Goal: Task Accomplishment & Management: Manage account settings

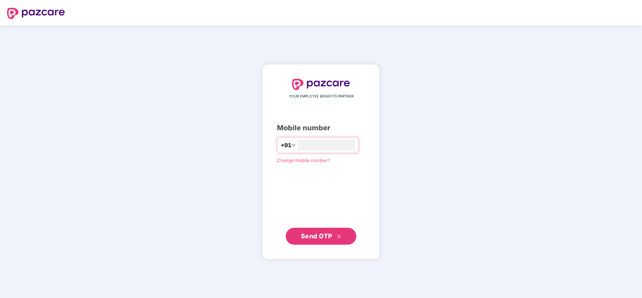
type input "**********"
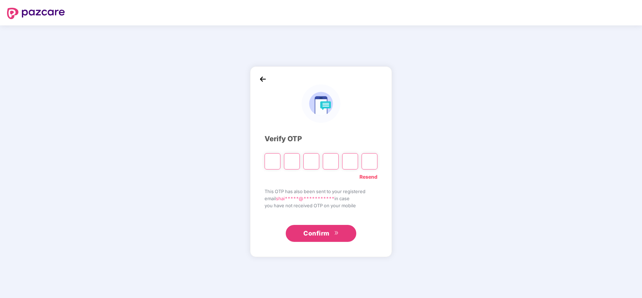
type input "*"
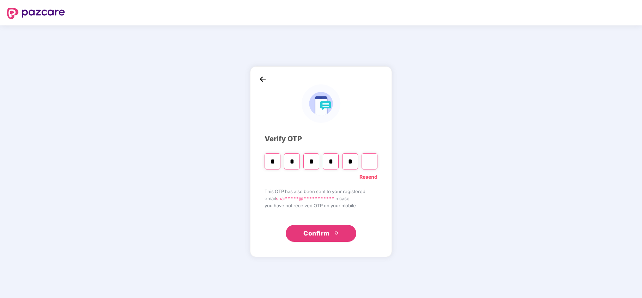
type input "*"
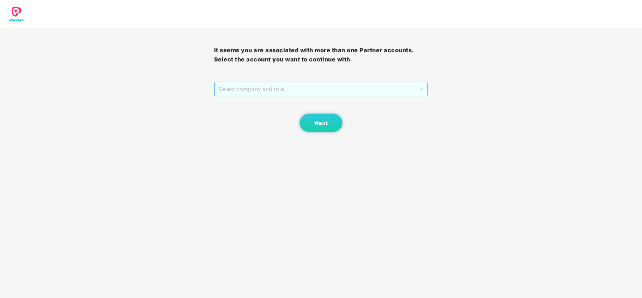
click at [271, 86] on span "Select company and role" at bounding box center [321, 88] width 205 height 13
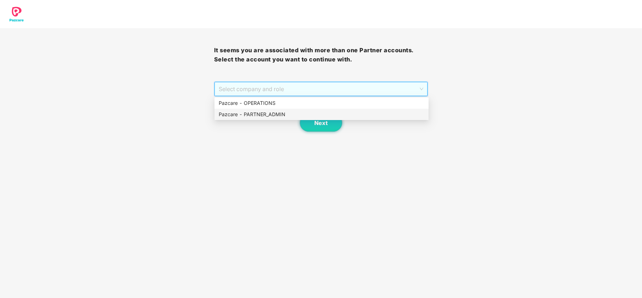
click at [254, 115] on div "Pazcare - PARTNER_ADMIN" at bounding box center [322, 114] width 206 height 8
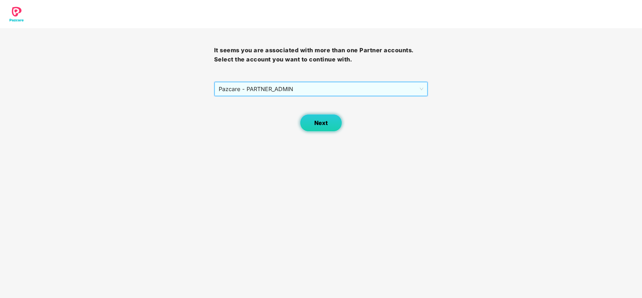
click at [303, 123] on button "Next" at bounding box center [321, 123] width 42 height 18
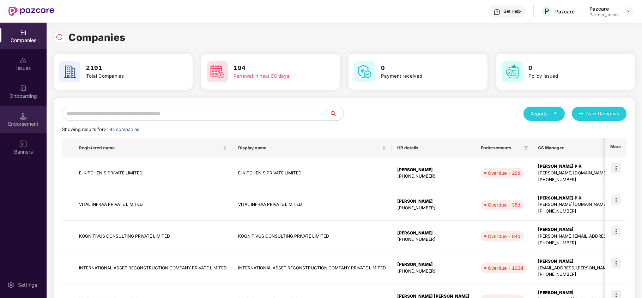
click at [23, 120] on div "Endorsement" at bounding box center [23, 123] width 47 height 7
click at [167, 115] on input "text" at bounding box center [195, 114] width 267 height 14
paste input "****"
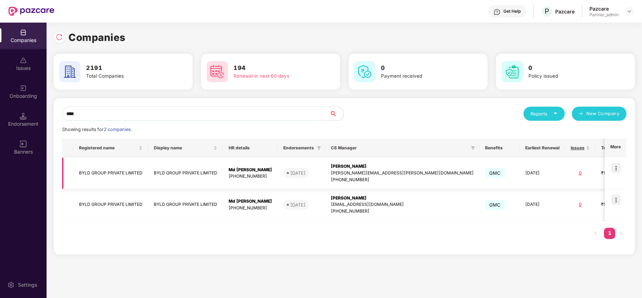
type input "****"
click at [615, 165] on img at bounding box center [616, 168] width 10 height 10
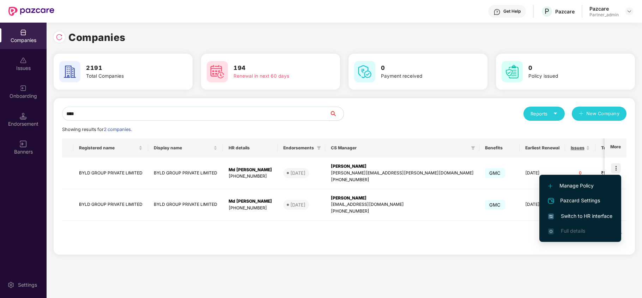
click at [569, 214] on span "Switch to HR interface" at bounding box center [580, 216] width 64 height 8
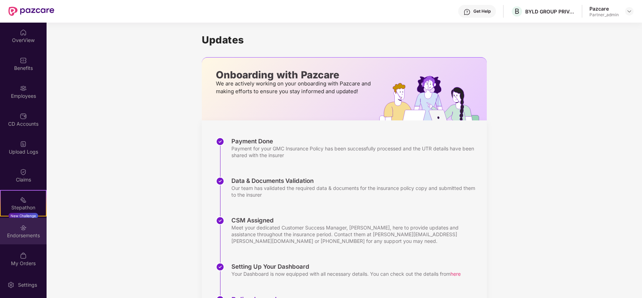
click at [9, 229] on div "Endorsements" at bounding box center [23, 231] width 47 height 26
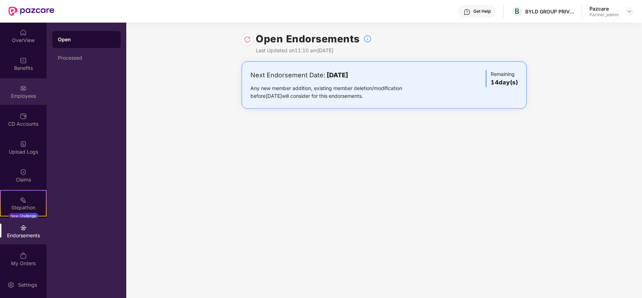
click at [20, 95] on div "Employees" at bounding box center [23, 95] width 47 height 7
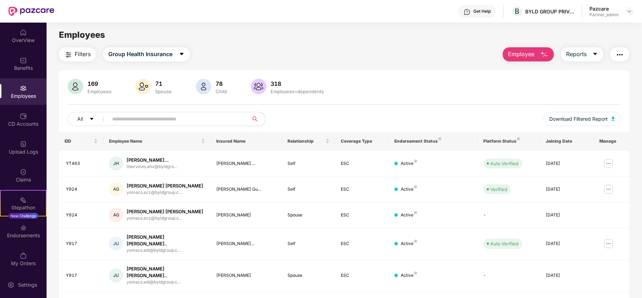
click at [83, 51] on span "Filters" at bounding box center [83, 54] width 16 height 9
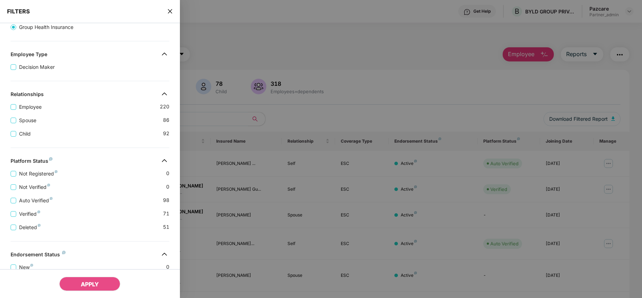
scroll to position [157, 0]
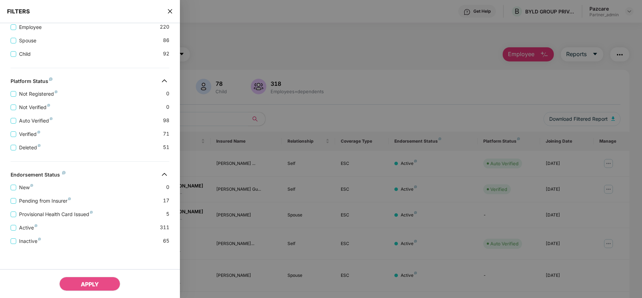
click at [171, 12] on icon "close" at bounding box center [170, 11] width 4 height 4
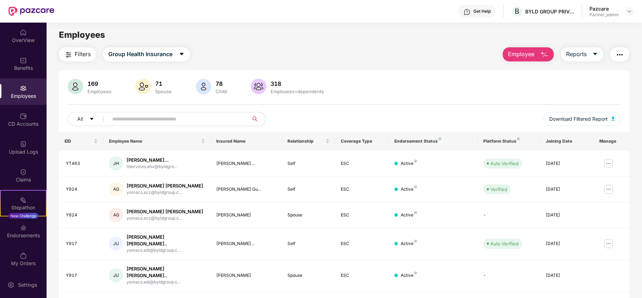
click at [621, 56] on img "button" at bounding box center [619, 54] width 8 height 8
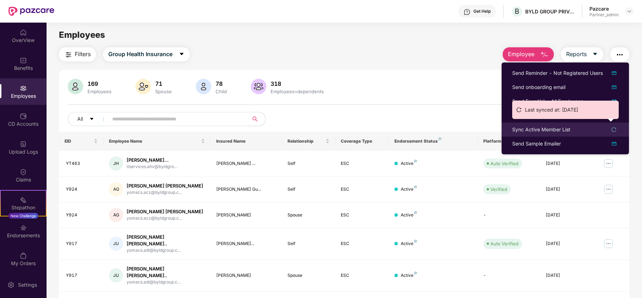
click at [530, 130] on div "Sync Active Member List" at bounding box center [541, 130] width 58 height 8
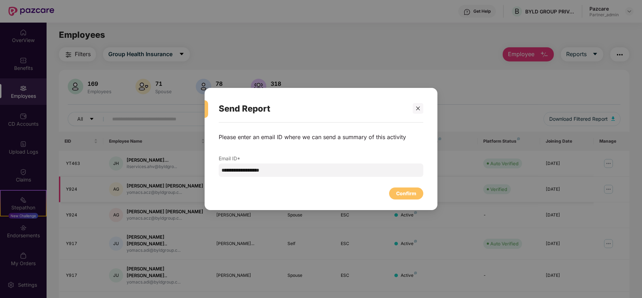
drag, startPoint x: 415, startPoint y: 107, endPoint x: 166, endPoint y: 178, distance: 258.8
click at [414, 108] on div at bounding box center [418, 108] width 11 height 11
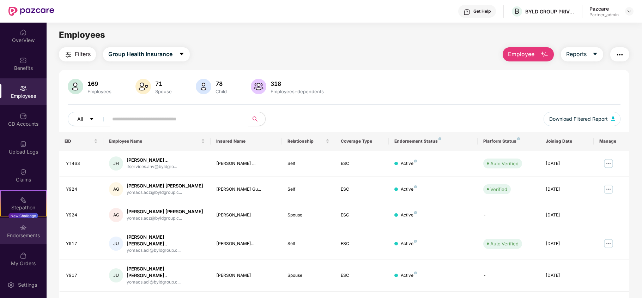
click at [25, 239] on div "Endorsements" at bounding box center [23, 231] width 47 height 26
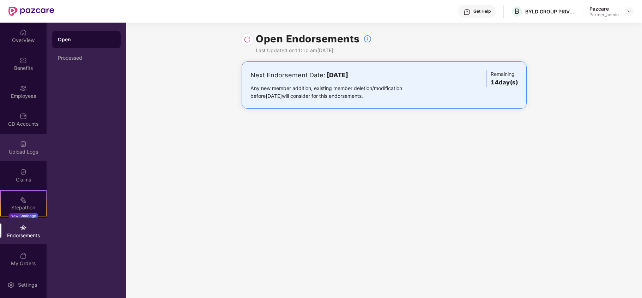
click at [21, 142] on img at bounding box center [23, 143] width 7 height 7
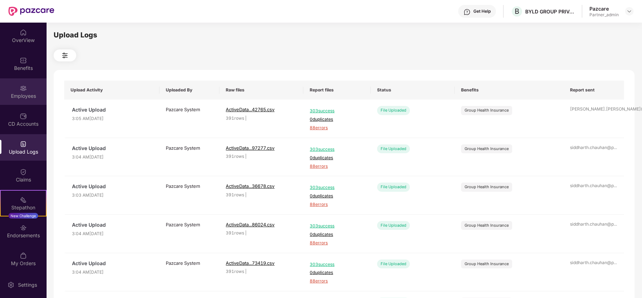
click at [15, 98] on div "Employees" at bounding box center [23, 95] width 47 height 7
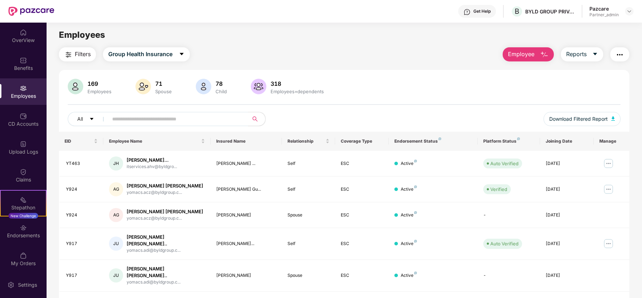
click at [71, 51] on img "button" at bounding box center [68, 54] width 8 height 8
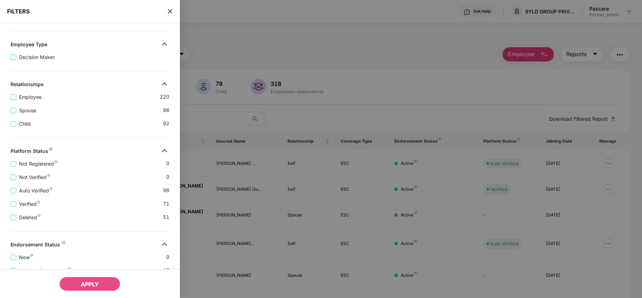
scroll to position [157, 0]
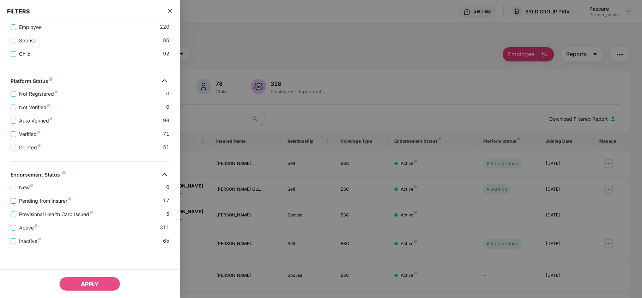
click at [40, 197] on label "Pending from Insurer" at bounding box center [42, 201] width 63 height 8
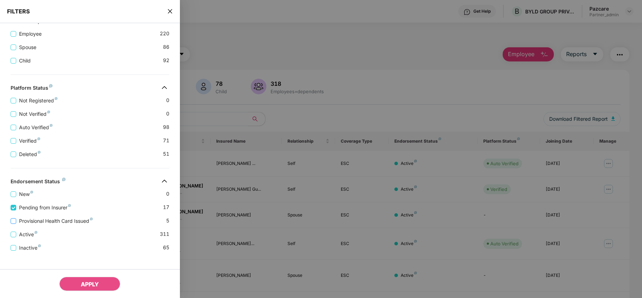
click at [39, 224] on span "Provisional Health Card Issued" at bounding box center [55, 221] width 79 height 8
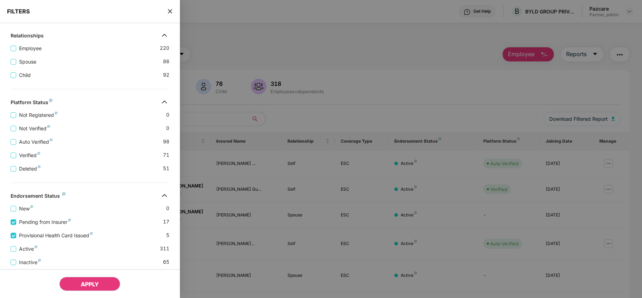
click at [100, 281] on button "APPLY" at bounding box center [89, 284] width 61 height 14
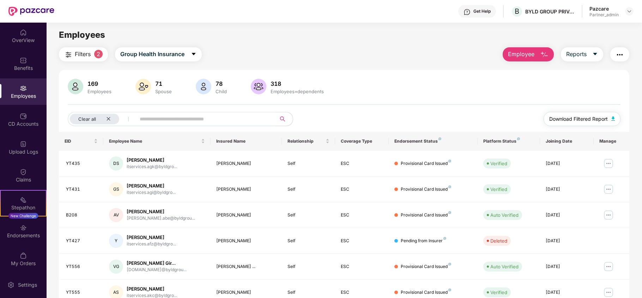
click at [579, 117] on span "Download Filtered Report" at bounding box center [578, 119] width 59 height 8
click at [6, 125] on div "CD Accounts" at bounding box center [23, 123] width 47 height 7
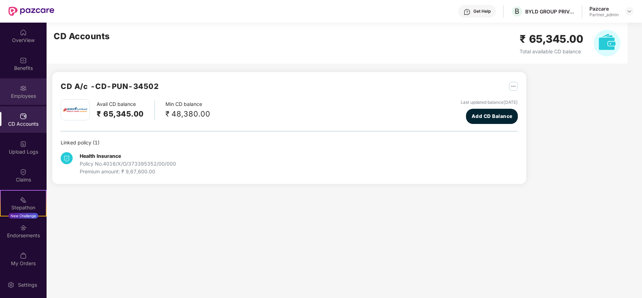
click at [26, 86] on div "Employees" at bounding box center [23, 91] width 47 height 26
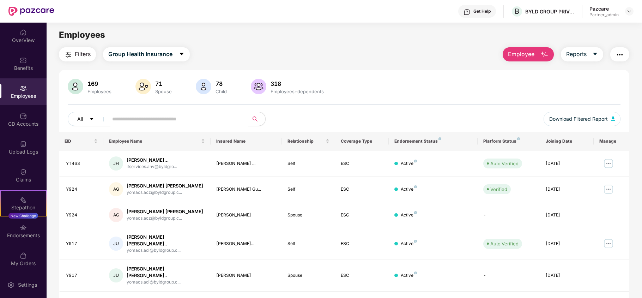
click at [624, 54] on button "button" at bounding box center [619, 54] width 19 height 14
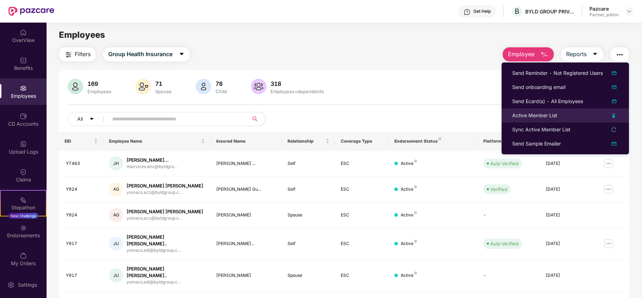
click at [527, 116] on div "Active Member List" at bounding box center [534, 115] width 45 height 8
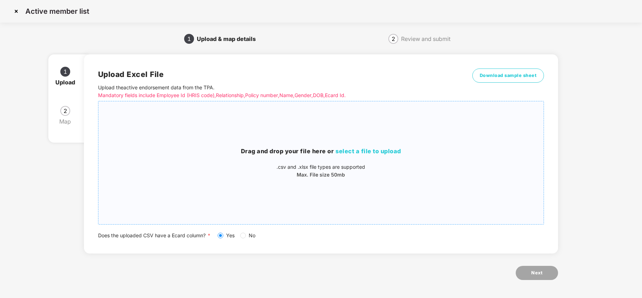
click at [387, 151] on span "select a file to upload" at bounding box center [368, 150] width 66 height 7
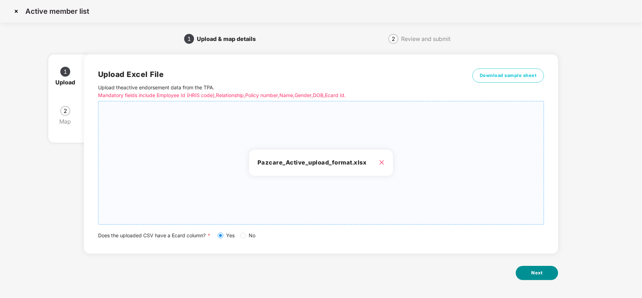
click at [537, 269] on span "Next" at bounding box center [536, 272] width 11 height 7
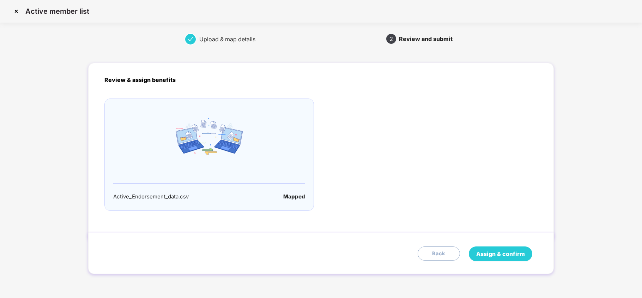
click at [502, 250] on span "Assign & confirm" at bounding box center [500, 253] width 49 height 9
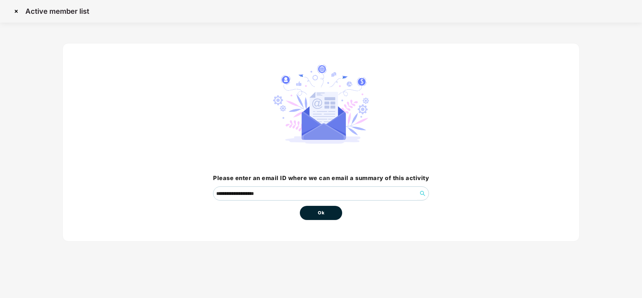
click at [320, 212] on span "Ok" at bounding box center [321, 212] width 6 height 7
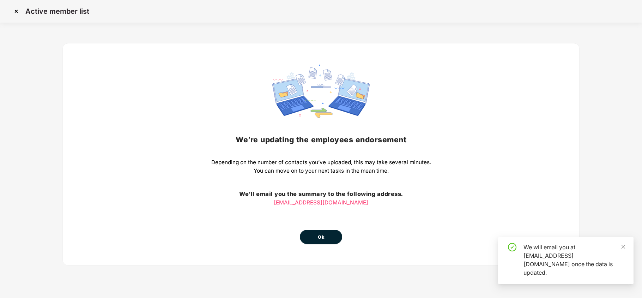
click at [318, 238] on span "Ok" at bounding box center [321, 236] width 6 height 7
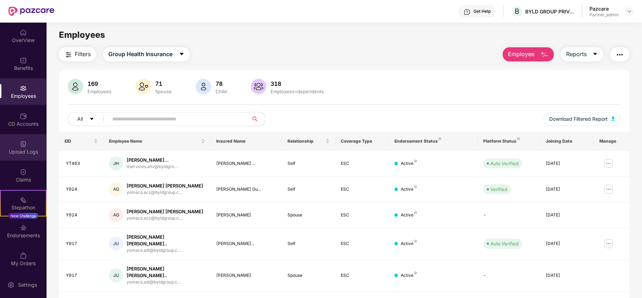
click at [23, 146] on img at bounding box center [23, 143] width 7 height 7
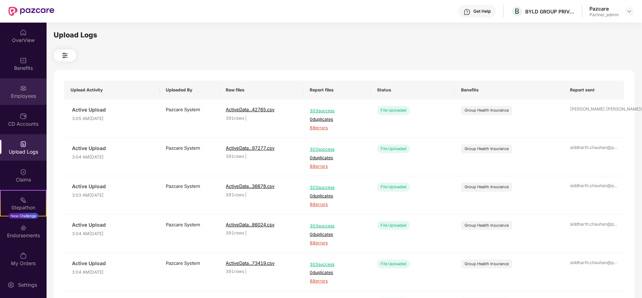
click at [10, 92] on div "Employees" at bounding box center [23, 91] width 47 height 26
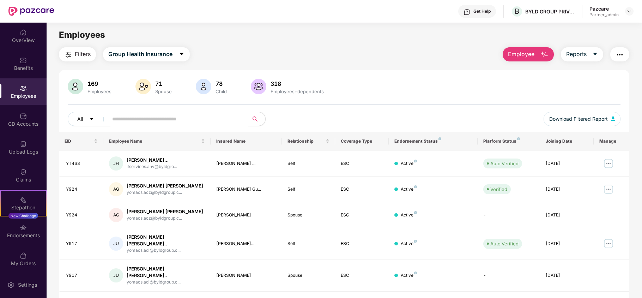
click at [615, 55] on img "button" at bounding box center [619, 54] width 8 height 8
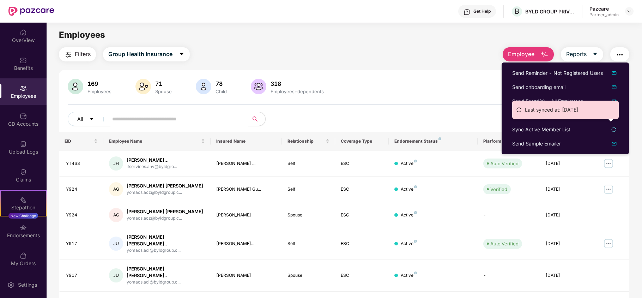
click at [524, 114] on li "Last synced at: [DATE]" at bounding box center [565, 109] width 99 height 11
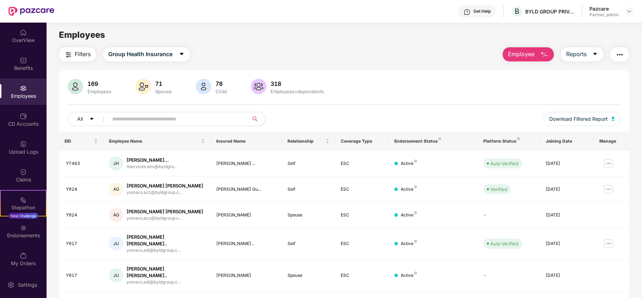
click at [621, 54] on img "button" at bounding box center [619, 54] width 8 height 8
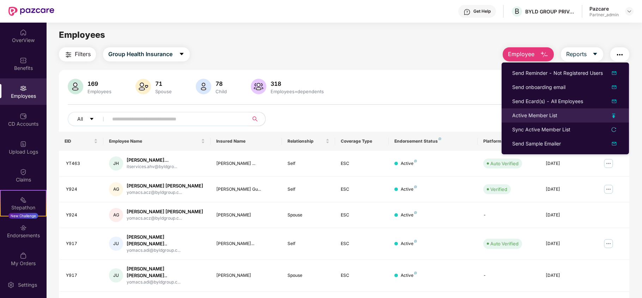
click at [525, 114] on div "Active Member List" at bounding box center [534, 115] width 45 height 8
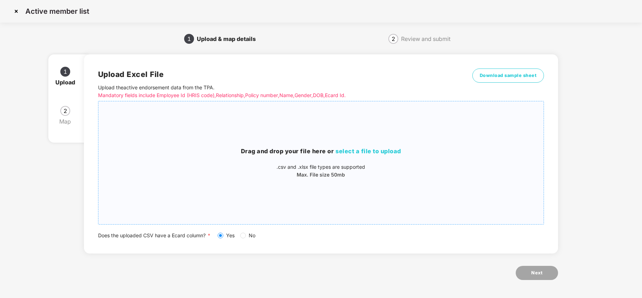
click at [375, 150] on span "select a file to upload" at bounding box center [368, 150] width 66 height 7
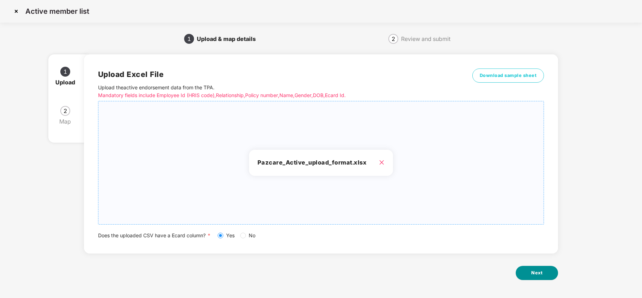
click at [530, 268] on button "Next" at bounding box center [537, 273] width 42 height 14
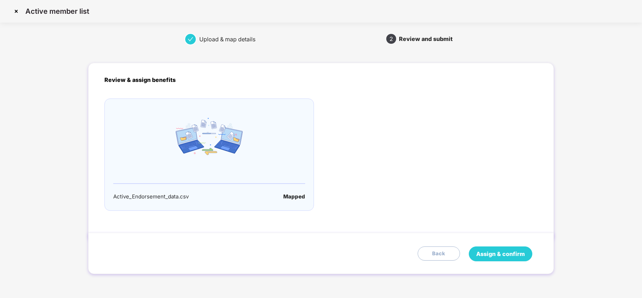
click at [499, 250] on span "Assign & confirm" at bounding box center [500, 253] width 49 height 9
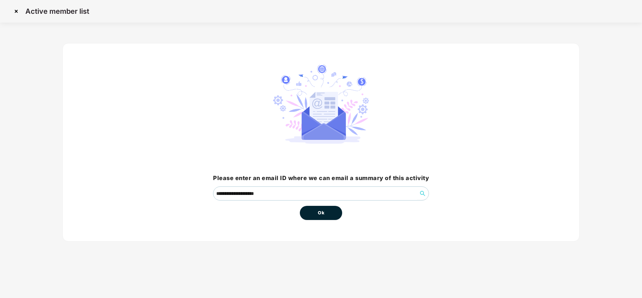
click at [310, 211] on button "Ok" at bounding box center [321, 213] width 42 height 14
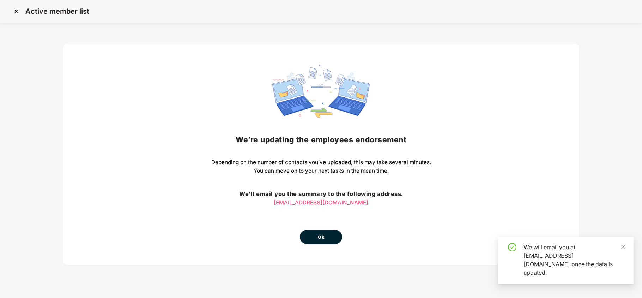
click at [328, 233] on button "Ok" at bounding box center [321, 237] width 42 height 14
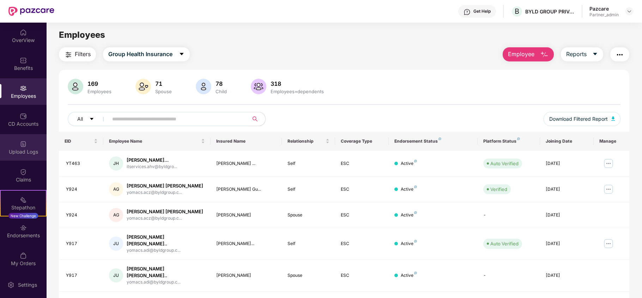
click at [10, 151] on div "Upload Logs" at bounding box center [23, 151] width 47 height 7
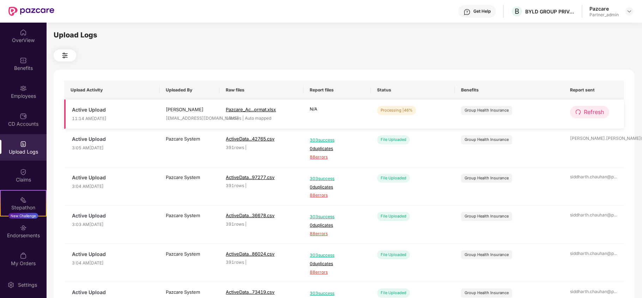
click at [593, 115] on span "Refresh" at bounding box center [594, 112] width 20 height 9
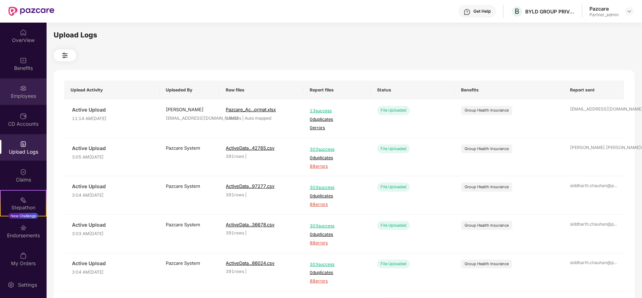
click at [16, 88] on div "Employees" at bounding box center [23, 91] width 47 height 26
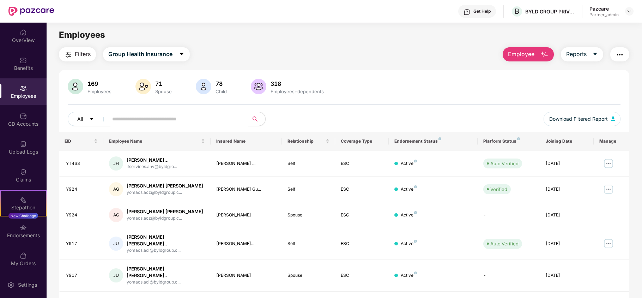
click at [72, 58] on img "button" at bounding box center [68, 54] width 8 height 8
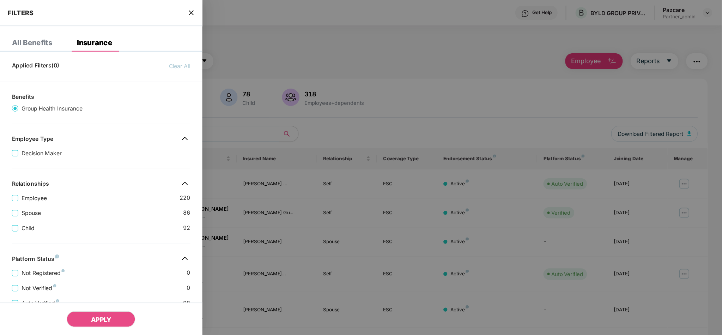
scroll to position [157, 0]
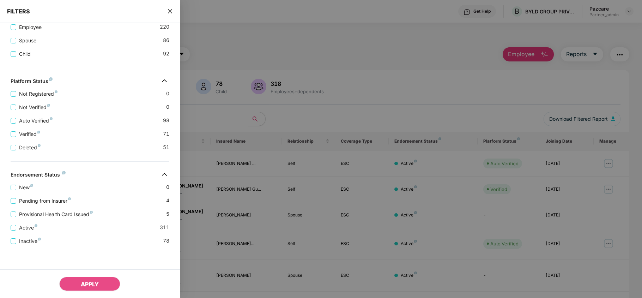
click at [171, 10] on icon "close" at bounding box center [170, 11] width 4 height 4
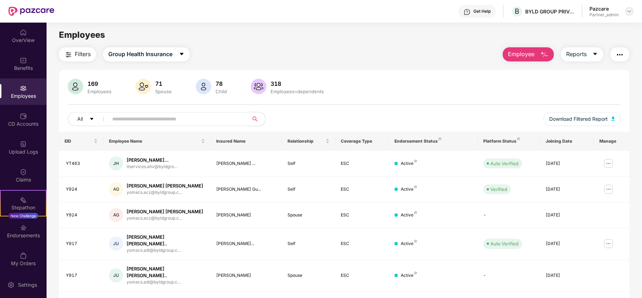
click at [628, 11] on img at bounding box center [629, 11] width 6 height 6
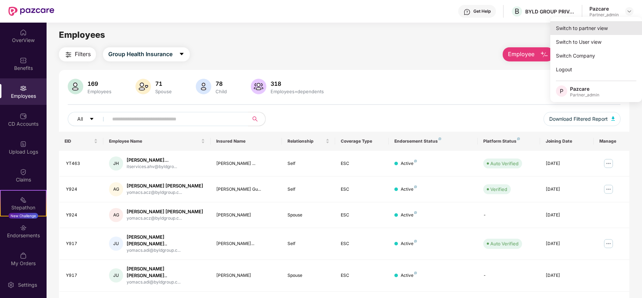
click at [576, 25] on div "Switch to partner view" at bounding box center [596, 28] width 92 height 14
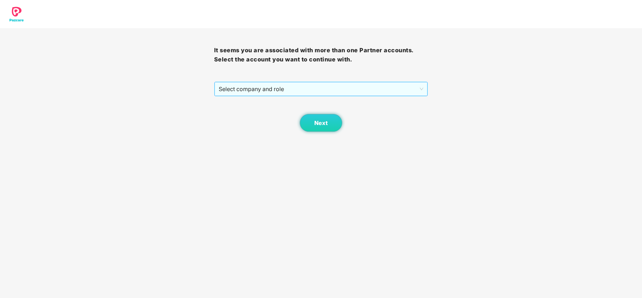
drag, startPoint x: 264, startPoint y: 83, endPoint x: 263, endPoint y: 94, distance: 10.6
click at [264, 84] on span "Select company and role" at bounding box center [321, 88] width 205 height 13
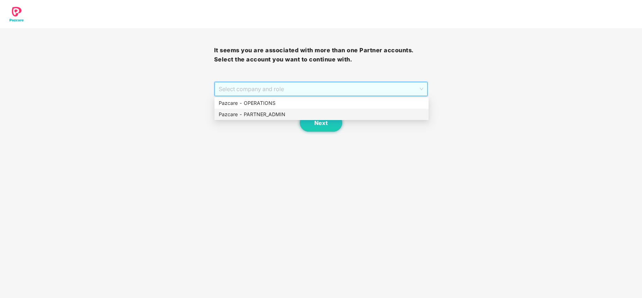
click at [260, 116] on div "Pazcare - PARTNER_ADMIN" at bounding box center [322, 114] width 206 height 8
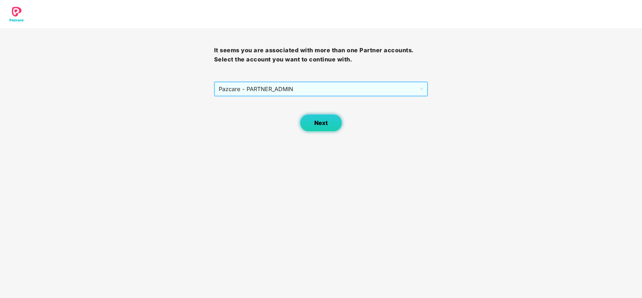
click at [307, 125] on button "Next" at bounding box center [321, 123] width 42 height 18
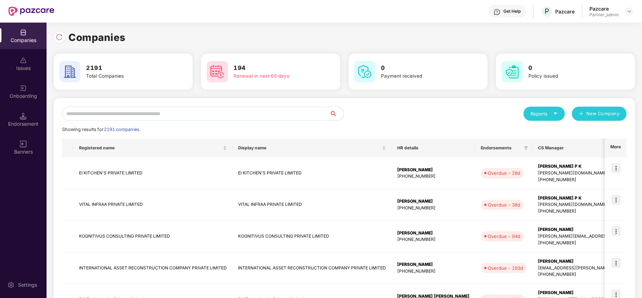
click at [232, 116] on input "text" at bounding box center [195, 114] width 267 height 14
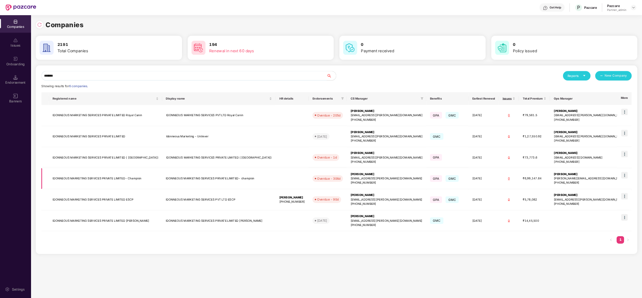
scroll to position [0, 0]
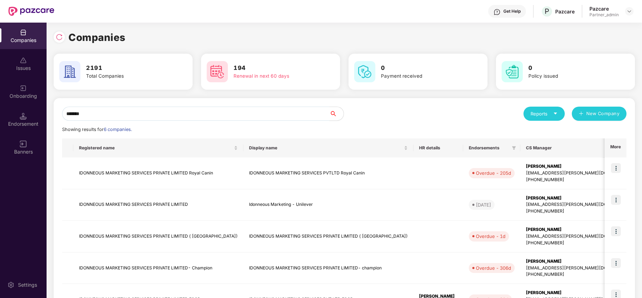
type input "*******"
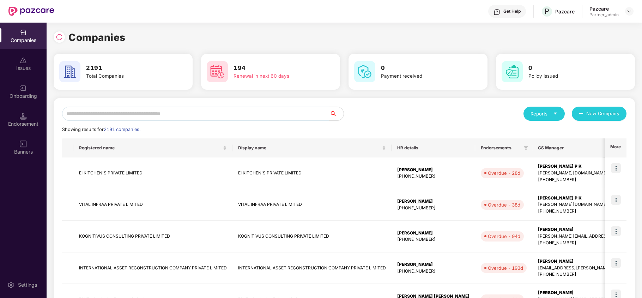
click at [553, 113] on icon "caret-down" at bounding box center [555, 113] width 5 height 5
click at [540, 133] on div "Companies" at bounding box center [541, 132] width 26 height 8
click at [129, 106] on div "Reports New Company Showing results for 2191 companies. Registered name Display…" at bounding box center [344, 302] width 581 height 409
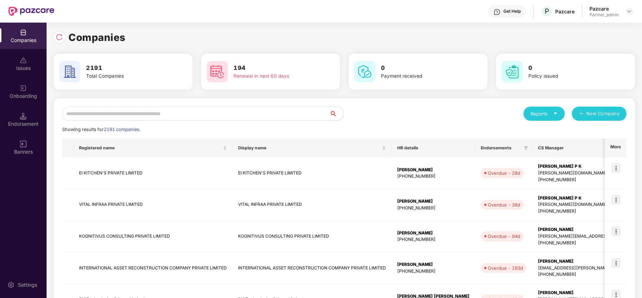
click at [127, 114] on input "text" at bounding box center [195, 114] width 267 height 14
paste input "**********"
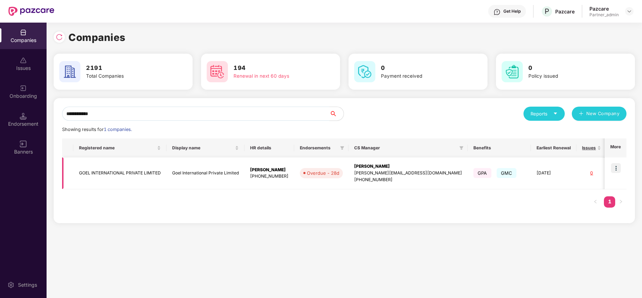
type input "**********"
click at [618, 166] on img at bounding box center [616, 168] width 10 height 10
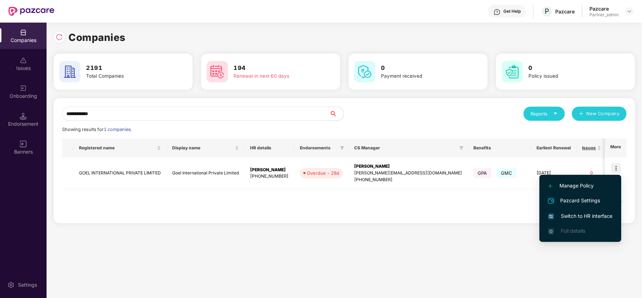
click at [588, 215] on span "Switch to HR interface" at bounding box center [580, 216] width 64 height 8
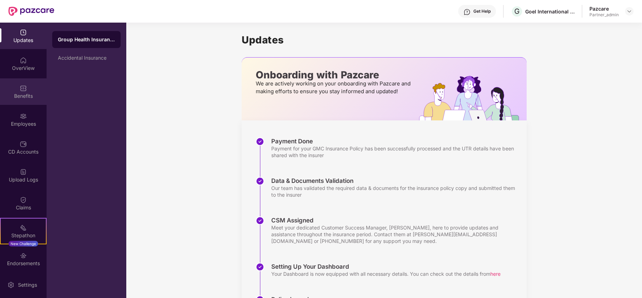
click at [24, 88] on img at bounding box center [23, 88] width 7 height 7
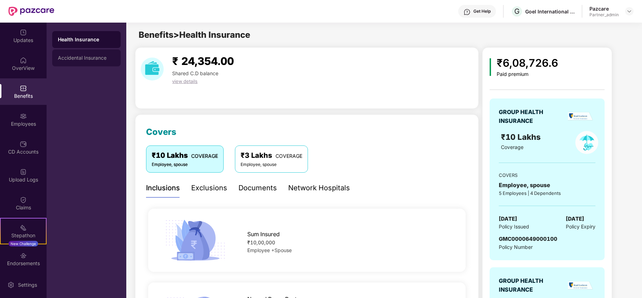
click at [88, 58] on div "Accidental Insurance" at bounding box center [86, 58] width 57 height 6
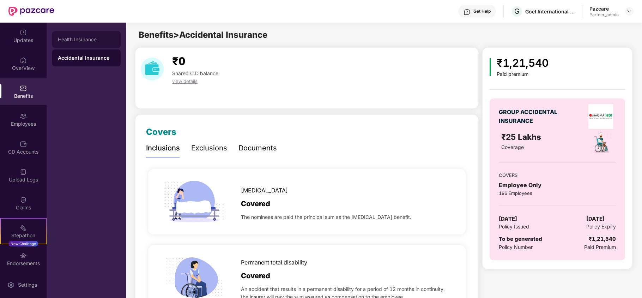
click at [85, 43] on div "Health Insurance" at bounding box center [86, 39] width 68 height 17
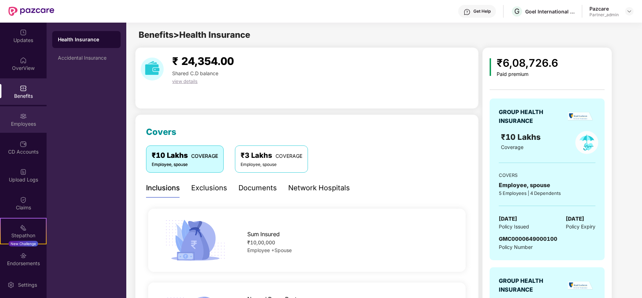
click at [23, 116] on img at bounding box center [23, 116] width 7 height 7
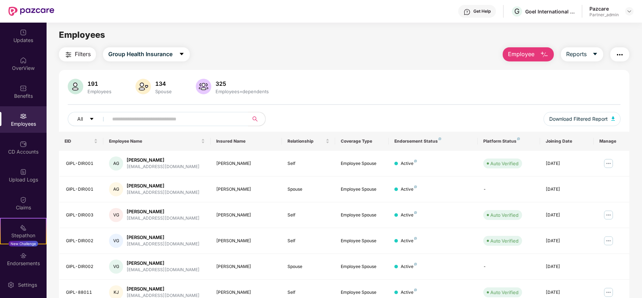
click at [78, 55] on span "Filters" at bounding box center [83, 54] width 16 height 9
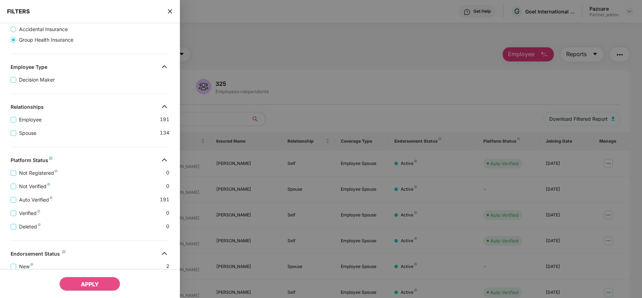
scroll to position [154, 0]
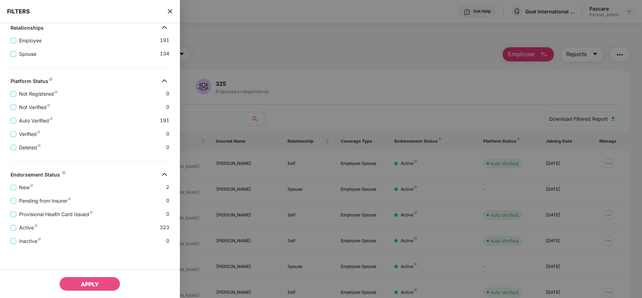
click at [168, 13] on icon "close" at bounding box center [170, 11] width 4 height 4
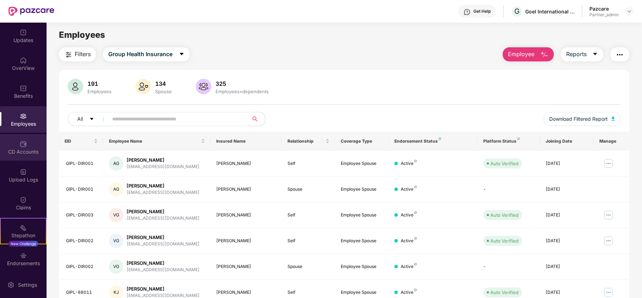
click at [17, 154] on div "CD Accounts" at bounding box center [23, 151] width 47 height 7
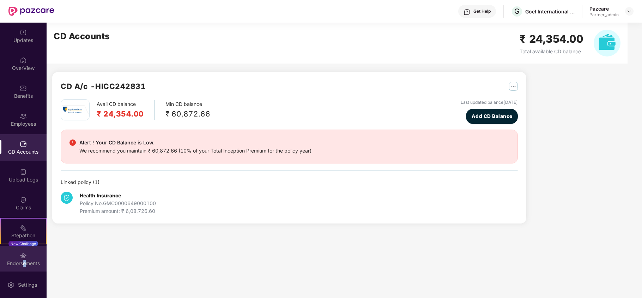
click at [23, 262] on div "Endorsements" at bounding box center [23, 263] width 47 height 7
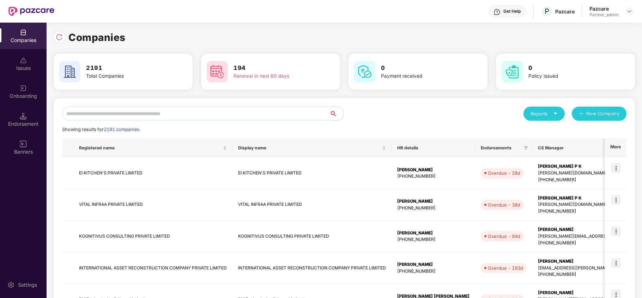
click at [82, 112] on input "text" at bounding box center [195, 114] width 267 height 14
paste input "**********"
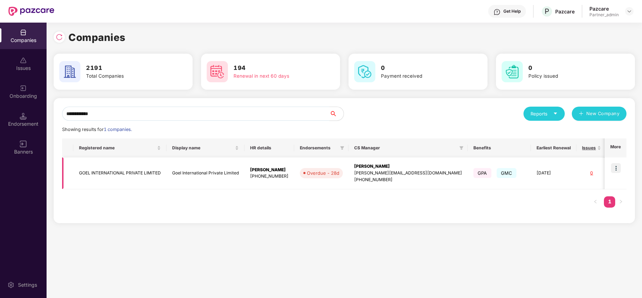
type input "**********"
click at [99, 172] on td "GOEL INTERNATIONAL PRIVATE LIMITED" at bounding box center [119, 173] width 93 height 32
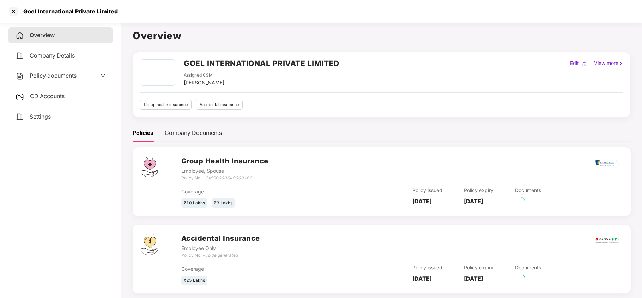
click at [43, 113] on span "Settings" at bounding box center [40, 116] width 21 height 7
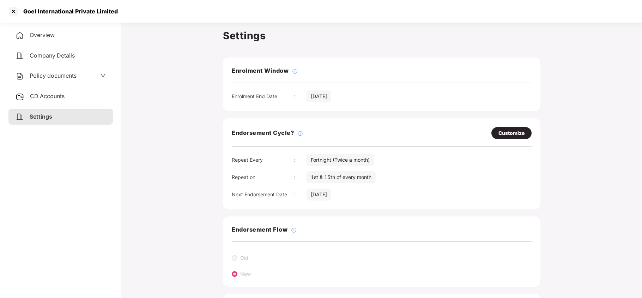
click at [518, 133] on div "Customize" at bounding box center [511, 133] width 26 height 8
select select "*********"
select select "****"
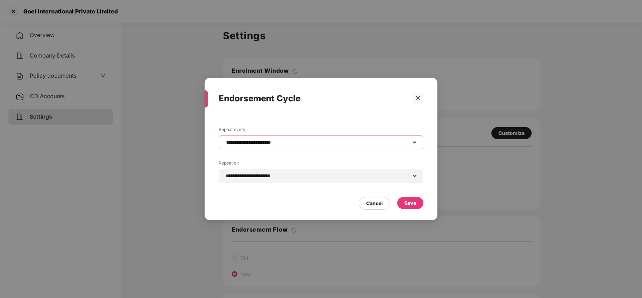
click at [289, 139] on select "**********" at bounding box center [321, 142] width 193 height 6
select select "*****"
click at [225, 139] on select "**********" at bounding box center [321, 142] width 193 height 6
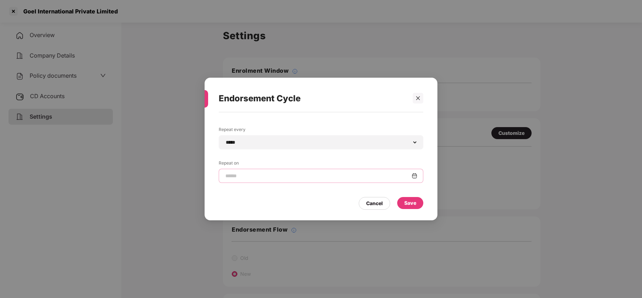
click at [250, 174] on input at bounding box center [318, 175] width 187 height 7
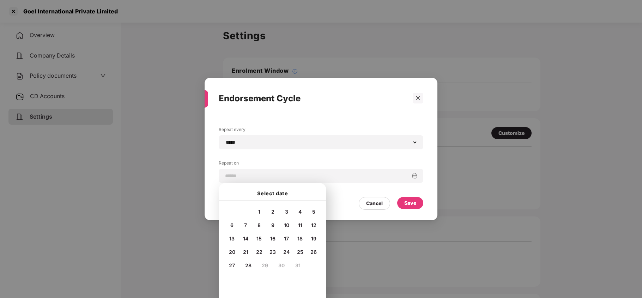
click at [257, 224] on span "8" at bounding box center [258, 225] width 3 height 6
type input "**********"
click at [411, 203] on div "Save" at bounding box center [410, 203] width 12 height 8
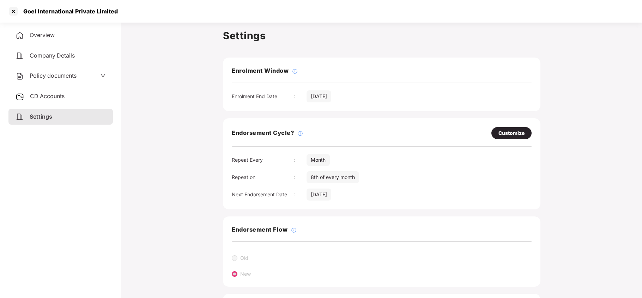
click at [46, 72] on span "Policy documents" at bounding box center [53, 75] width 47 height 7
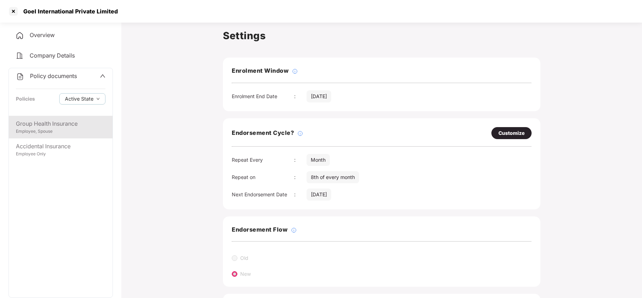
click at [39, 126] on div "Group Health Insurance" at bounding box center [61, 123] width 90 height 9
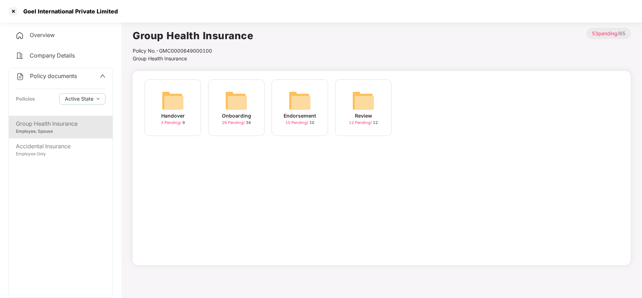
click at [236, 114] on div "Onboarding" at bounding box center [236, 116] width 29 height 8
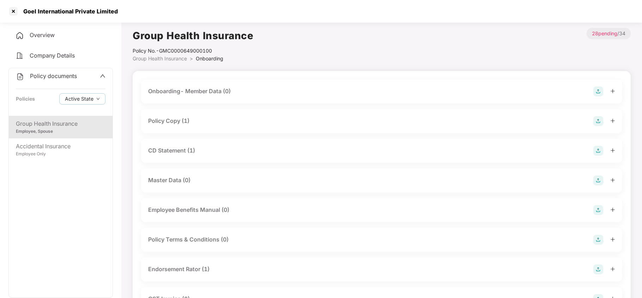
click at [182, 124] on div "Policy Copy (1)" at bounding box center [168, 120] width 41 height 9
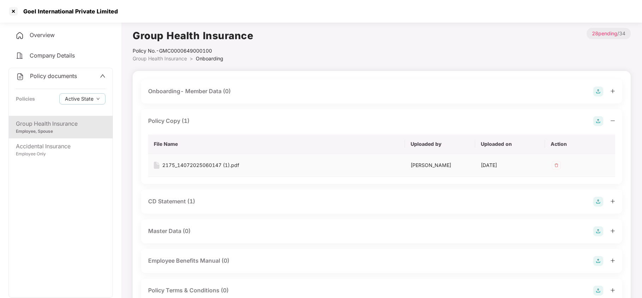
click at [203, 166] on div "2175_14072025060147 (1).pdf" at bounding box center [200, 165] width 77 height 8
click at [183, 201] on div "CD Statement (1)" at bounding box center [171, 201] width 47 height 9
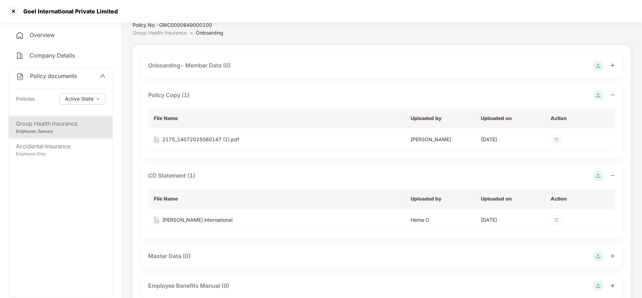
scroll to position [94, 0]
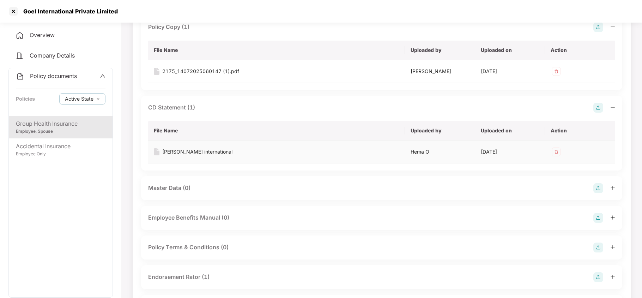
click at [193, 151] on div "CD Goel international" at bounding box center [197, 152] width 70 height 8
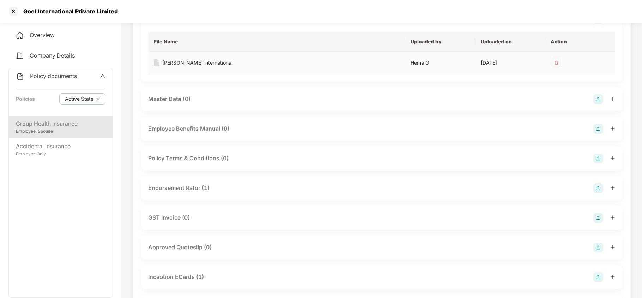
scroll to position [188, 0]
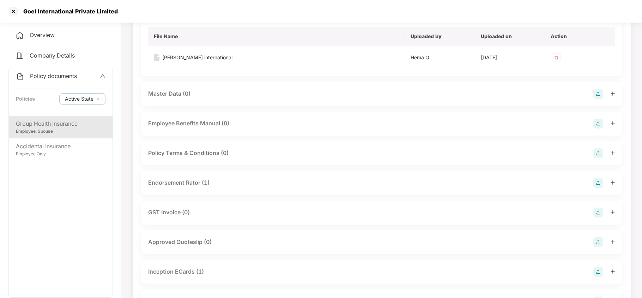
click at [204, 181] on div "Endorsement Rator (1)" at bounding box center [178, 182] width 61 height 9
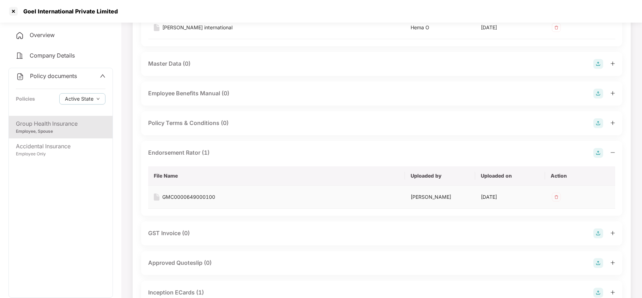
scroll to position [235, 0]
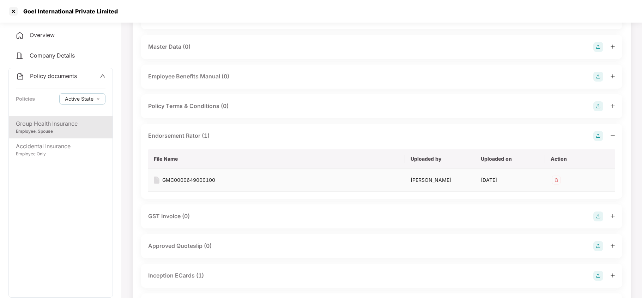
click at [202, 179] on div "GMC0000649000100" at bounding box center [188, 180] width 53 height 8
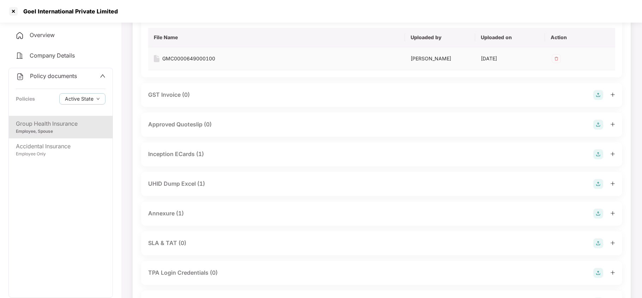
scroll to position [376, 0]
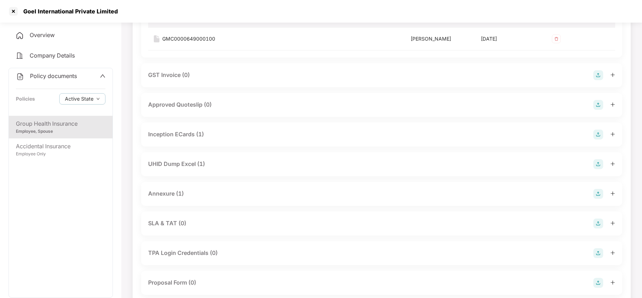
click at [183, 161] on div "UHID Dump Excel (1)" at bounding box center [176, 163] width 57 height 9
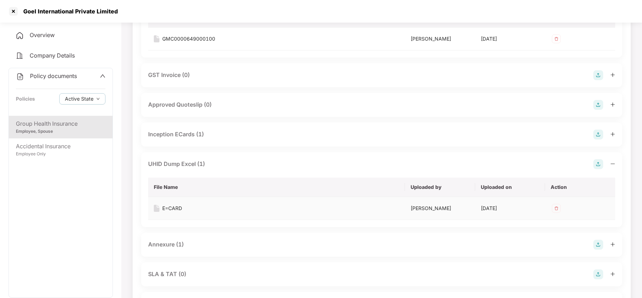
click at [166, 205] on div "E=CARD" at bounding box center [172, 208] width 20 height 8
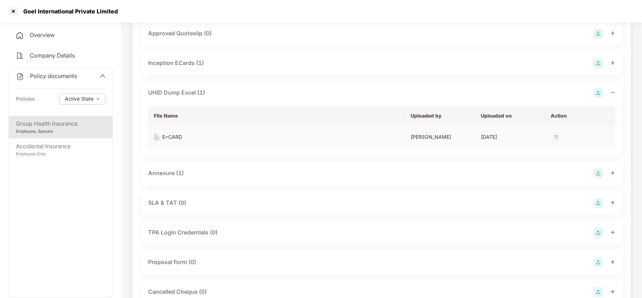
scroll to position [470, 0]
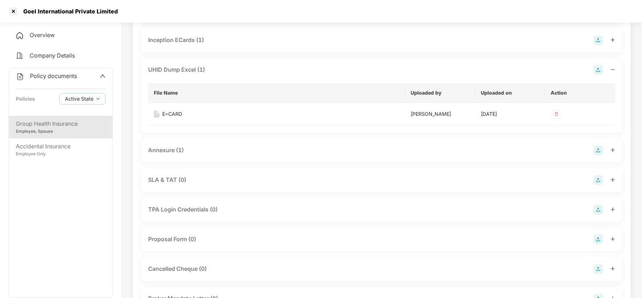
click at [171, 152] on div "Annexure (1)" at bounding box center [166, 150] width 36 height 9
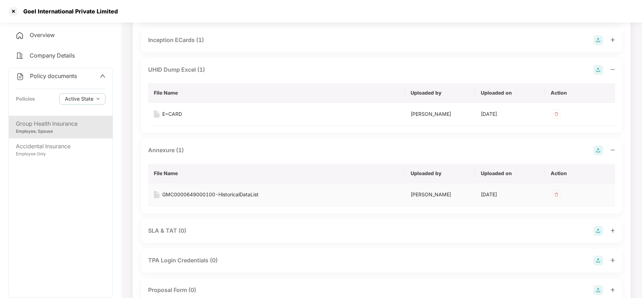
click at [179, 194] on div "GMC0000649000100-HistoricalDataList" at bounding box center [210, 194] width 96 height 8
click at [1, 10] on div "Goel International Private Limited" at bounding box center [321, 11] width 642 height 23
click at [14, 7] on div at bounding box center [13, 11] width 11 height 11
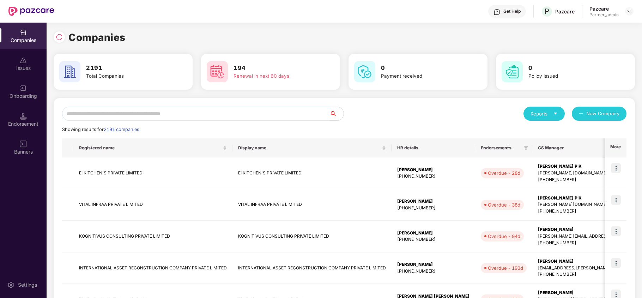
click at [185, 115] on input "text" at bounding box center [195, 114] width 267 height 14
paste input "**********"
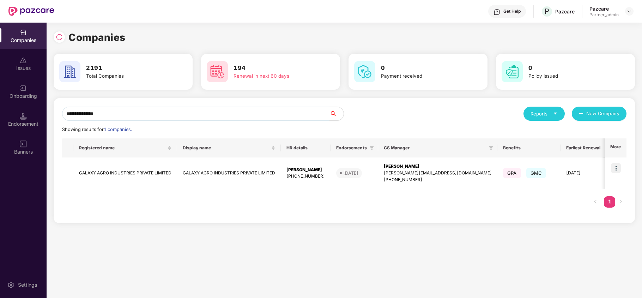
paste input "text"
type input "**********"
click at [614, 167] on img at bounding box center [616, 168] width 10 height 10
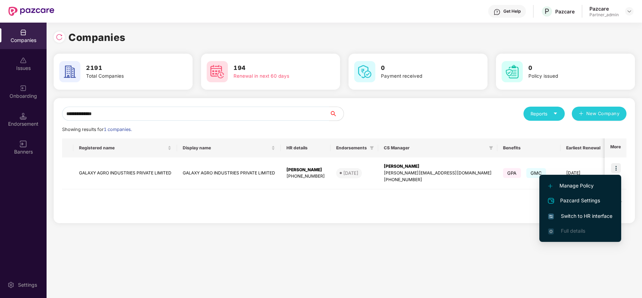
click at [589, 217] on span "Switch to HR interface" at bounding box center [580, 216] width 64 height 8
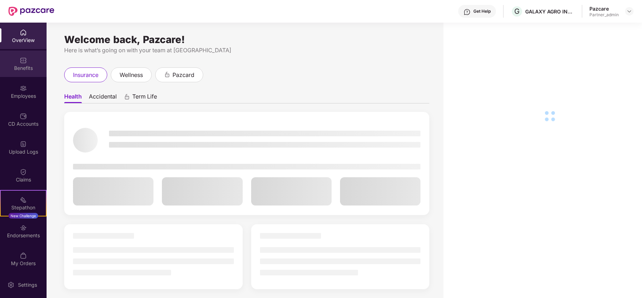
click at [12, 66] on div "Benefits" at bounding box center [23, 68] width 47 height 7
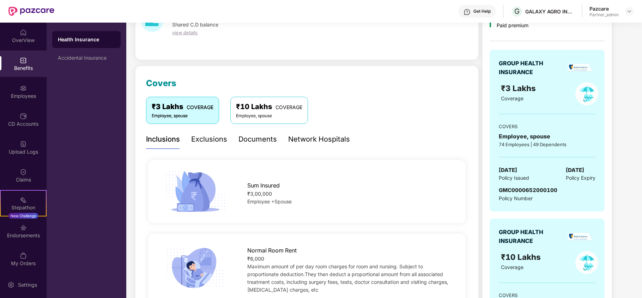
scroll to position [141, 0]
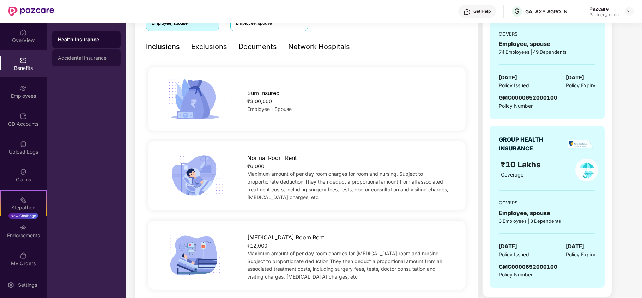
click at [68, 56] on div "Accidental Insurance" at bounding box center [86, 58] width 57 height 6
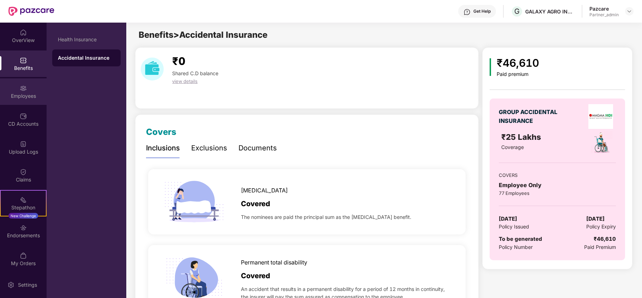
click at [11, 98] on div "Employees" at bounding box center [23, 95] width 47 height 7
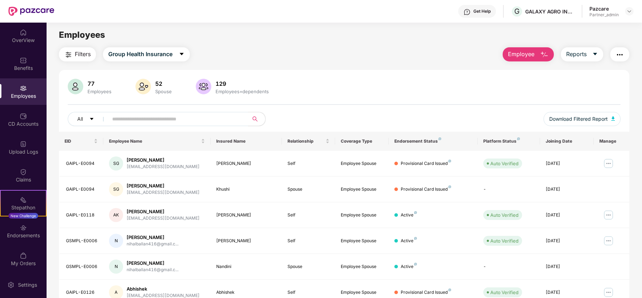
click at [84, 51] on span "Filters" at bounding box center [83, 54] width 16 height 9
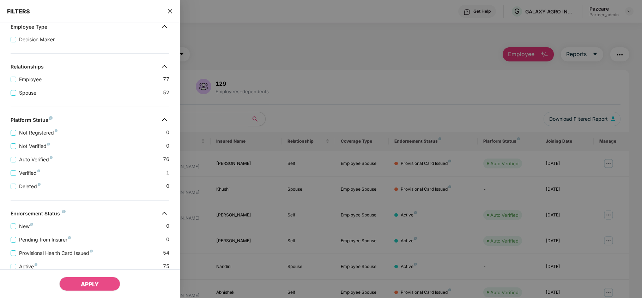
scroll to position [154, 0]
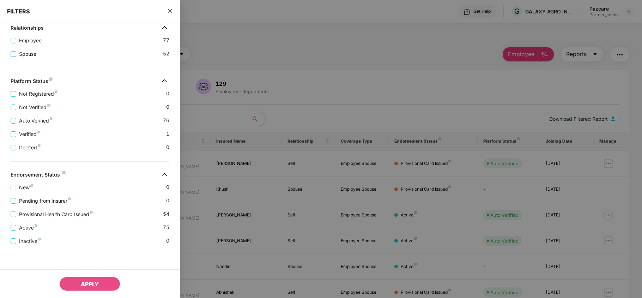
click at [172, 10] on icon "close" at bounding box center [170, 11] width 6 height 6
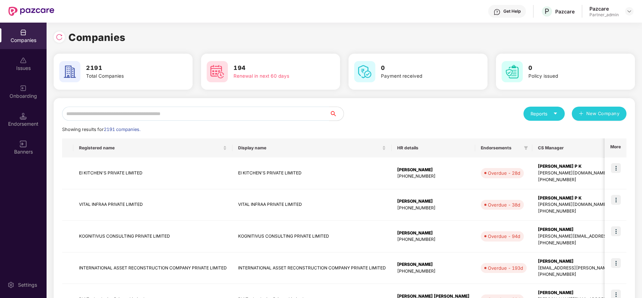
click at [98, 121] on div "Reports New Company Showing results for 2191 companies. Registered name Display…" at bounding box center [344, 303] width 564 height 392
click at [98, 116] on input "text" at bounding box center [195, 114] width 267 height 14
paste input "**********"
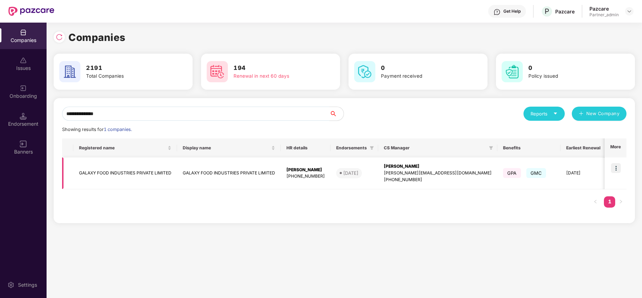
type input "**********"
click at [617, 167] on img at bounding box center [616, 168] width 10 height 10
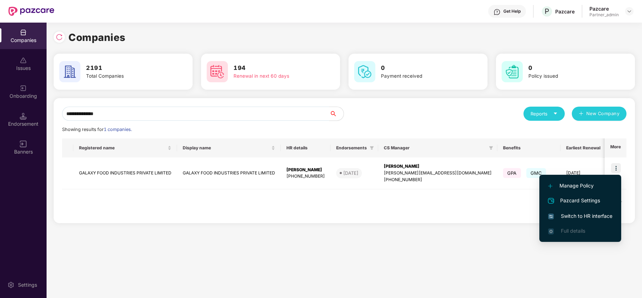
click at [583, 216] on span "Switch to HR interface" at bounding box center [580, 216] width 64 height 8
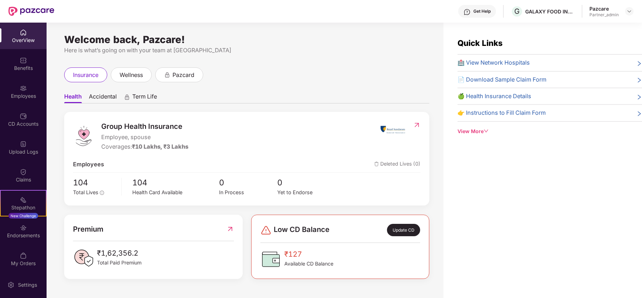
click at [18, 71] on div "Benefits" at bounding box center [23, 68] width 47 height 7
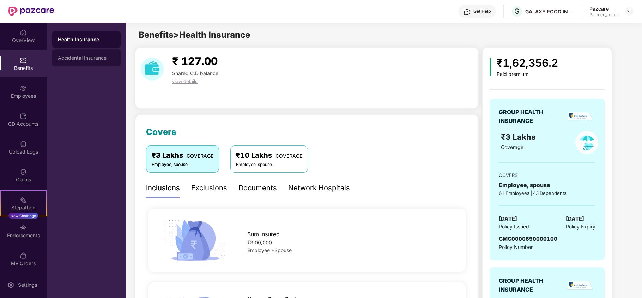
click at [68, 57] on div "Accidental Insurance" at bounding box center [86, 58] width 57 height 6
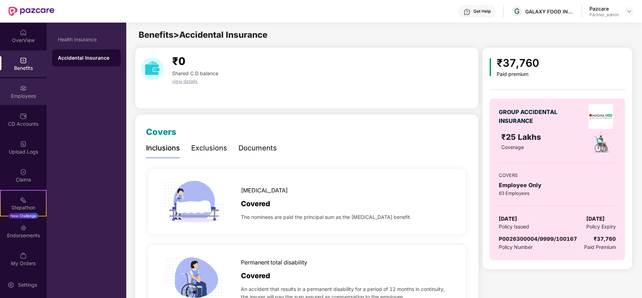
click at [16, 103] on div "Employees" at bounding box center [23, 91] width 47 height 26
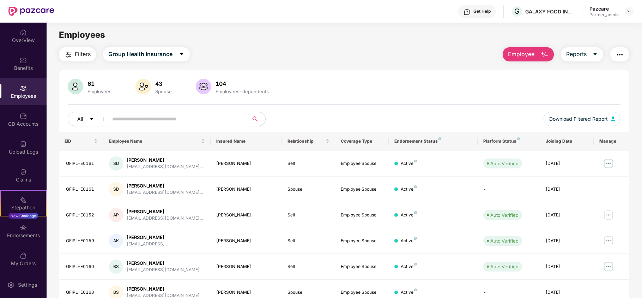
click at [77, 58] on span "Filters" at bounding box center [83, 54] width 16 height 9
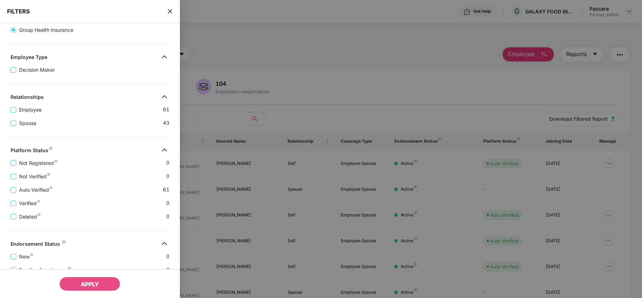
scroll to position [154, 0]
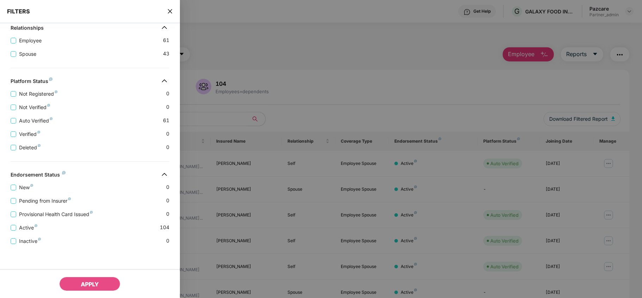
click at [171, 11] on icon "close" at bounding box center [170, 11] width 6 height 6
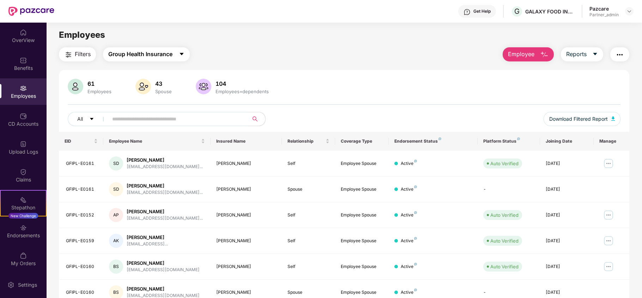
click at [144, 55] on span "Group Health Insurance" at bounding box center [140, 54] width 64 height 9
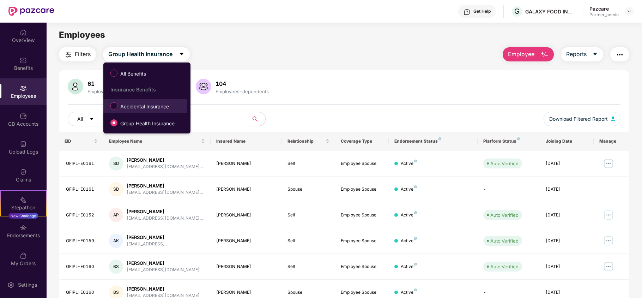
click at [143, 103] on span "Accidental Insurance" at bounding box center [144, 107] width 54 height 8
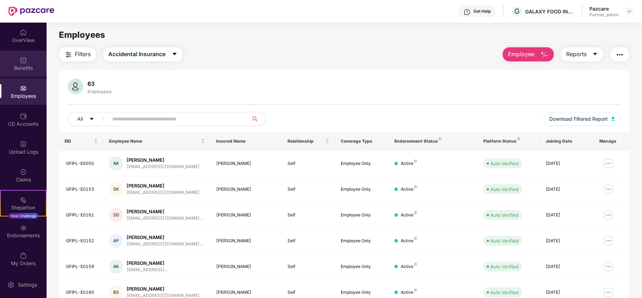
click at [19, 63] on div "Benefits" at bounding box center [23, 63] width 47 height 26
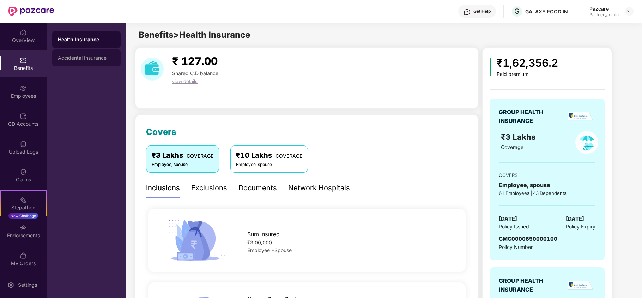
click at [92, 60] on div "Accidental Insurance" at bounding box center [86, 58] width 57 height 6
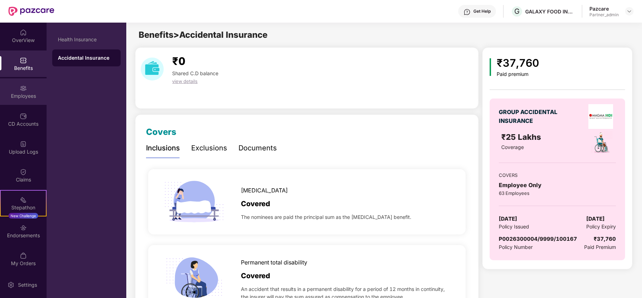
click at [20, 91] on img at bounding box center [23, 88] width 7 height 7
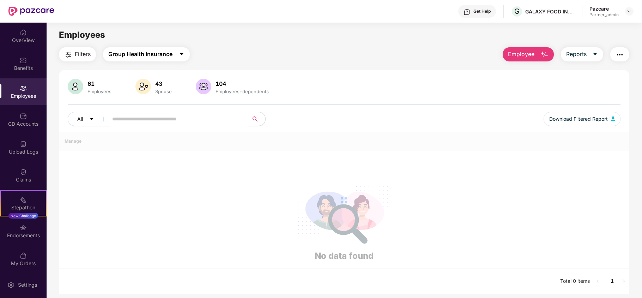
click at [126, 54] on span "Group Health Insurance" at bounding box center [140, 54] width 64 height 9
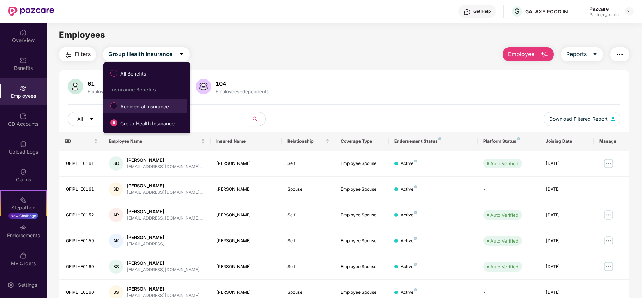
click at [126, 106] on span "Accidental Insurance" at bounding box center [144, 107] width 54 height 8
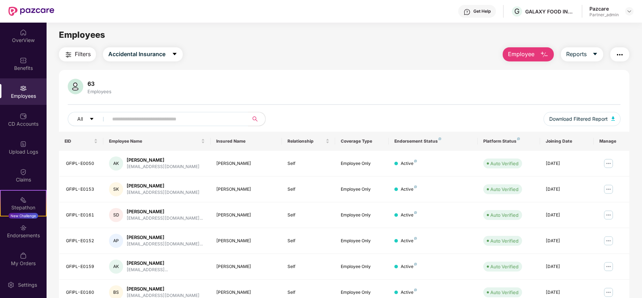
click at [79, 51] on span "Filters" at bounding box center [83, 54] width 16 height 9
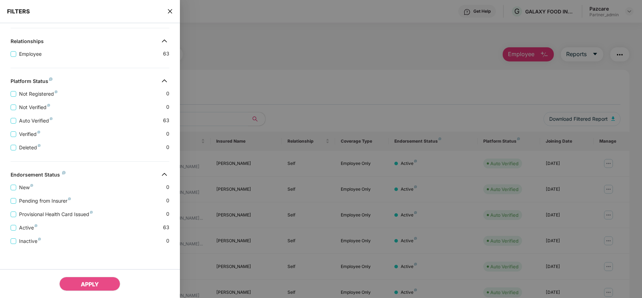
scroll to position [140, 0]
click at [167, 9] on icon "close" at bounding box center [170, 11] width 6 height 6
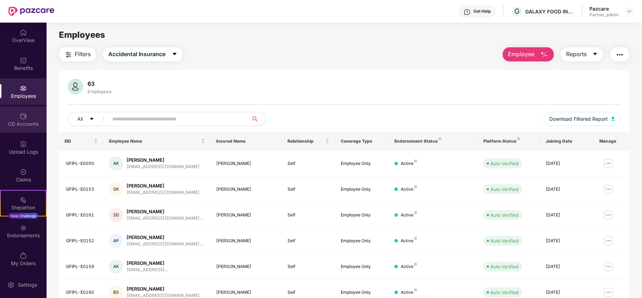
click at [24, 123] on div "CD Accounts" at bounding box center [23, 123] width 47 height 7
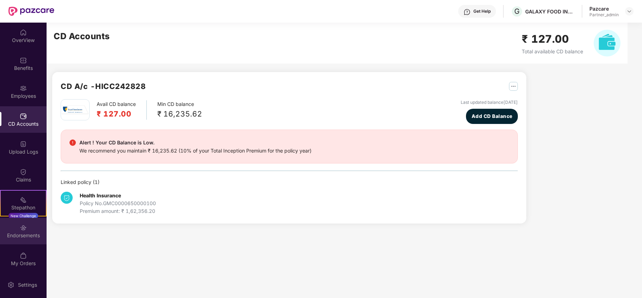
click at [15, 233] on div "Endorsements" at bounding box center [23, 235] width 47 height 7
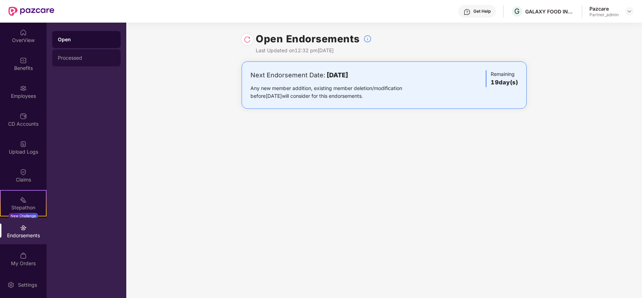
drag, startPoint x: 74, startPoint y: 57, endPoint x: 108, endPoint y: 83, distance: 42.7
click at [74, 57] on div "Processed" at bounding box center [86, 58] width 57 height 6
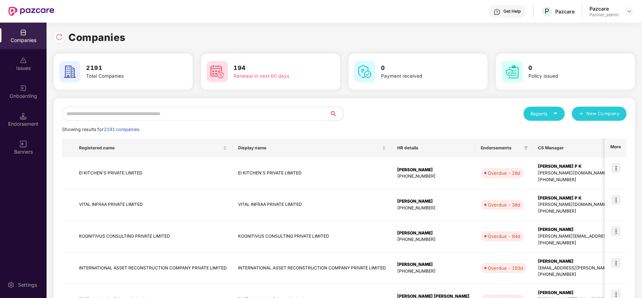
click at [118, 116] on input "text" at bounding box center [195, 114] width 267 height 14
paste input "**********"
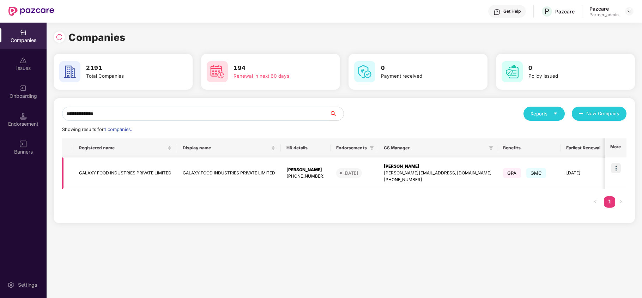
type input "**********"
click at [96, 171] on td "GALAXY FOOD INDUSTRIES PRIVATE LIMITED" at bounding box center [125, 173] width 104 height 32
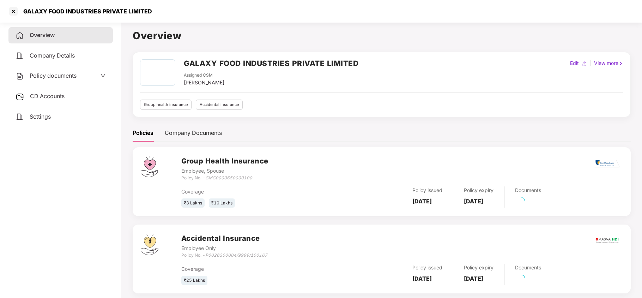
click at [48, 113] on span "Settings" at bounding box center [40, 116] width 21 height 7
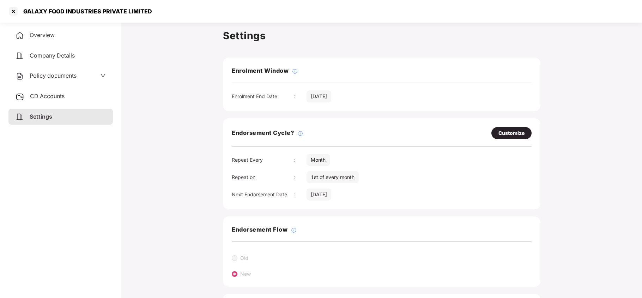
click at [508, 133] on div "Customize" at bounding box center [511, 133] width 26 height 8
select select "*****"
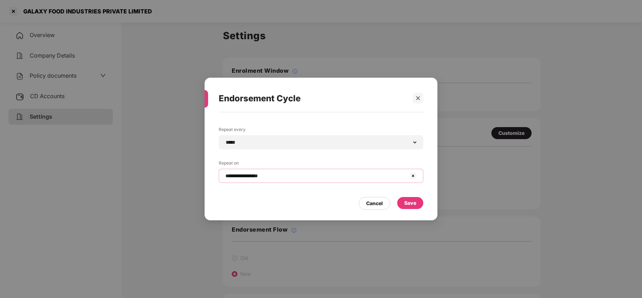
click at [278, 174] on input "**********" at bounding box center [317, 175] width 184 height 7
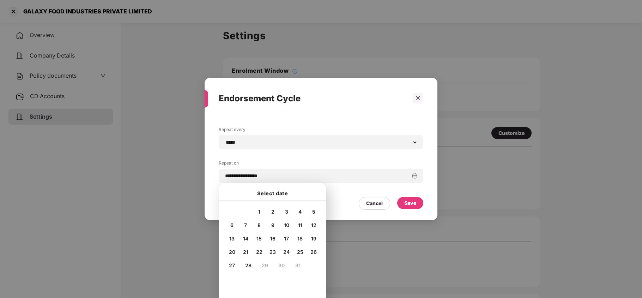
click at [260, 225] on span "8" at bounding box center [258, 225] width 3 height 6
type input "**********"
click at [408, 199] on div "Save" at bounding box center [410, 203] width 12 height 8
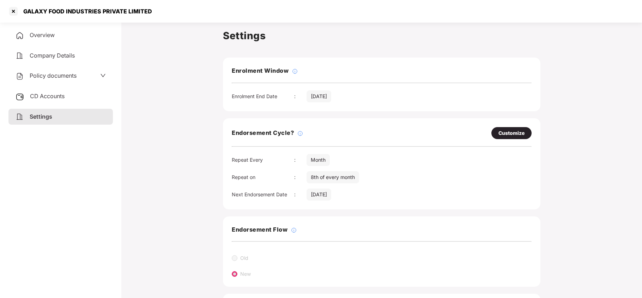
click at [51, 75] on span "Policy documents" at bounding box center [53, 75] width 47 height 7
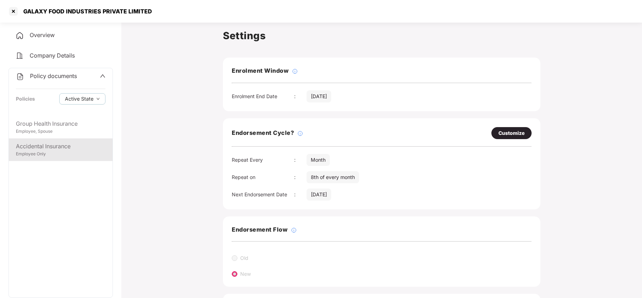
click at [44, 145] on div "Accidental Insurance" at bounding box center [61, 146] width 90 height 9
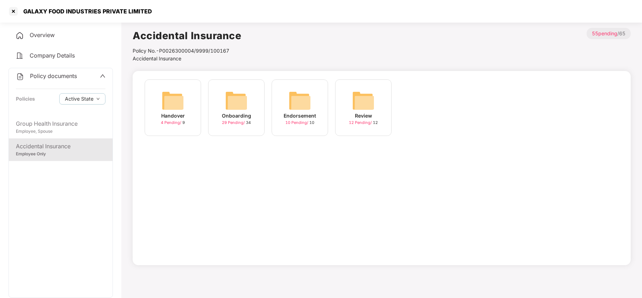
click at [241, 102] on img at bounding box center [236, 100] width 23 height 23
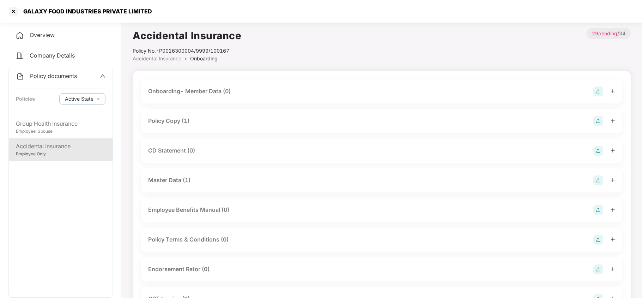
click at [192, 122] on div "Policy Copy (1)" at bounding box center [381, 121] width 467 height 10
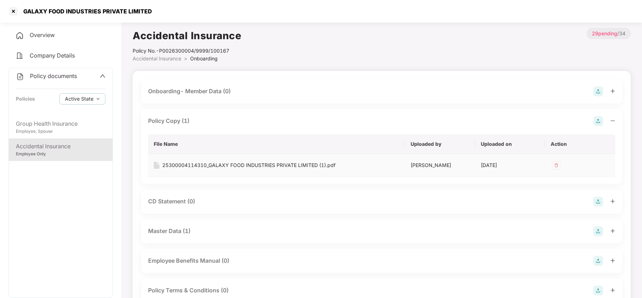
click at [201, 165] on div "25300004114310_GALAXY FOOD INDUSTRIES PRIVATE LIMITED (1).pdf" at bounding box center [248, 165] width 173 height 8
click at [185, 235] on div "Master Data (1)" at bounding box center [169, 230] width 42 height 9
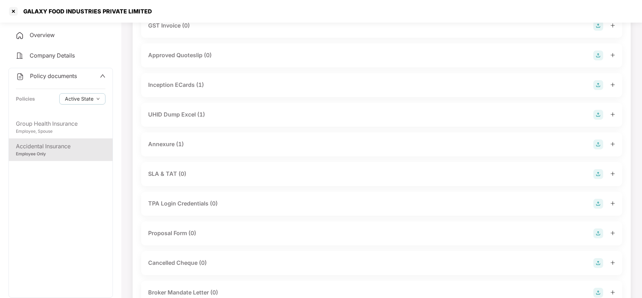
scroll to position [376, 0]
click at [168, 144] on div "Annexure (1)" at bounding box center [166, 142] width 36 height 9
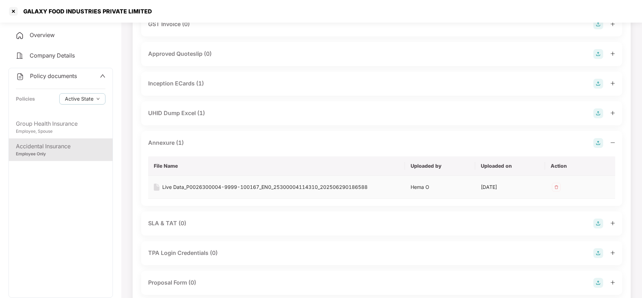
click at [184, 188] on div "Live Data_P0026300004-9999-100167_EN0_25300004114310_202506290186588" at bounding box center [264, 187] width 205 height 8
click at [43, 128] on div "Employee, Spouse" at bounding box center [61, 131] width 90 height 7
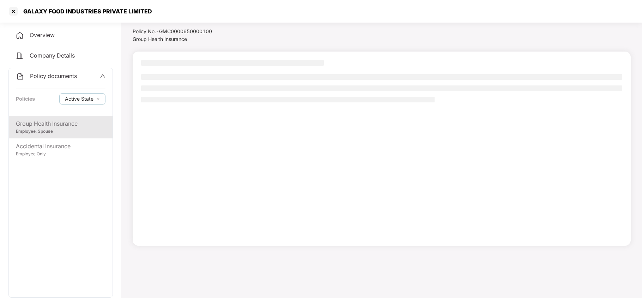
scroll to position [19, 0]
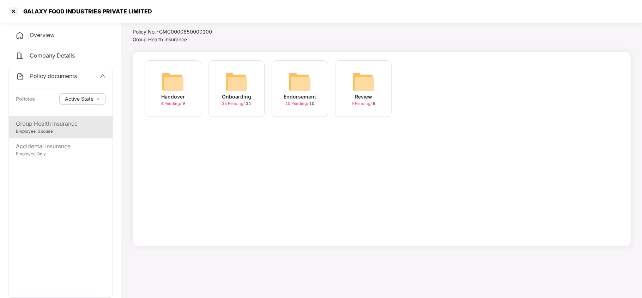
click at [237, 83] on img at bounding box center [236, 81] width 23 height 23
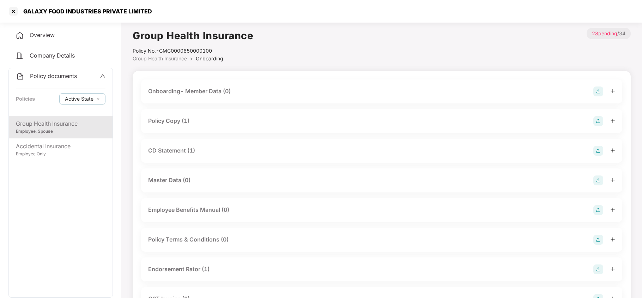
click at [182, 121] on div "Policy Copy (1)" at bounding box center [168, 120] width 41 height 9
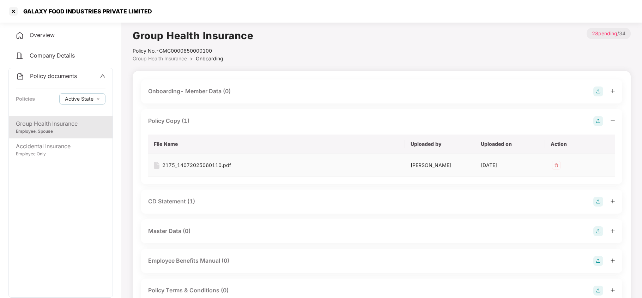
click at [195, 164] on div "2175_14072025060110.pdf" at bounding box center [196, 165] width 69 height 8
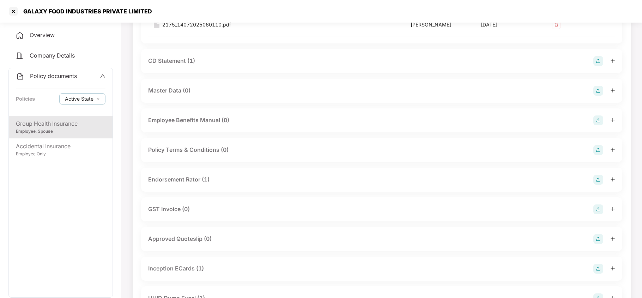
scroll to position [141, 0]
click at [188, 178] on div "Endorsement Rator (1)" at bounding box center [178, 178] width 61 height 9
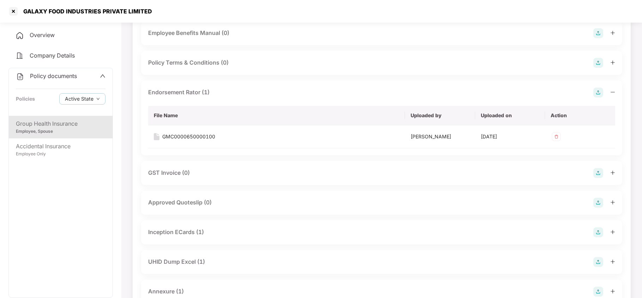
scroll to position [235, 0]
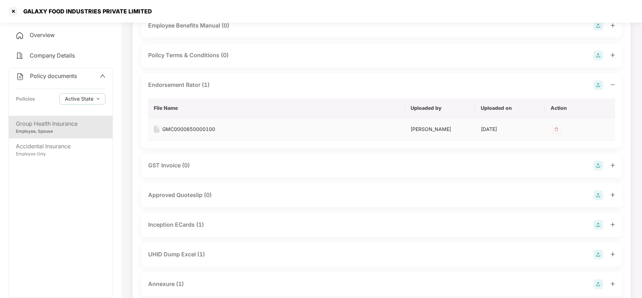
click at [200, 129] on div "GMC0000650000100" at bounding box center [188, 129] width 53 height 8
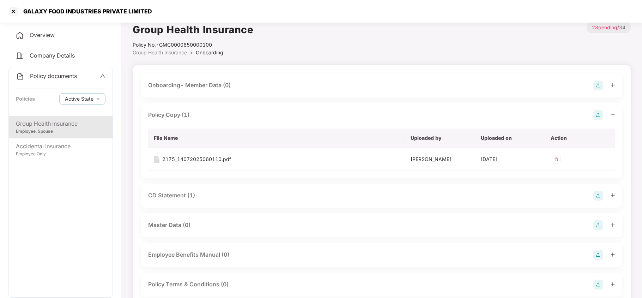
scroll to position [0, 0]
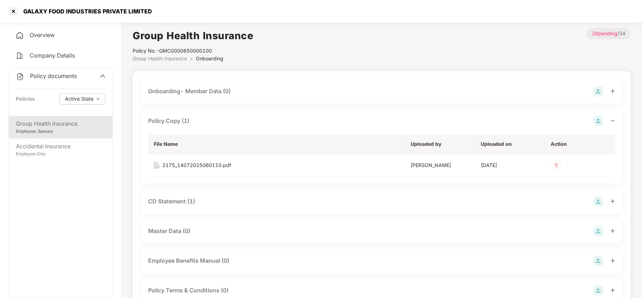
drag, startPoint x: 190, startPoint y: 203, endPoint x: 205, endPoint y: 196, distance: 17.0
click at [190, 203] on div "CD Statement (1)" at bounding box center [171, 201] width 47 height 9
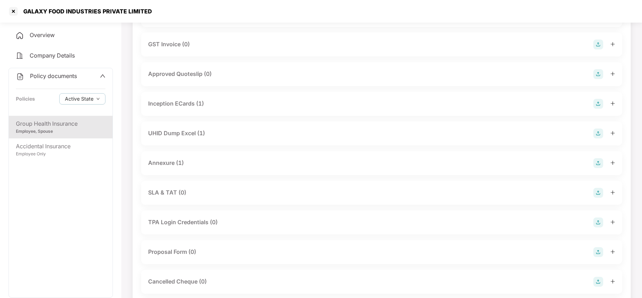
scroll to position [423, 0]
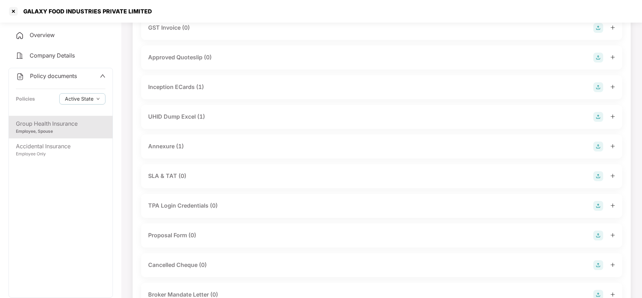
click at [189, 116] on div "UHID Dump Excel (1)" at bounding box center [176, 116] width 57 height 9
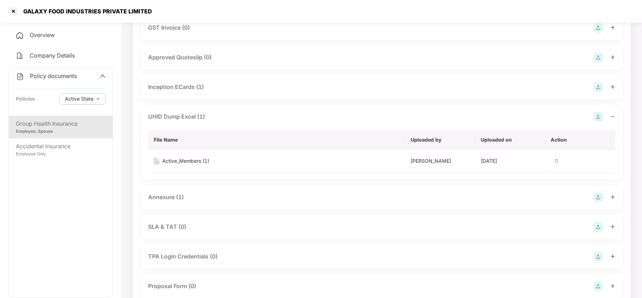
click at [164, 198] on div "Annexure (1)" at bounding box center [166, 197] width 36 height 9
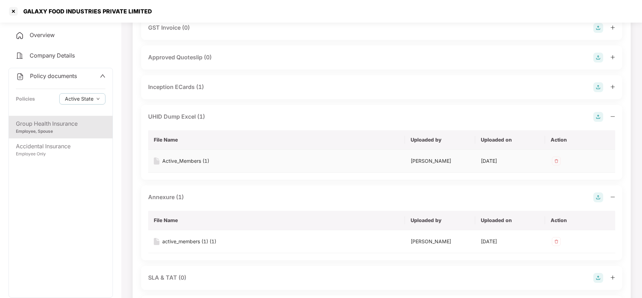
click at [195, 162] on div "Active_Members (1)" at bounding box center [185, 161] width 47 height 8
click at [196, 239] on div "active_members (1) (1)" at bounding box center [189, 241] width 54 height 8
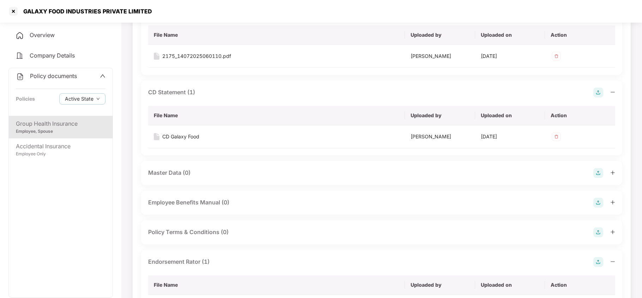
scroll to position [94, 0]
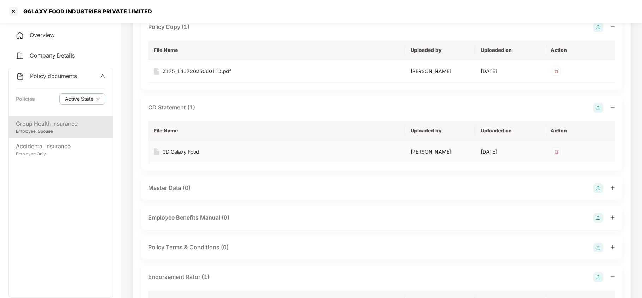
click at [184, 150] on div "CD Galaxy Food" at bounding box center [180, 152] width 37 height 8
click at [14, 10] on div at bounding box center [13, 11] width 11 height 11
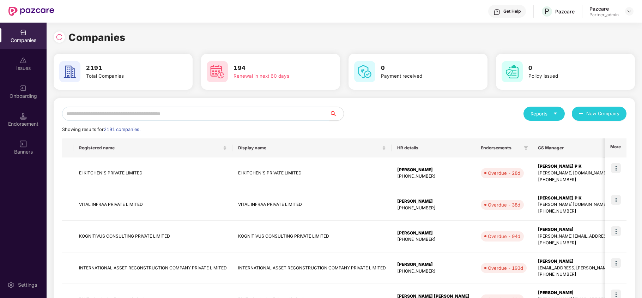
click at [140, 112] on input "text" at bounding box center [195, 114] width 267 height 14
paste input "**********"
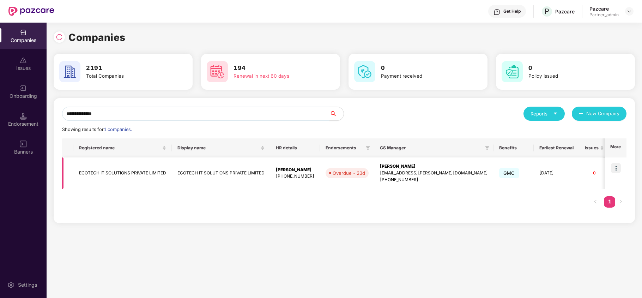
type input "**********"
click at [617, 164] on img at bounding box center [616, 168] width 10 height 10
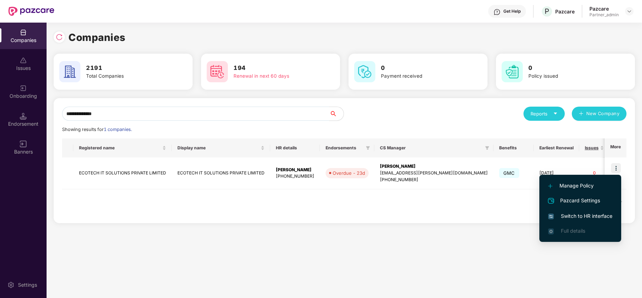
click at [591, 217] on span "Switch to HR interface" at bounding box center [580, 216] width 64 height 8
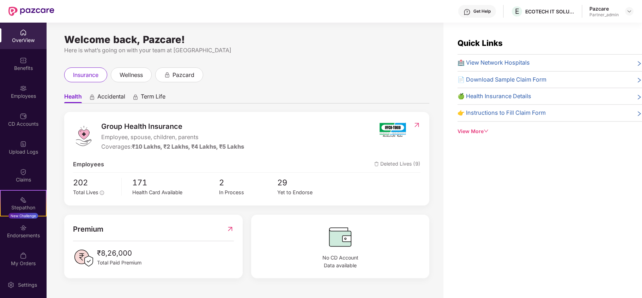
click at [15, 66] on div "Benefits" at bounding box center [23, 68] width 47 height 7
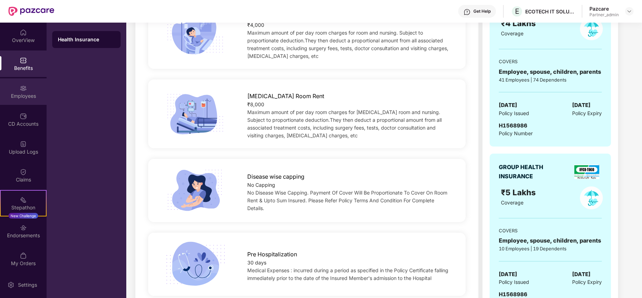
click at [10, 90] on div "Employees" at bounding box center [23, 91] width 47 height 26
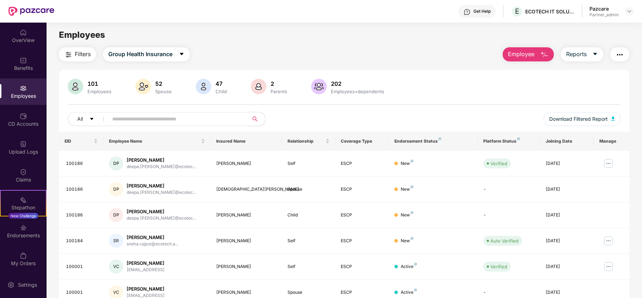
click at [74, 54] on button "Filters" at bounding box center [77, 54] width 37 height 14
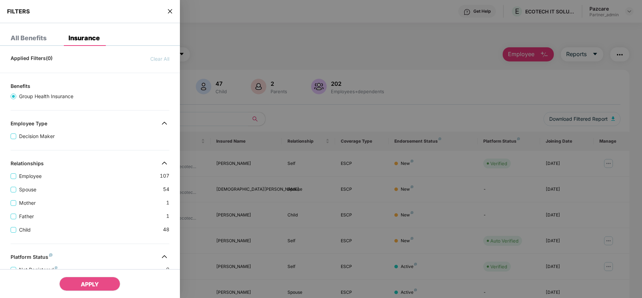
scroll to position [184, 0]
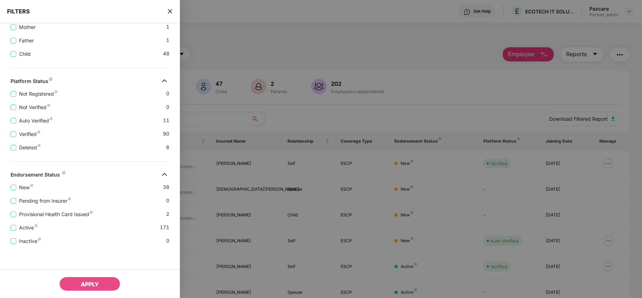
click at [168, 10] on icon "close" at bounding box center [170, 11] width 4 height 4
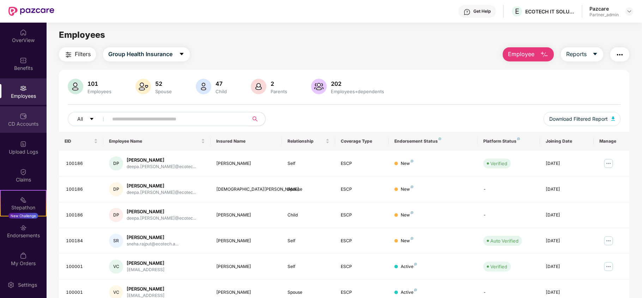
click at [26, 124] on div "CD Accounts" at bounding box center [23, 123] width 47 height 7
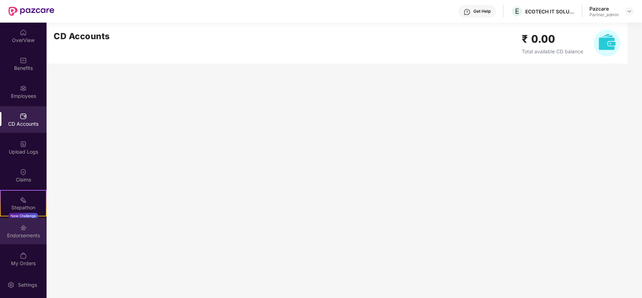
click at [16, 241] on div "Endorsements" at bounding box center [23, 231] width 47 height 26
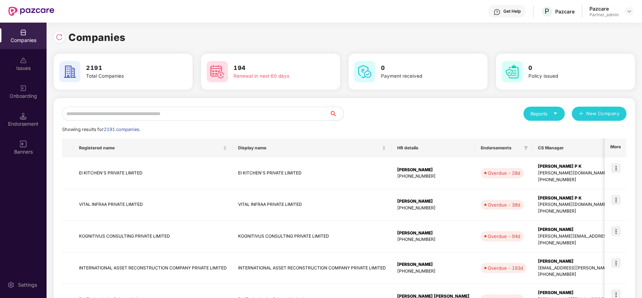
click at [122, 115] on input "text" at bounding box center [195, 114] width 267 height 14
paste input "**********"
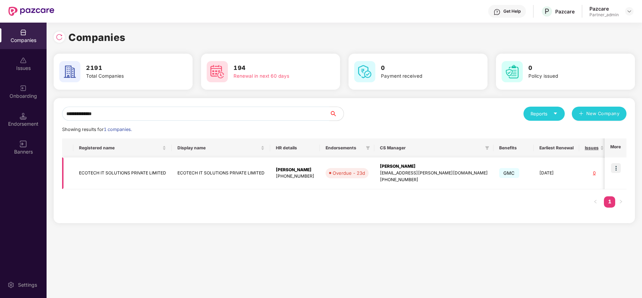
type input "**********"
click at [96, 173] on td "ECOTECH IT SOLUTIONS PRIVATE LIMITED" at bounding box center [122, 173] width 98 height 32
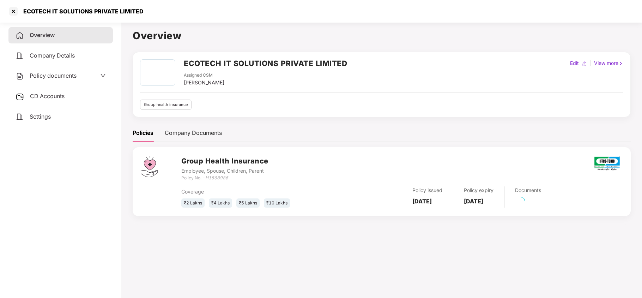
click at [30, 119] on div "Settings" at bounding box center [60, 117] width 104 height 16
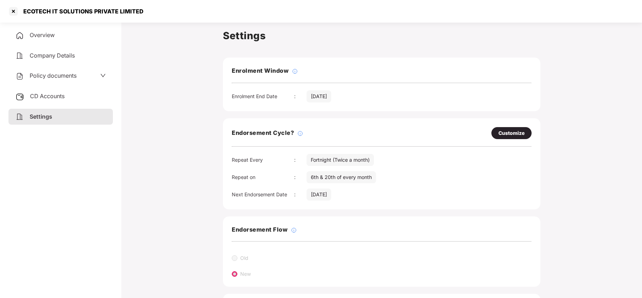
click at [515, 131] on div "Customize" at bounding box center [511, 133] width 26 height 8
select select "*********"
select select "****"
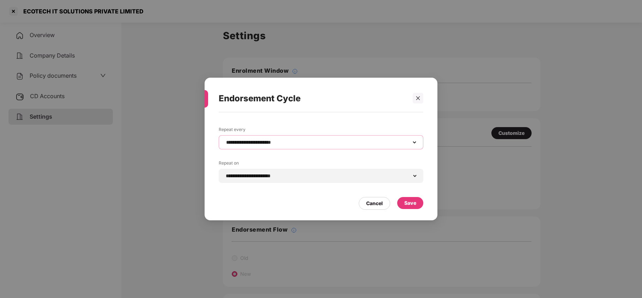
click at [313, 139] on select "**********" at bounding box center [321, 142] width 193 height 6
select select "*****"
click at [225, 139] on select "**********" at bounding box center [321, 142] width 193 height 6
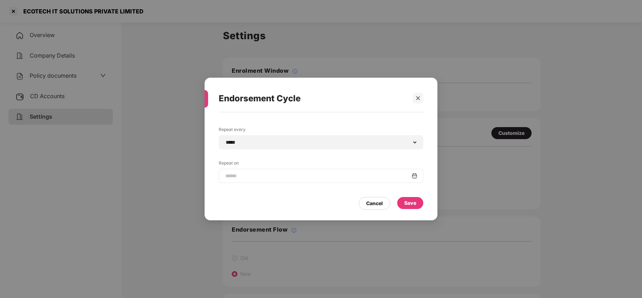
click at [415, 178] on img at bounding box center [415, 176] width 6 height 6
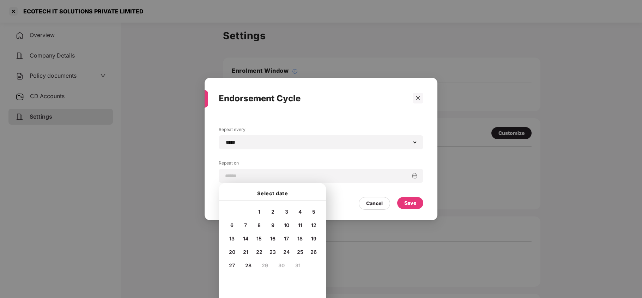
click at [312, 209] on span "5" at bounding box center [313, 211] width 3 height 6
type input "**********"
click at [411, 202] on div "Save" at bounding box center [410, 203] width 12 height 8
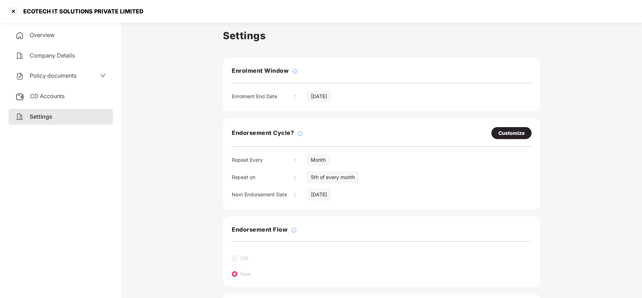
click at [67, 75] on span "Policy documents" at bounding box center [53, 75] width 47 height 7
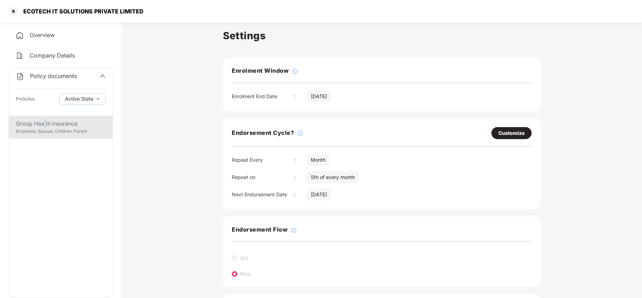
click at [46, 126] on div "Group Health Insurance" at bounding box center [61, 123] width 90 height 9
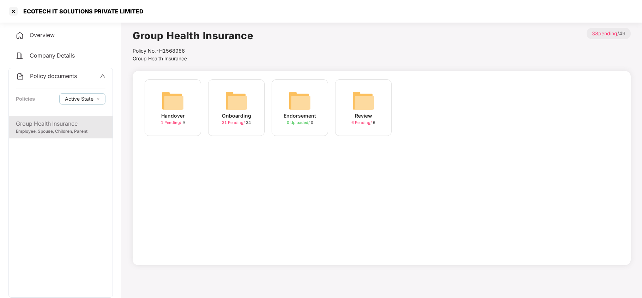
click at [240, 121] on span "31 Pending /" at bounding box center [234, 122] width 24 height 5
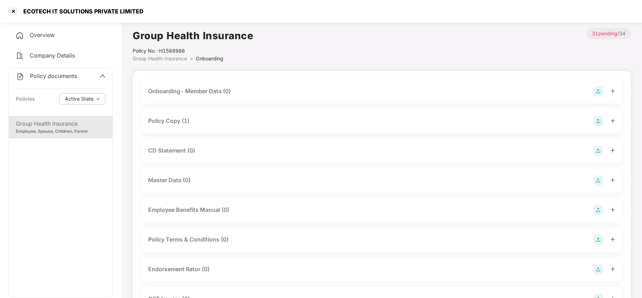
click at [179, 122] on div "Policy Copy (1)" at bounding box center [168, 120] width 41 height 9
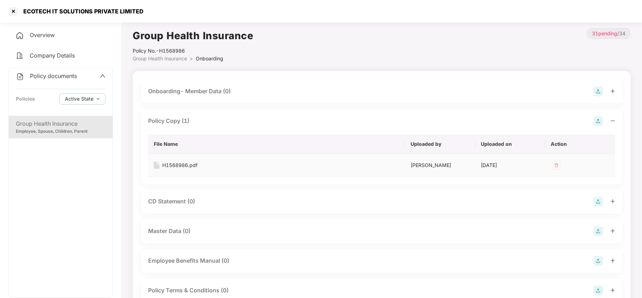
click at [179, 164] on div "H1568986.pdf" at bounding box center [179, 165] width 35 height 8
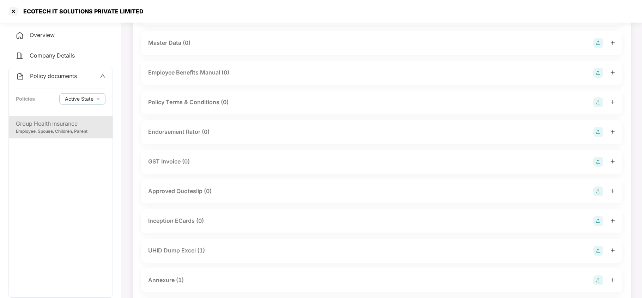
scroll to position [235, 0]
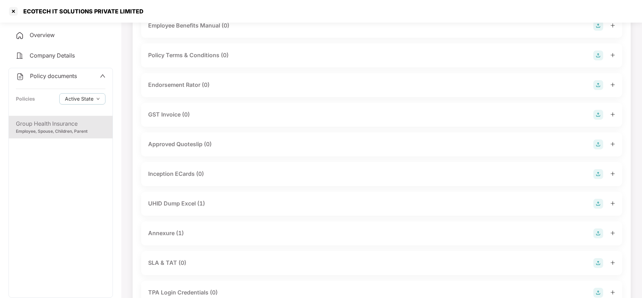
click at [198, 202] on div "UHID Dump Excel (1)" at bounding box center [176, 203] width 57 height 9
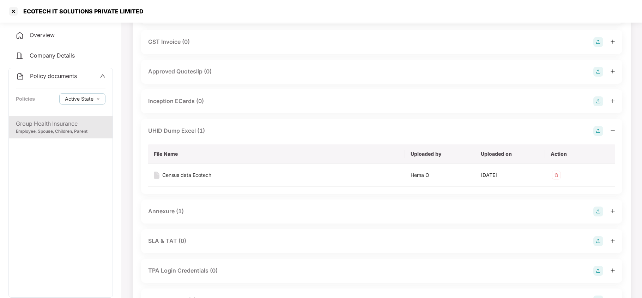
scroll to position [329, 0]
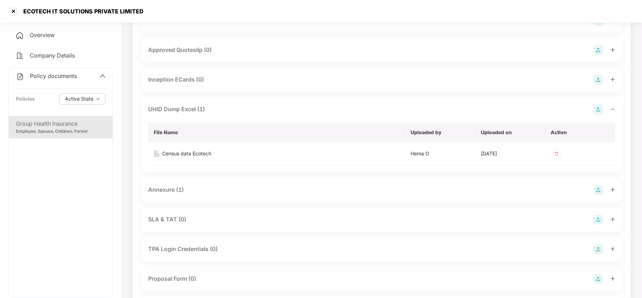
click at [175, 192] on div "Annexure (1)" at bounding box center [166, 189] width 36 height 9
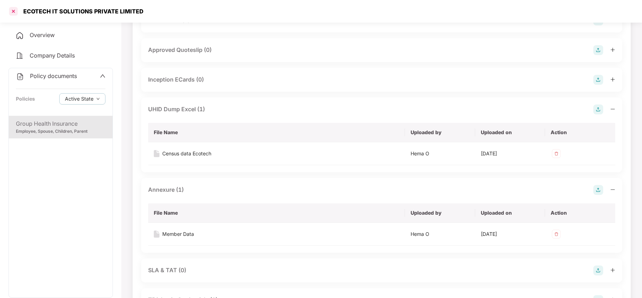
click at [12, 9] on div at bounding box center [13, 11] width 11 height 11
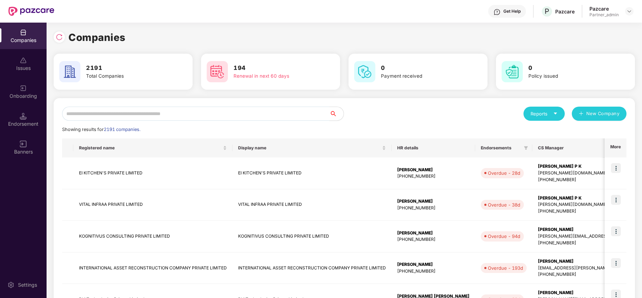
click at [137, 110] on input "text" at bounding box center [195, 114] width 267 height 14
paste input "**********"
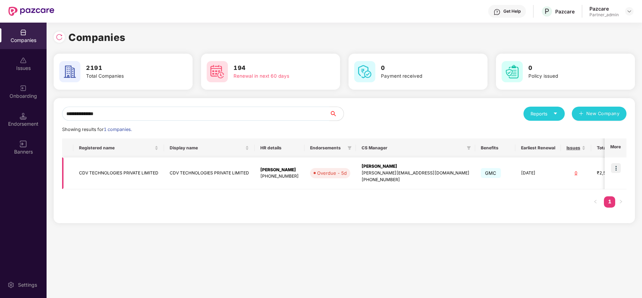
type input "**********"
click at [619, 166] on img at bounding box center [616, 168] width 10 height 10
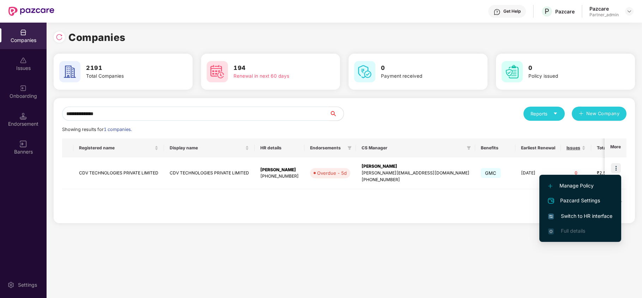
click at [586, 214] on span "Switch to HR interface" at bounding box center [580, 216] width 64 height 8
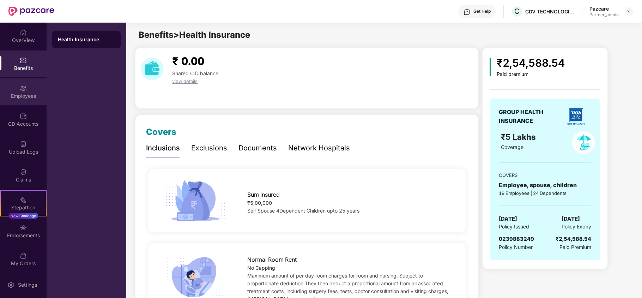
click at [14, 98] on div "Employees" at bounding box center [23, 95] width 47 height 7
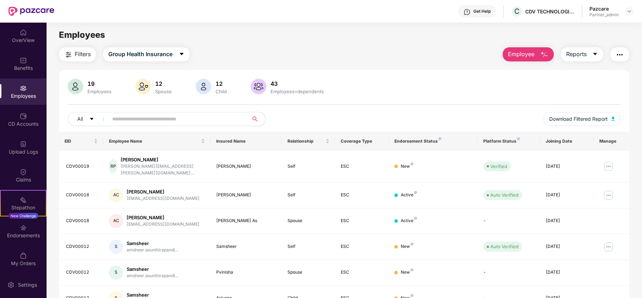
click at [81, 54] on span "Filters" at bounding box center [83, 54] width 16 height 9
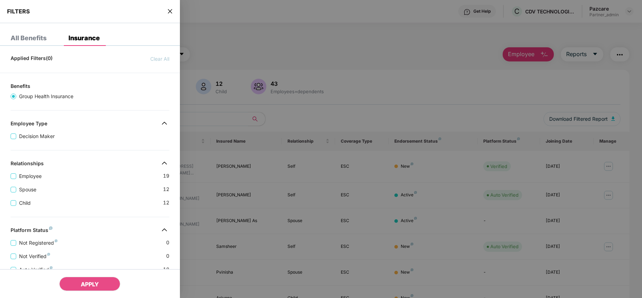
scroll to position [157, 0]
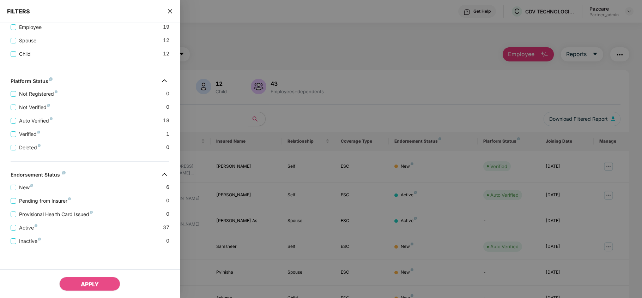
click at [171, 9] on icon "close" at bounding box center [170, 11] width 6 height 6
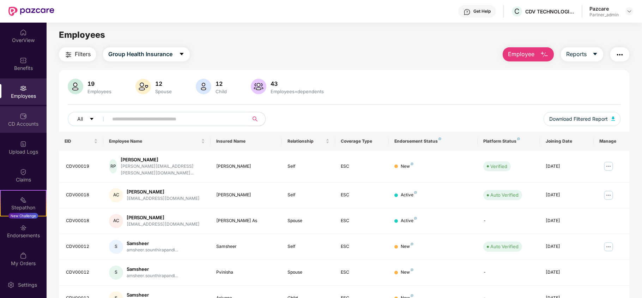
click at [28, 121] on div "CD Accounts" at bounding box center [23, 123] width 47 height 7
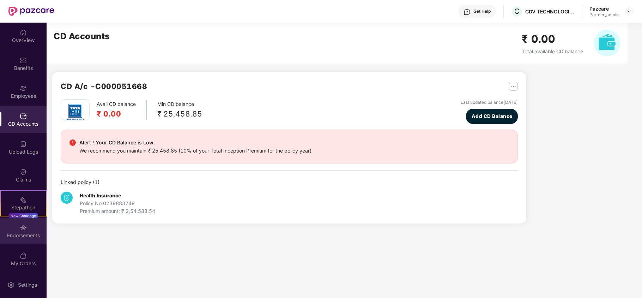
click at [11, 238] on div "Endorsements" at bounding box center [23, 235] width 47 height 7
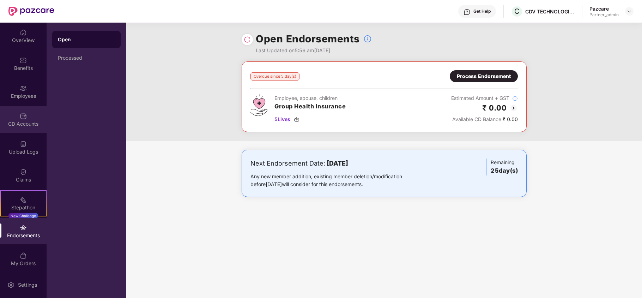
click at [18, 128] on div "CD Accounts" at bounding box center [23, 119] width 47 height 26
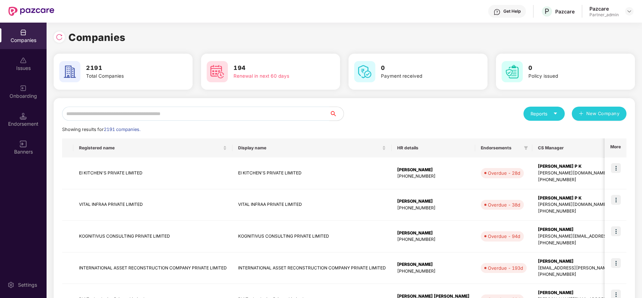
click at [87, 109] on input "text" at bounding box center [195, 114] width 267 height 14
paste input "**********"
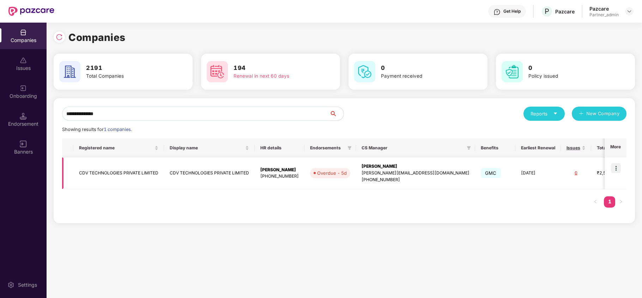
type input "**********"
click at [98, 178] on td "CDV TECHNOLOGIES PRIVATE LIMITED" at bounding box center [118, 173] width 91 height 32
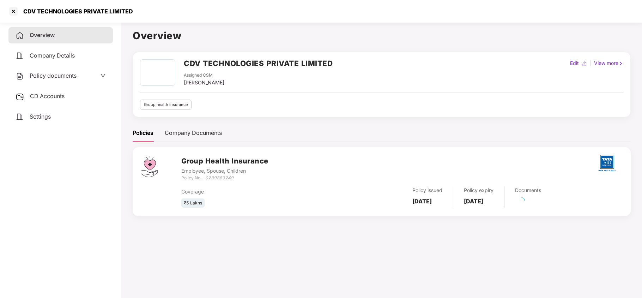
click at [43, 113] on span "Settings" at bounding box center [40, 116] width 21 height 7
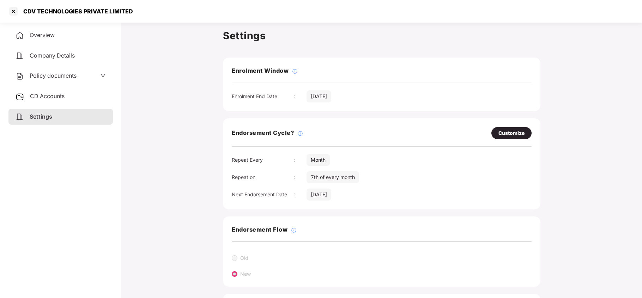
click at [502, 131] on div "Customize" at bounding box center [511, 133] width 26 height 8
select select "*****"
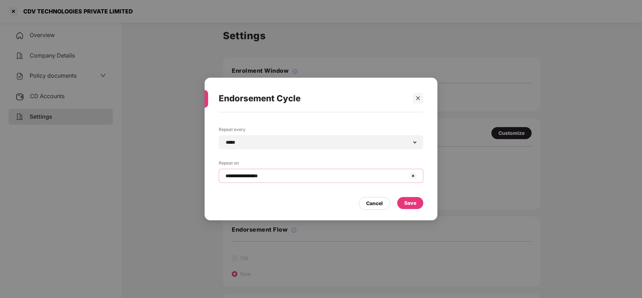
click at [294, 176] on input "**********" at bounding box center [317, 175] width 184 height 7
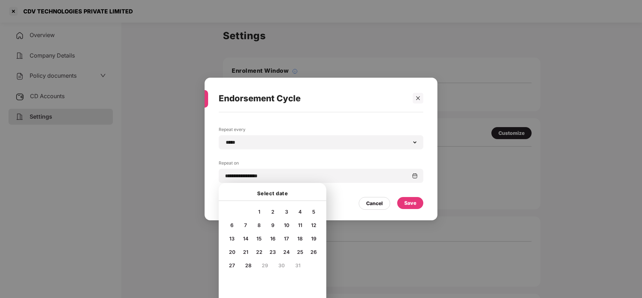
click at [260, 236] on span "15" at bounding box center [258, 238] width 5 height 6
type input "**********"
click at [407, 205] on div "Save" at bounding box center [410, 203] width 12 height 8
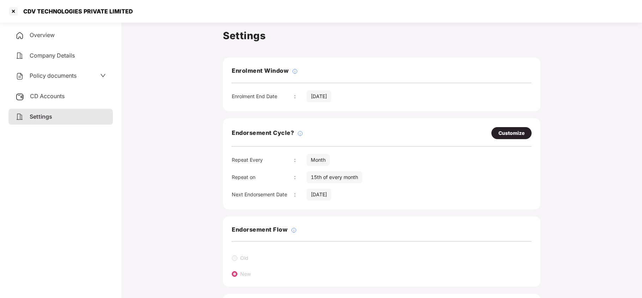
click at [58, 75] on span "Policy documents" at bounding box center [53, 75] width 47 height 7
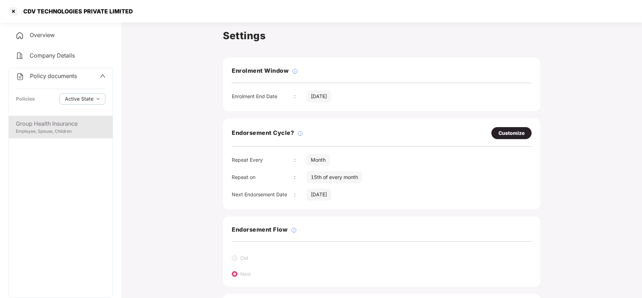
click at [62, 129] on div "Employee, Spouse, Children" at bounding box center [61, 131] width 90 height 7
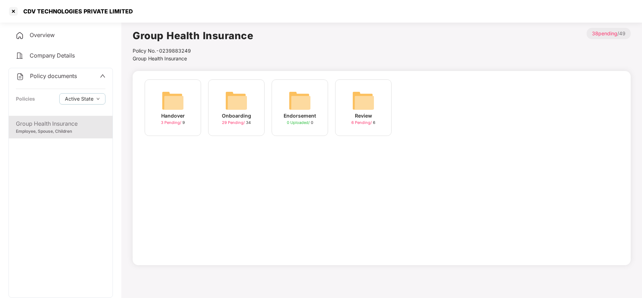
click at [225, 107] on img at bounding box center [236, 100] width 23 height 23
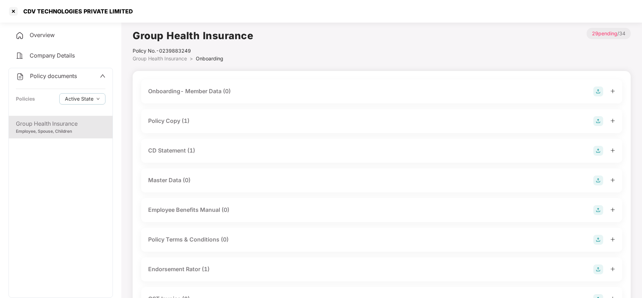
click at [201, 122] on div "Policy Copy (1)" at bounding box center [381, 121] width 467 height 10
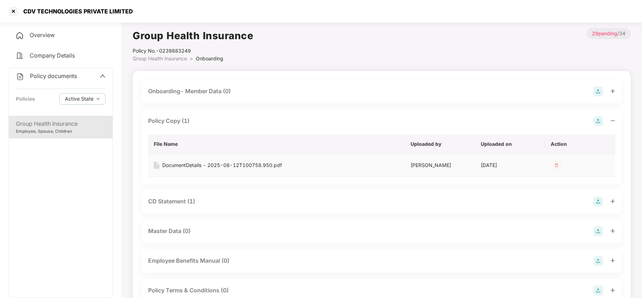
click at [214, 166] on div "DocumentDetails - 2025-08-12T100758.950.pdf" at bounding box center [222, 165] width 120 height 8
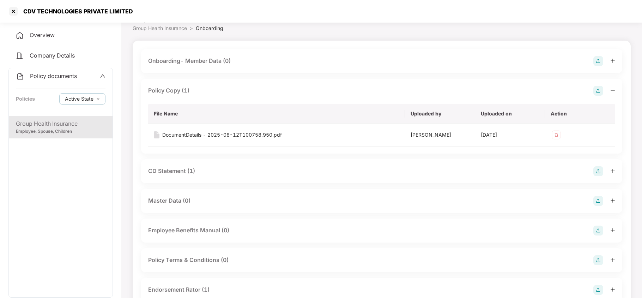
scroll to position [47, 0]
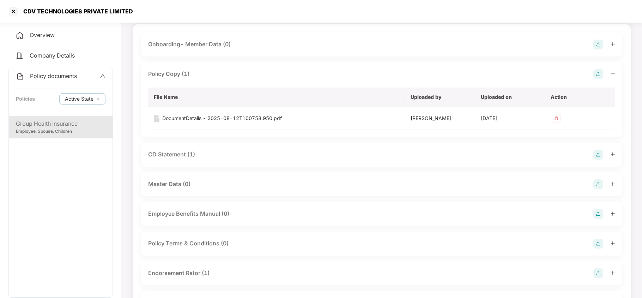
click at [188, 157] on div "CD Statement (1)" at bounding box center [171, 154] width 47 height 9
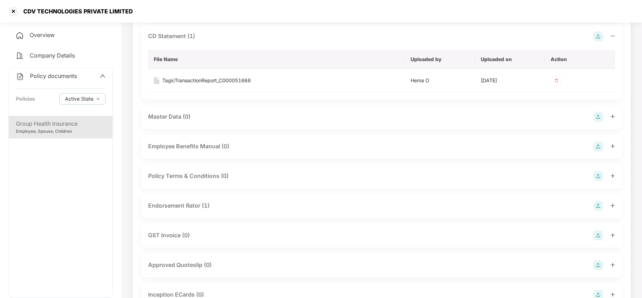
scroll to position [235, 0]
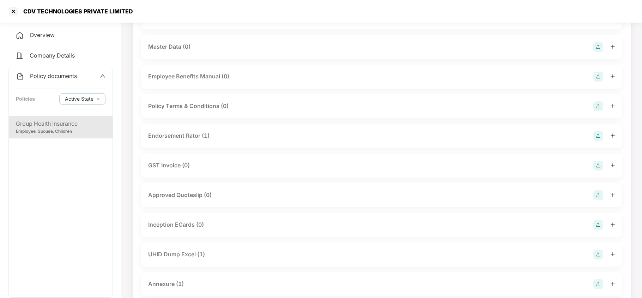
click at [200, 135] on div "Endorsement Rator (1)" at bounding box center [178, 135] width 61 height 9
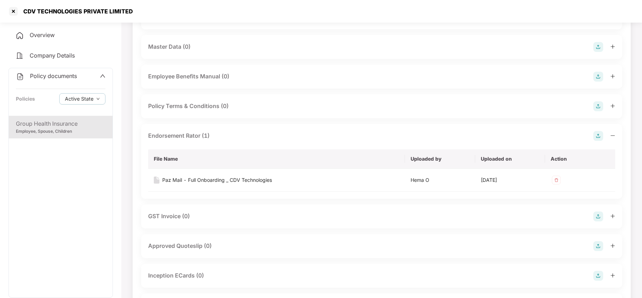
scroll to position [329, 0]
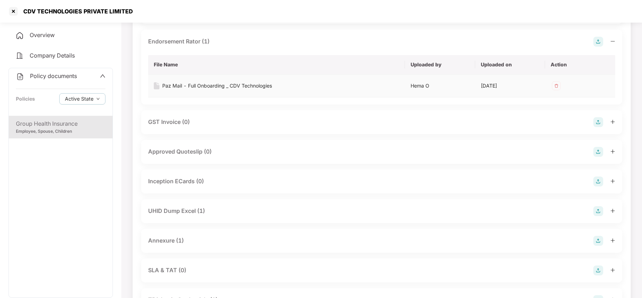
click at [222, 86] on div "Paz Mail - Full Onboarding _ CDV Technologies" at bounding box center [217, 86] width 110 height 8
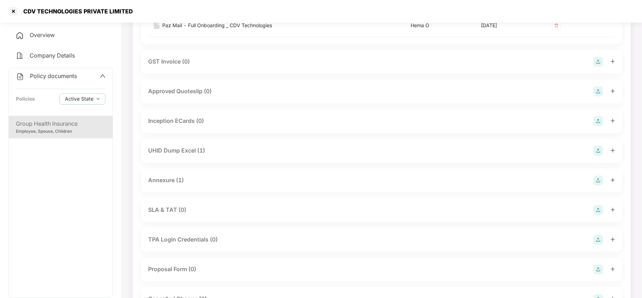
scroll to position [423, 0]
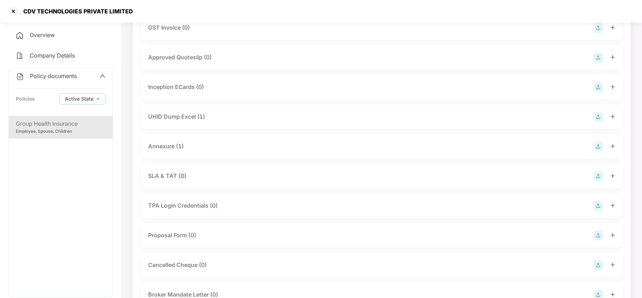
click at [170, 146] on div "Annexure (1)" at bounding box center [166, 146] width 36 height 9
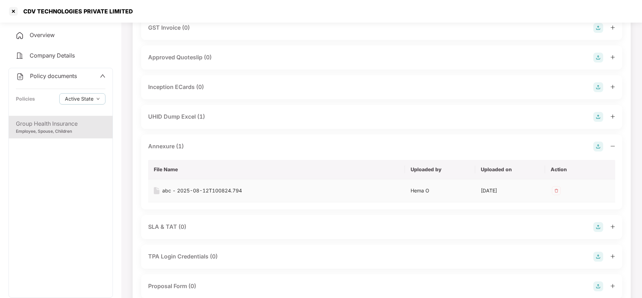
click at [198, 191] on div "abc - 2025-08-12T100824.794" at bounding box center [202, 191] width 80 height 8
click at [65, 124] on div "Group Health Insurance" at bounding box center [61, 123] width 90 height 9
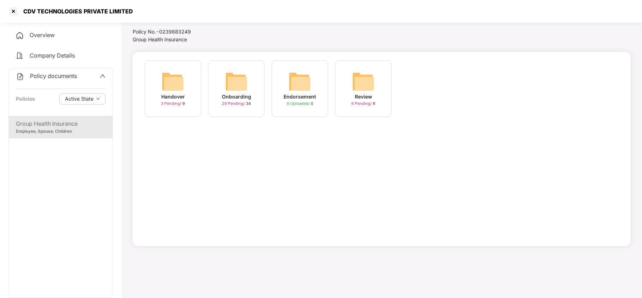
click at [58, 78] on span "Policy documents" at bounding box center [53, 75] width 47 height 7
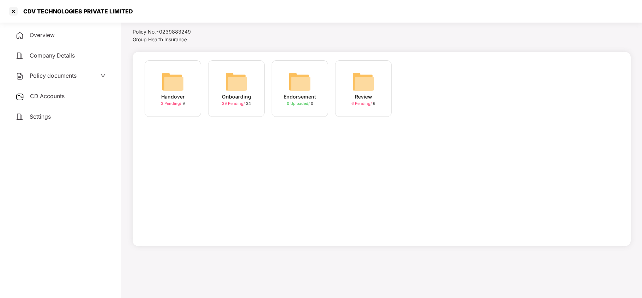
click at [48, 99] on div "CD Accounts" at bounding box center [60, 96] width 104 height 16
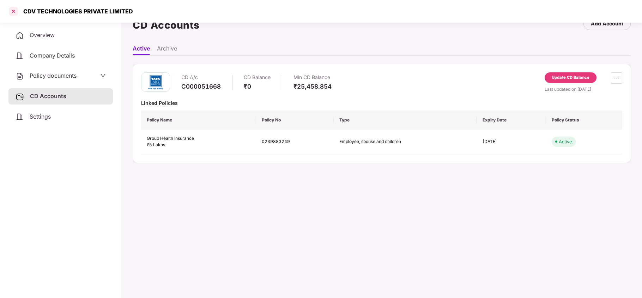
click at [15, 10] on div at bounding box center [13, 11] width 11 height 11
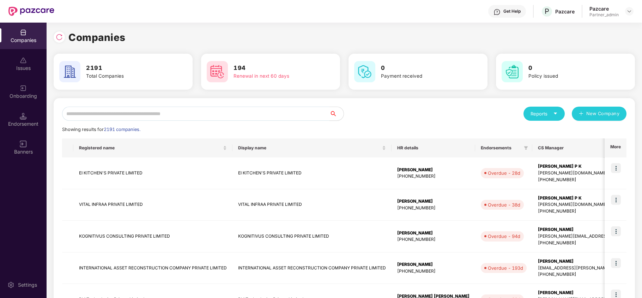
click at [191, 117] on input "text" at bounding box center [195, 114] width 267 height 14
paste input "*********"
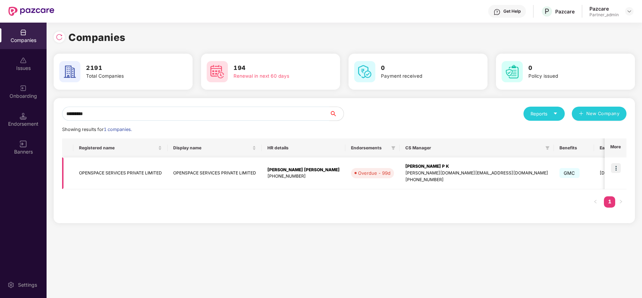
type input "*********"
click at [615, 168] on img at bounding box center [616, 168] width 10 height 10
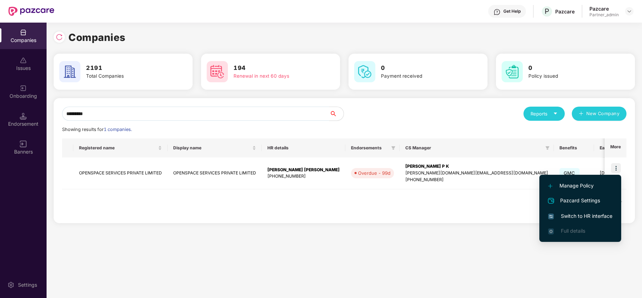
click at [578, 213] on span "Switch to HR interface" at bounding box center [580, 216] width 64 height 8
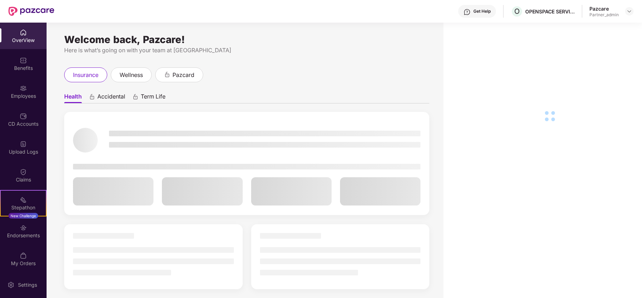
click at [15, 65] on div "Benefits" at bounding box center [23, 68] width 47 height 7
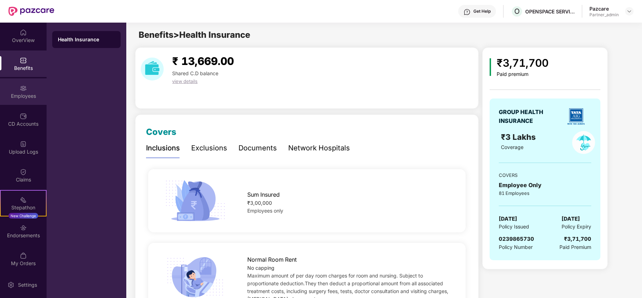
click at [23, 101] on div "Employees" at bounding box center [23, 91] width 47 height 26
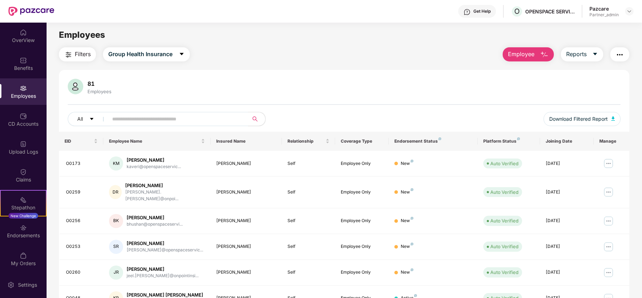
click at [79, 51] on span "Filters" at bounding box center [83, 54] width 16 height 9
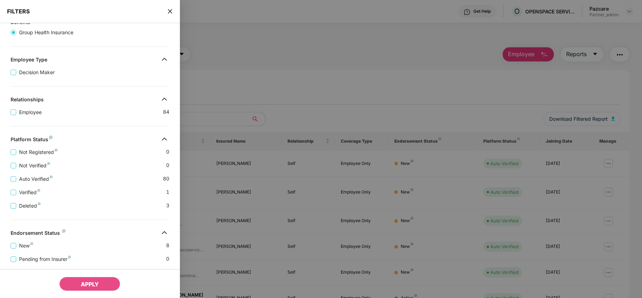
scroll to position [129, 0]
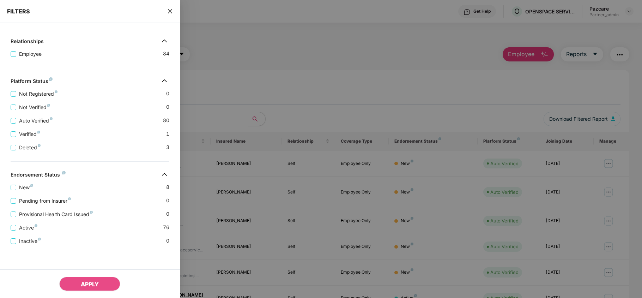
click at [169, 11] on icon "close" at bounding box center [170, 11] width 4 height 4
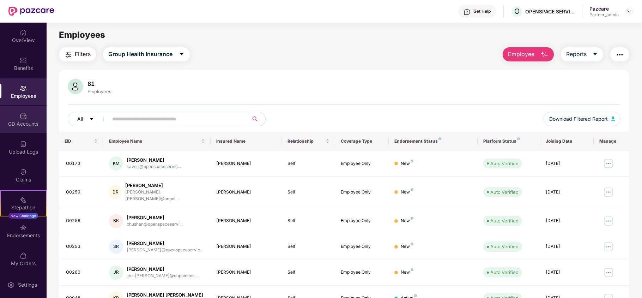
click at [13, 126] on div "CD Accounts" at bounding box center [23, 123] width 47 height 7
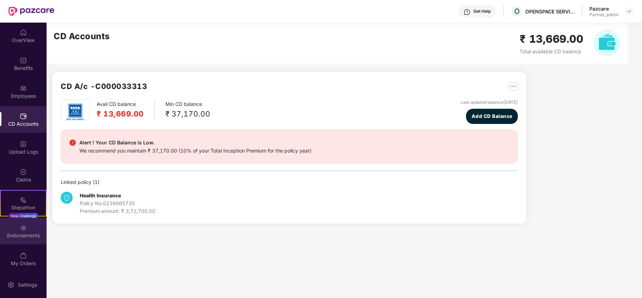
click at [22, 240] on div "Endorsements" at bounding box center [23, 231] width 47 height 26
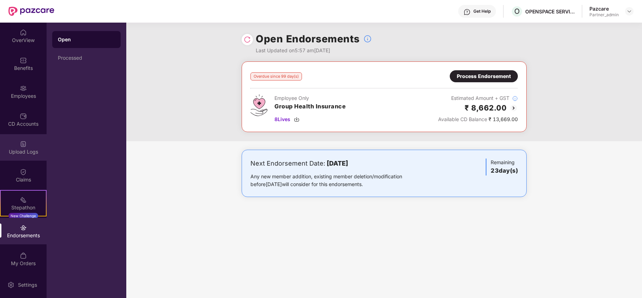
click at [18, 153] on div "Upload Logs" at bounding box center [23, 151] width 47 height 7
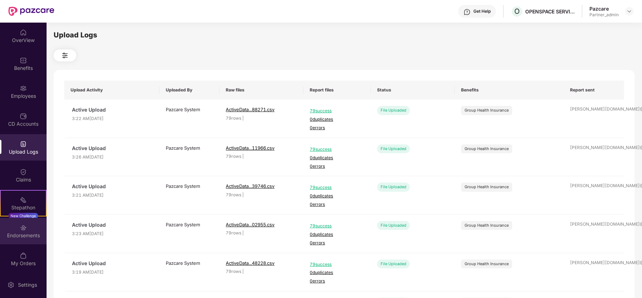
click at [19, 242] on div "Endorsements" at bounding box center [23, 231] width 47 height 26
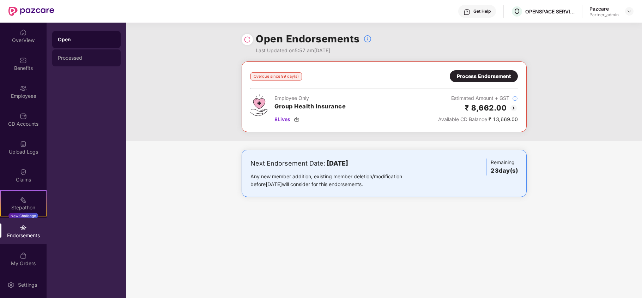
click at [83, 61] on div "Processed" at bounding box center [86, 57] width 68 height 17
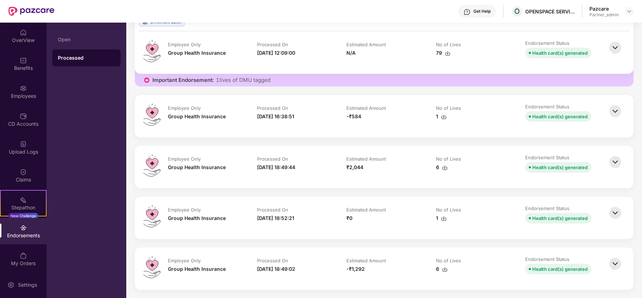
scroll to position [141, 0]
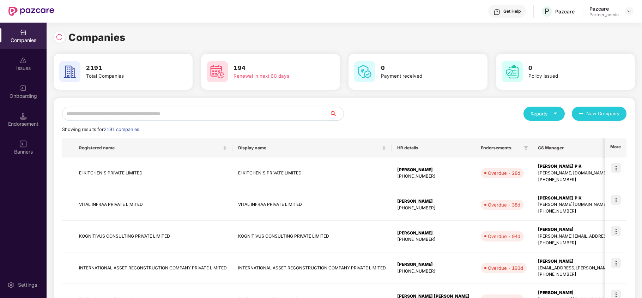
click at [101, 110] on input "text" at bounding box center [195, 114] width 267 height 14
paste input "*********"
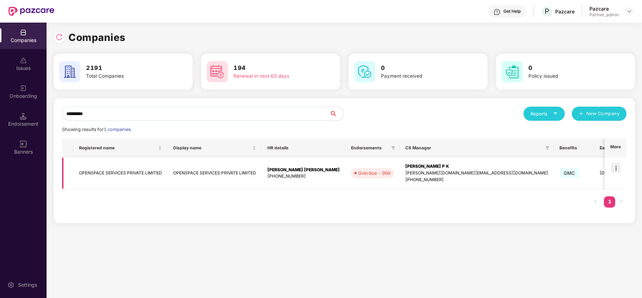
type input "*********"
click at [97, 174] on td "OPENSPACE SERVICES PRIVATE LIMITED" at bounding box center [120, 173] width 94 height 32
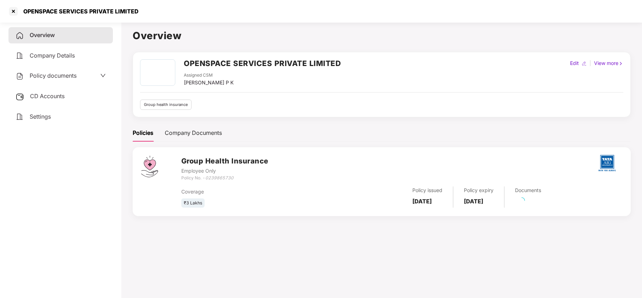
click at [40, 118] on span "Settings" at bounding box center [40, 116] width 21 height 7
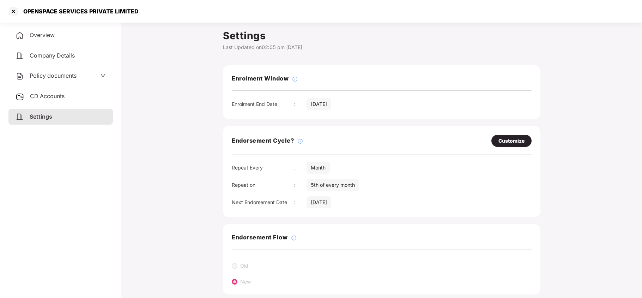
click at [510, 140] on div "Customize" at bounding box center [511, 141] width 26 height 8
select select "*****"
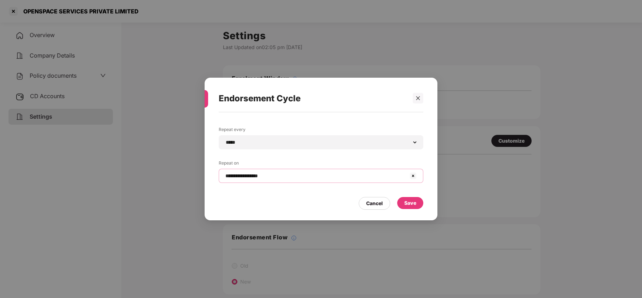
click at [289, 177] on input "**********" at bounding box center [317, 175] width 184 height 7
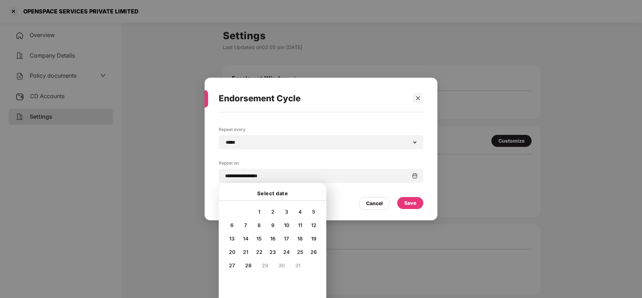
click at [232, 250] on span "20" at bounding box center [232, 252] width 6 height 6
type input "**********"
click at [411, 206] on div "Save" at bounding box center [410, 203] width 12 height 8
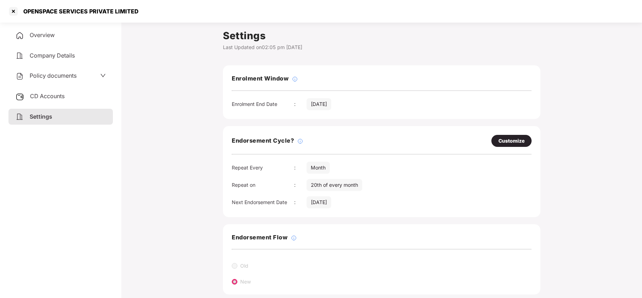
click at [63, 80] on div "Policy documents" at bounding box center [60, 76] width 104 height 16
click at [62, 75] on span "Policy documents" at bounding box center [53, 75] width 47 height 7
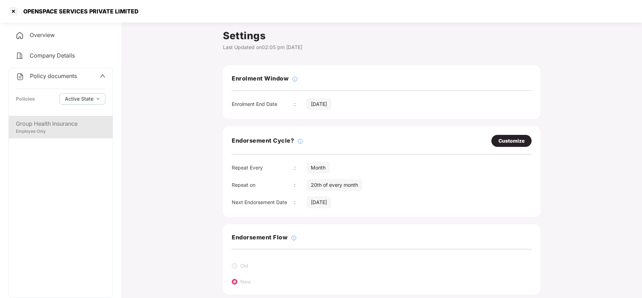
click at [58, 133] on div "Employee Only" at bounding box center [61, 131] width 90 height 7
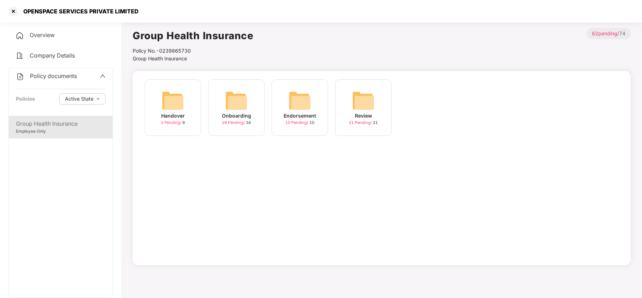
click at [250, 103] on div "Onboarding 29 Pending / 34" at bounding box center [236, 107] width 56 height 56
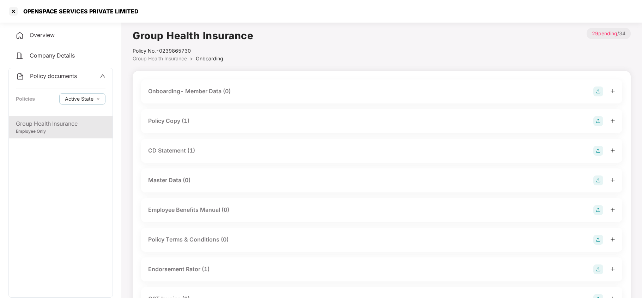
click at [182, 120] on div "Policy Copy (1)" at bounding box center [168, 120] width 41 height 9
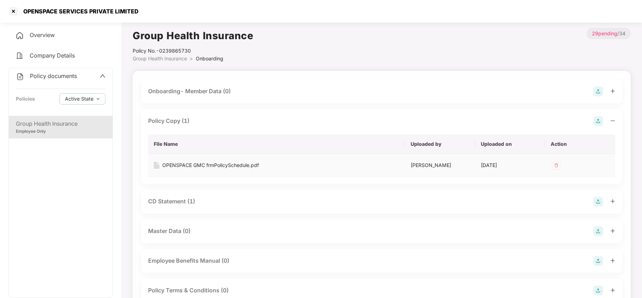
click at [209, 164] on div "OPENSPACE GMC frmPolicySchedule.pdf" at bounding box center [210, 165] width 97 height 8
drag, startPoint x: 183, startPoint y: 199, endPoint x: 213, endPoint y: 188, distance: 31.6
click at [188, 197] on div "CD Statement (1)" at bounding box center [171, 201] width 47 height 9
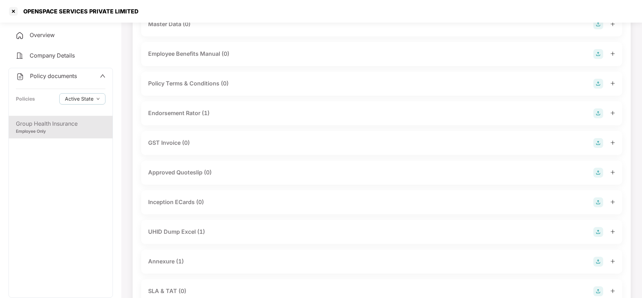
scroll to position [282, 0]
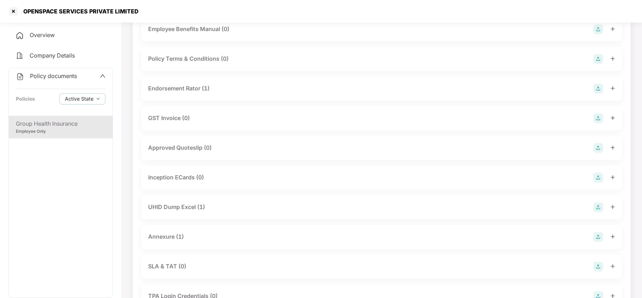
click at [192, 91] on div "Endorsement Rator (1)" at bounding box center [178, 88] width 61 height 9
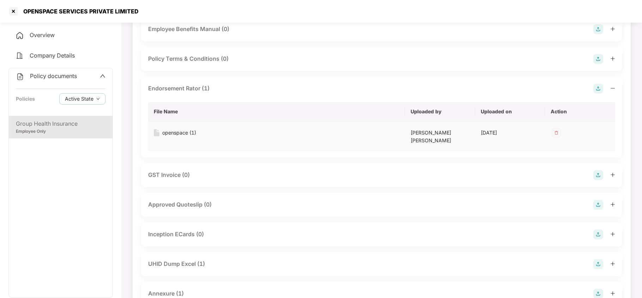
click at [177, 131] on div "openspace (1)" at bounding box center [179, 133] width 34 height 8
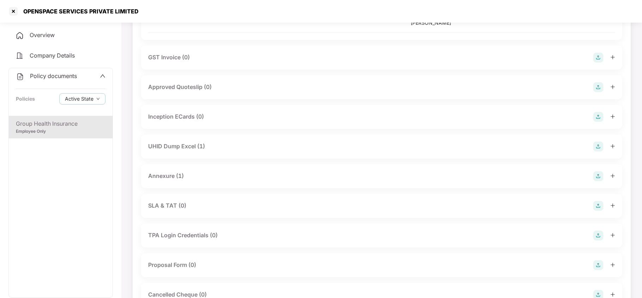
scroll to position [423, 0]
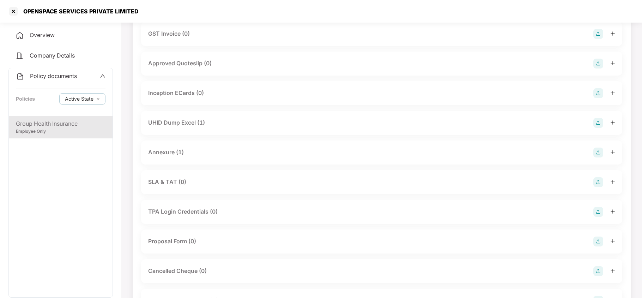
click at [182, 118] on div "UHID Dump Excel (1)" at bounding box center [176, 122] width 57 height 9
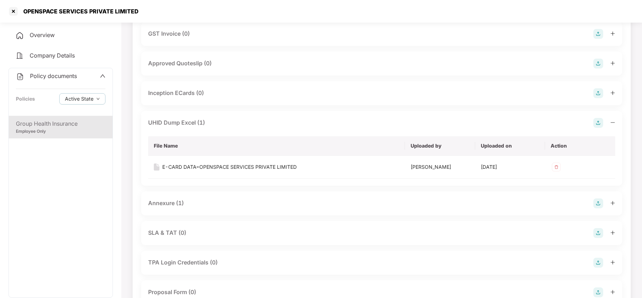
click at [171, 199] on div "Annexure (1)" at bounding box center [166, 203] width 36 height 9
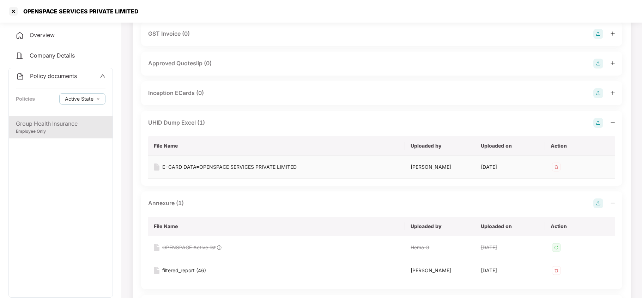
click at [261, 163] on div "E-CARD DATA=OPENSPACE SERVICES PRIVATE LIMITED" at bounding box center [229, 167] width 134 height 8
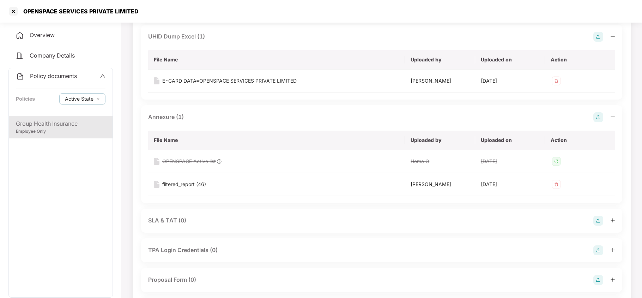
scroll to position [517, 0]
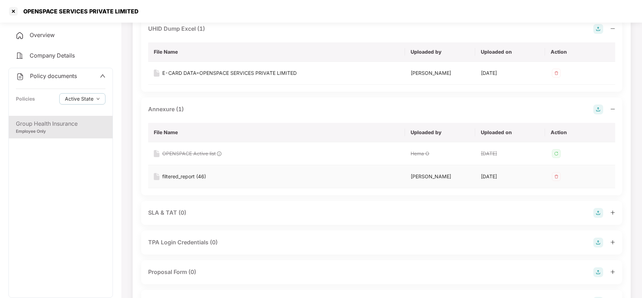
click at [193, 172] on div "filtered_report (46)" at bounding box center [184, 176] width 44 height 8
click at [13, 13] on div at bounding box center [13, 11] width 11 height 11
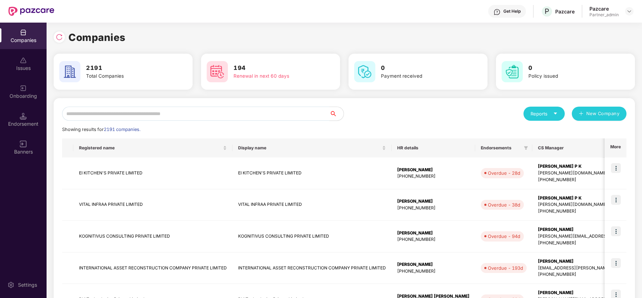
click at [133, 114] on input "text" at bounding box center [195, 114] width 267 height 14
paste input "**********"
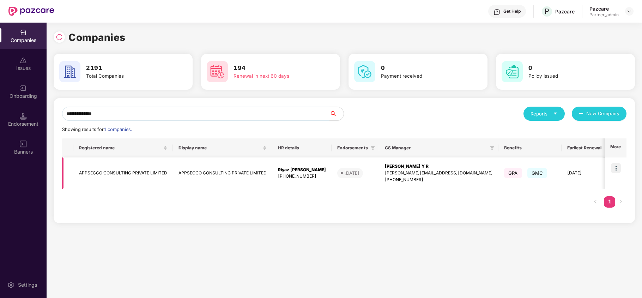
type input "**********"
click at [616, 169] on img at bounding box center [616, 168] width 10 height 10
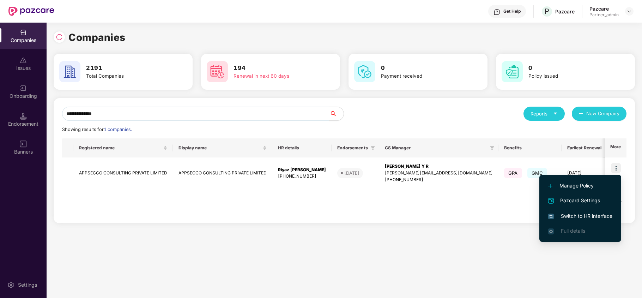
click at [577, 217] on span "Switch to HR interface" at bounding box center [580, 216] width 64 height 8
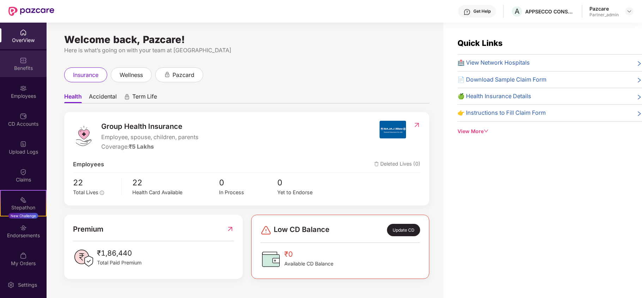
click at [19, 71] on div "Benefits" at bounding box center [23, 63] width 47 height 26
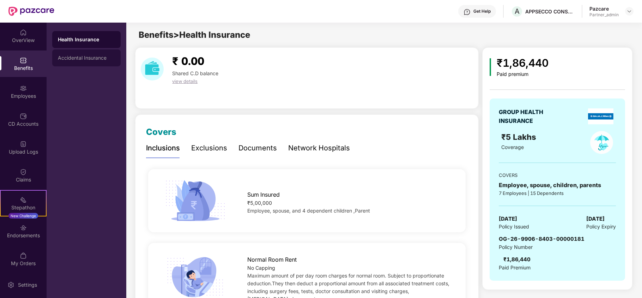
click at [96, 57] on div "Accidental Insurance" at bounding box center [86, 58] width 57 height 6
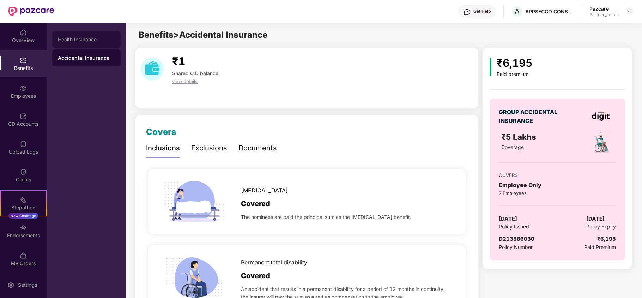
click at [98, 38] on div "Health Insurance" at bounding box center [86, 40] width 57 height 6
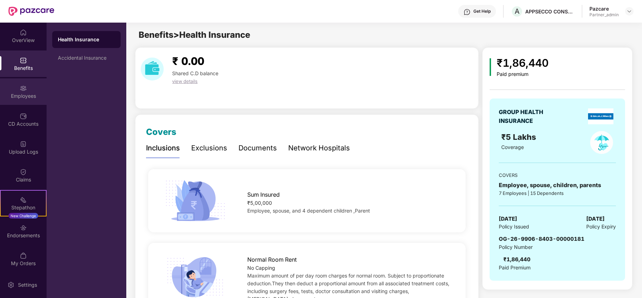
click at [3, 95] on div "Employees" at bounding box center [23, 95] width 47 height 7
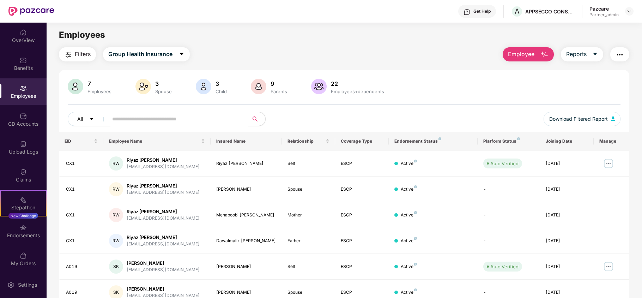
click at [83, 54] on span "Filters" at bounding box center [83, 54] width 16 height 9
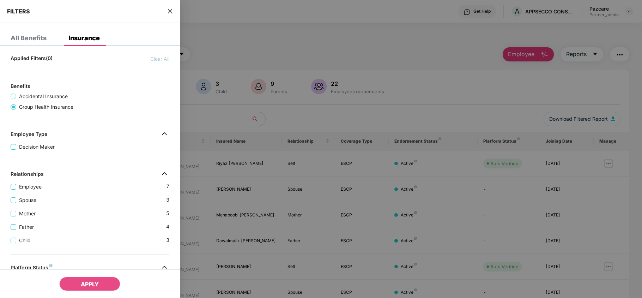
scroll to position [195, 0]
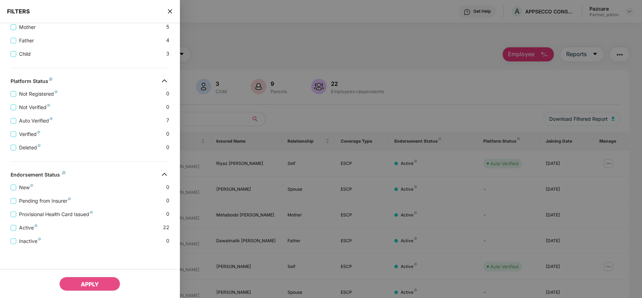
click at [171, 9] on icon "close" at bounding box center [170, 11] width 4 height 4
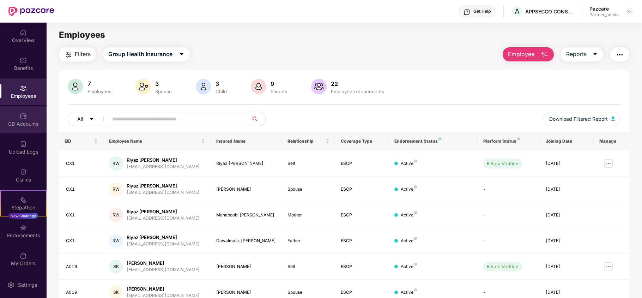
click at [14, 120] on div "CD Accounts" at bounding box center [23, 123] width 47 height 7
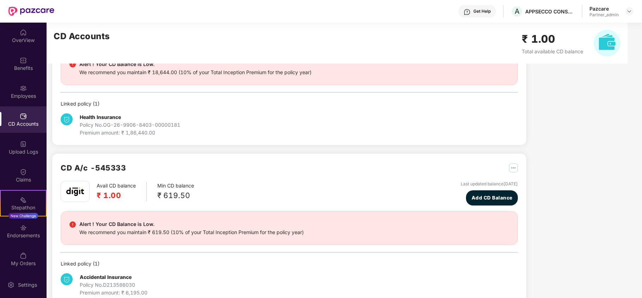
scroll to position [95, 0]
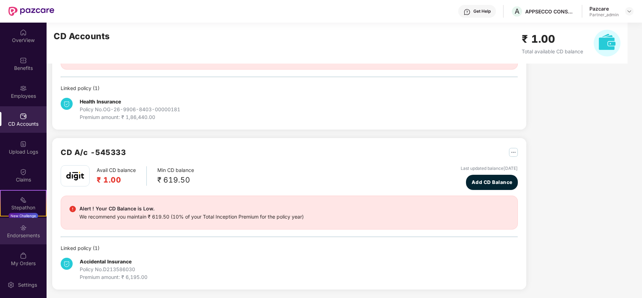
click at [18, 236] on div "Endorsements" at bounding box center [23, 235] width 47 height 7
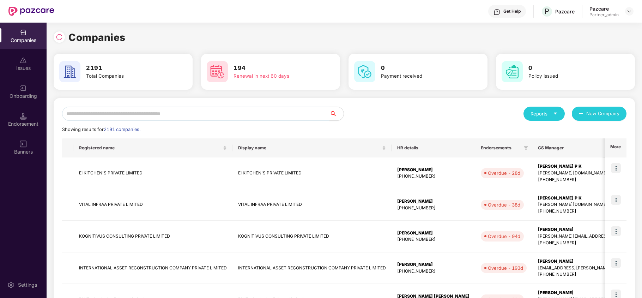
click at [182, 113] on input "text" at bounding box center [195, 114] width 267 height 14
paste input "**********"
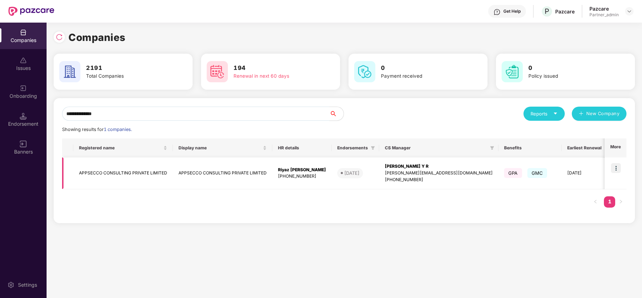
type input "**********"
click at [115, 174] on td "APPSECCO CONSULTING PRIVATE LIMITED" at bounding box center [122, 173] width 99 height 32
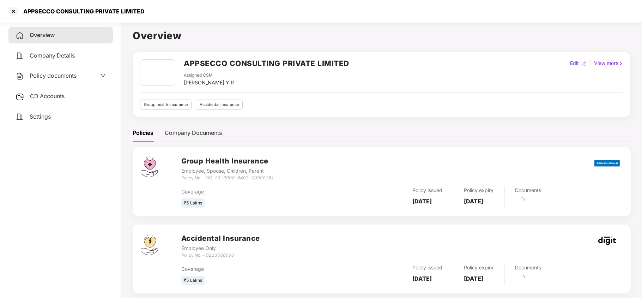
click at [31, 114] on span "Settings" at bounding box center [40, 116] width 21 height 7
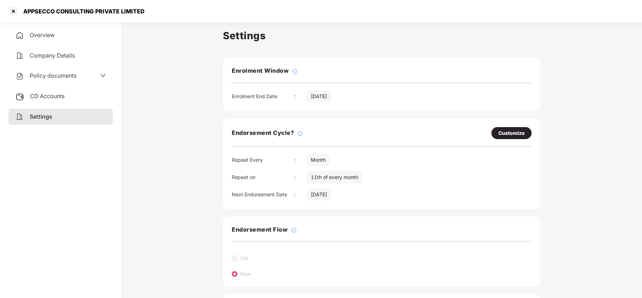
click at [51, 69] on div "Policy documents" at bounding box center [60, 76] width 104 height 16
click at [52, 73] on span "Policy documents" at bounding box center [53, 75] width 47 height 7
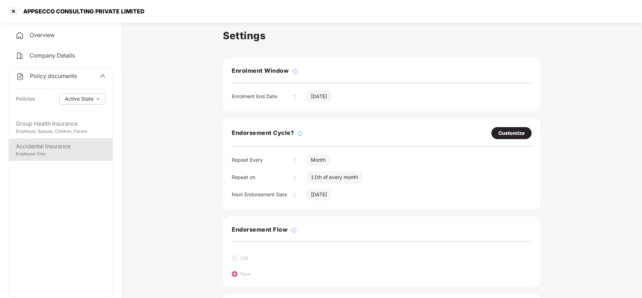
click at [47, 157] on div "Accidental Insurance Employee Only" at bounding box center [61, 149] width 104 height 23
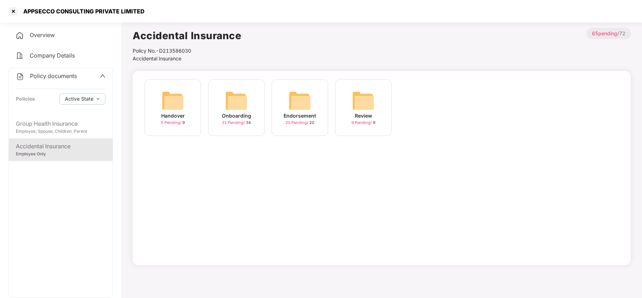
click at [243, 104] on img at bounding box center [236, 100] width 23 height 23
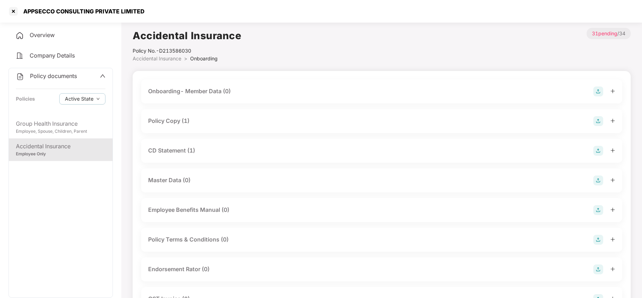
click at [192, 121] on div "Policy Copy (1)" at bounding box center [381, 121] width 467 height 10
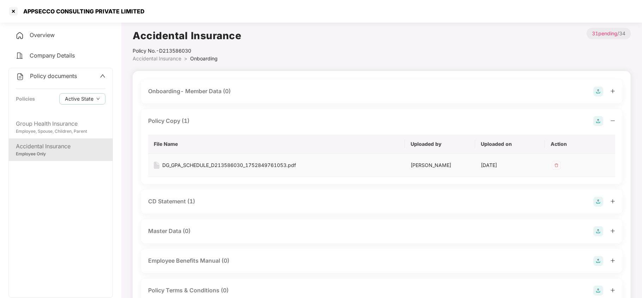
click at [204, 164] on div "DG_GPA_SCHEDULE_D213586030_1752849761053.pdf" at bounding box center [229, 165] width 134 height 8
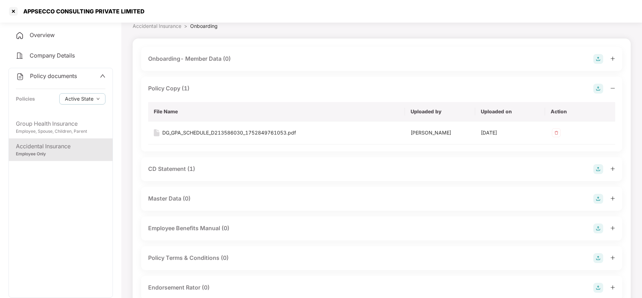
scroll to position [47, 0]
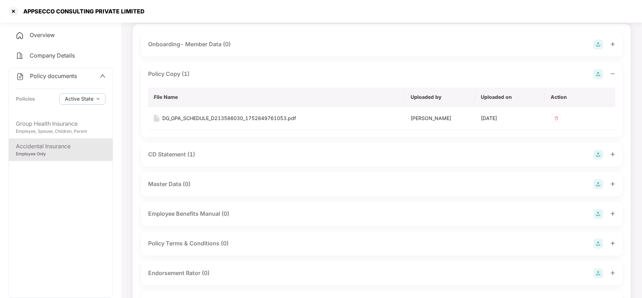
click at [176, 156] on div "CD Statement (1)" at bounding box center [171, 154] width 47 height 9
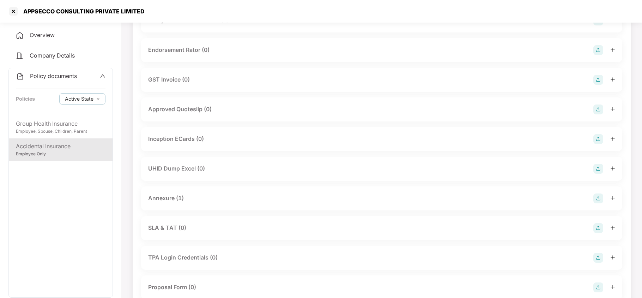
scroll to position [329, 0]
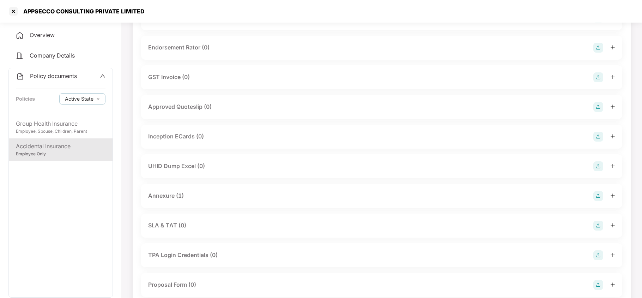
click at [170, 192] on div "Annexure (1)" at bounding box center [166, 195] width 36 height 9
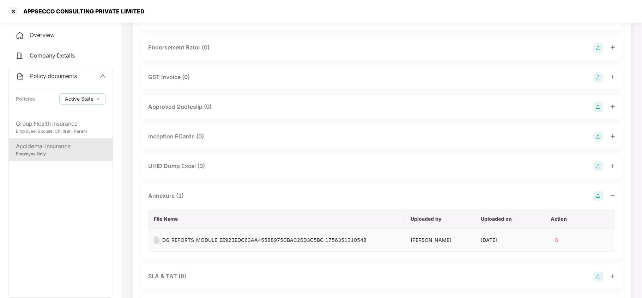
click at [191, 236] on div "DG_REPORTS_MODULE_EE923EDC63AA45588975CBAC26D3C5BC_1756351310548" at bounding box center [264, 240] width 204 height 8
click at [67, 127] on div "Group Health Insurance" at bounding box center [61, 123] width 90 height 9
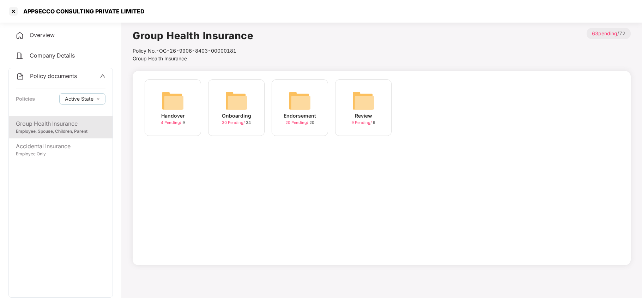
click at [234, 114] on div "Onboarding" at bounding box center [236, 116] width 29 height 8
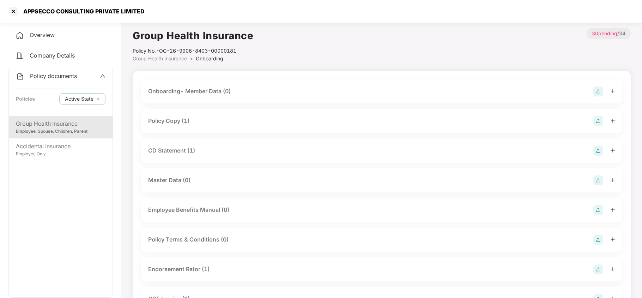
click at [182, 123] on div "Policy Copy (1)" at bounding box center [168, 120] width 41 height 9
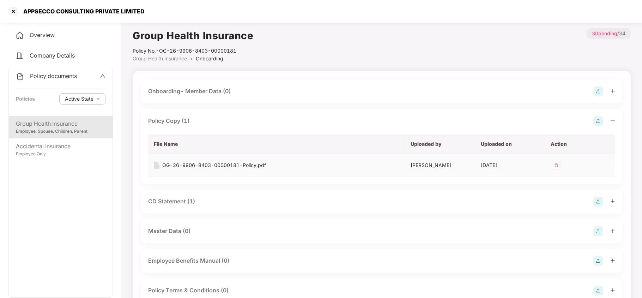
click at [208, 164] on div "OG-26-9906-8403-00000181-Policy.pdf" at bounding box center [214, 165] width 104 height 8
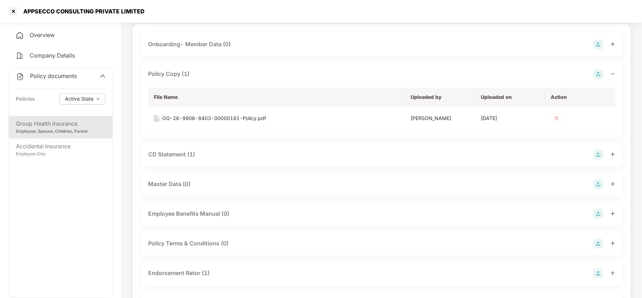
drag, startPoint x: 193, startPoint y: 152, endPoint x: 232, endPoint y: 160, distance: 39.2
click at [194, 153] on div "CD Statement (1)" at bounding box center [171, 154] width 47 height 9
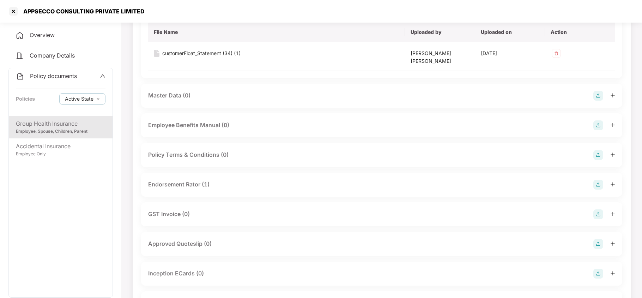
scroll to position [235, 0]
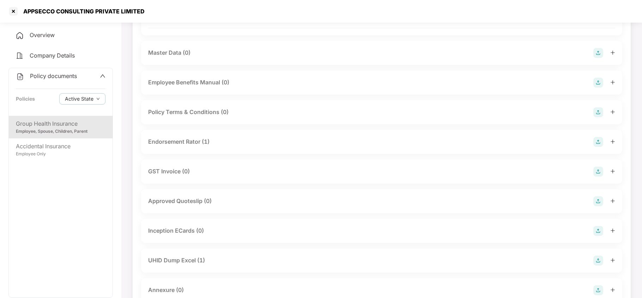
click at [187, 137] on div "Endorsement Rator (1)" at bounding box center [178, 141] width 61 height 9
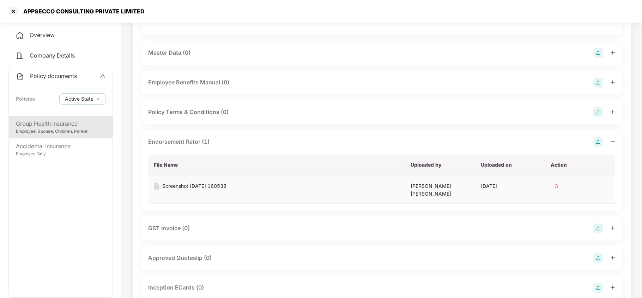
click at [207, 182] on div "Screenshot 2025-08-18 160538" at bounding box center [194, 186] width 64 height 8
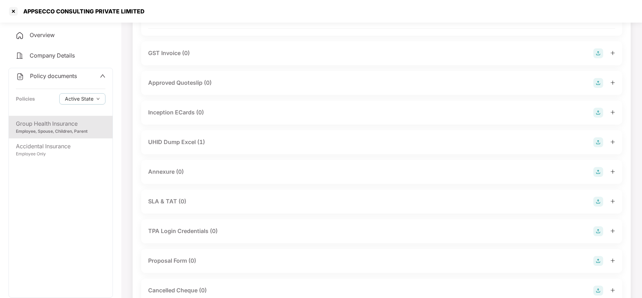
scroll to position [423, 0]
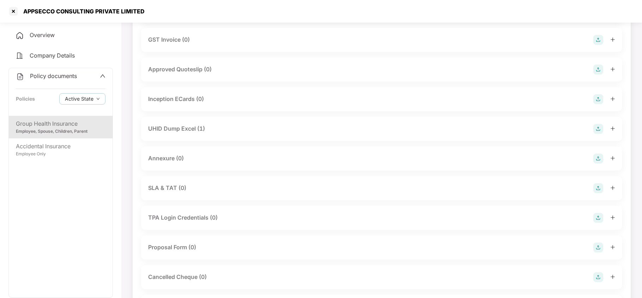
click at [202, 124] on div "UHID Dump Excel (1)" at bounding box center [176, 128] width 57 height 9
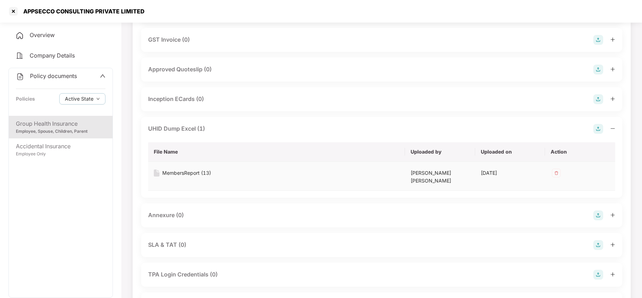
click at [181, 169] on div "MembersReport (13)" at bounding box center [186, 173] width 49 height 8
click at [12, 12] on div at bounding box center [13, 11] width 11 height 11
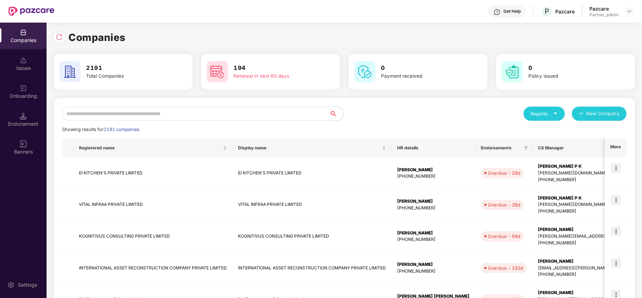
click at [139, 114] on input "text" at bounding box center [195, 114] width 267 height 14
paste input "**********"
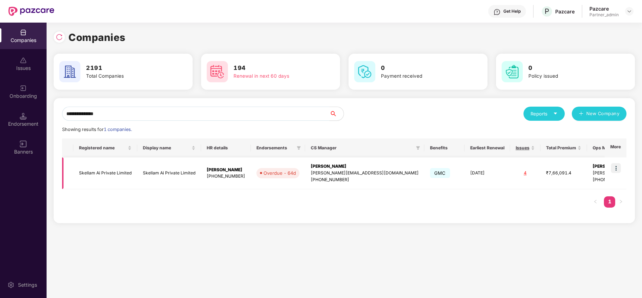
type input "**********"
click at [618, 169] on img at bounding box center [616, 168] width 10 height 10
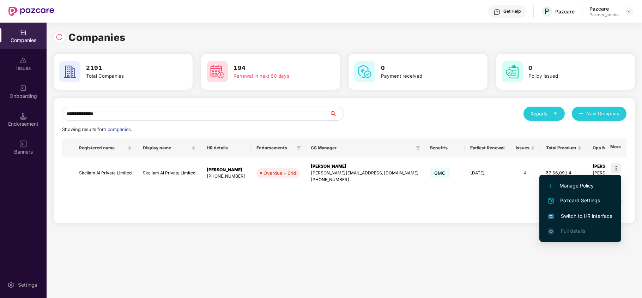
click at [570, 214] on span "Switch to HR interface" at bounding box center [580, 216] width 64 height 8
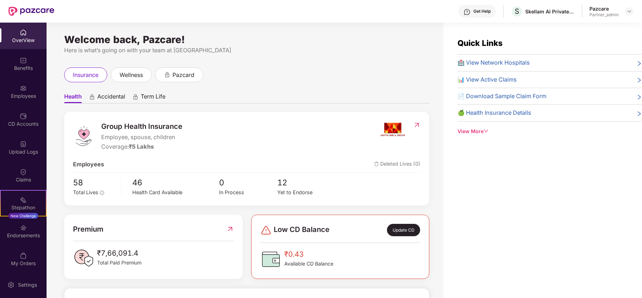
click at [23, 69] on div "Benefits" at bounding box center [23, 68] width 47 height 7
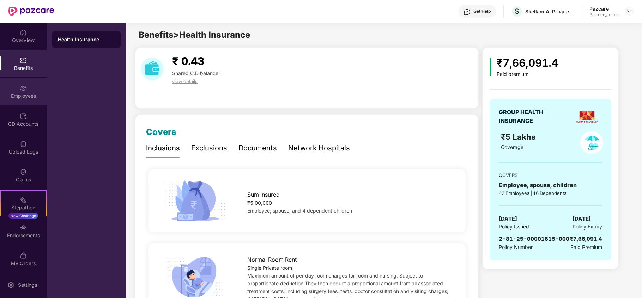
click at [31, 95] on div "Employees" at bounding box center [23, 95] width 47 height 7
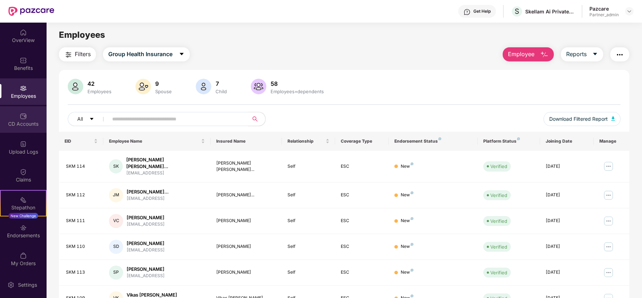
click at [24, 123] on div "CD Accounts" at bounding box center [23, 123] width 47 height 7
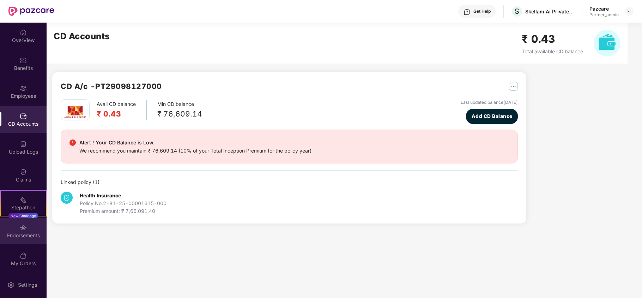
click at [6, 233] on div "Endorsements" at bounding box center [23, 235] width 47 height 7
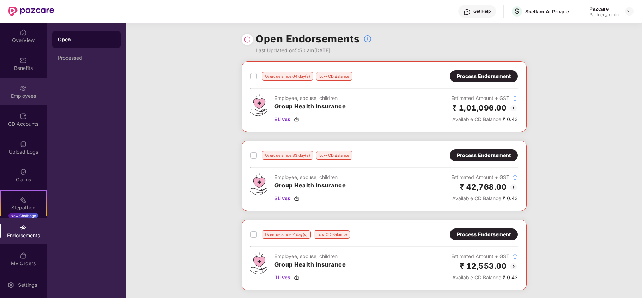
click at [23, 93] on div "Employees" at bounding box center [23, 95] width 47 height 7
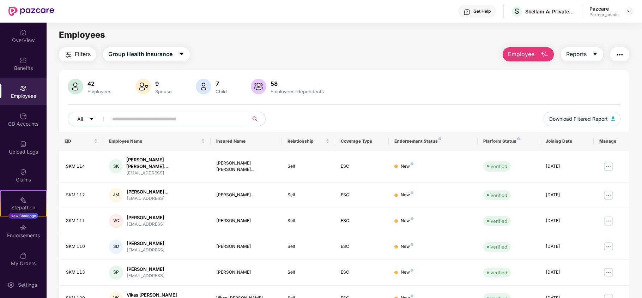
click at [73, 52] on button "Filters" at bounding box center [77, 54] width 37 height 14
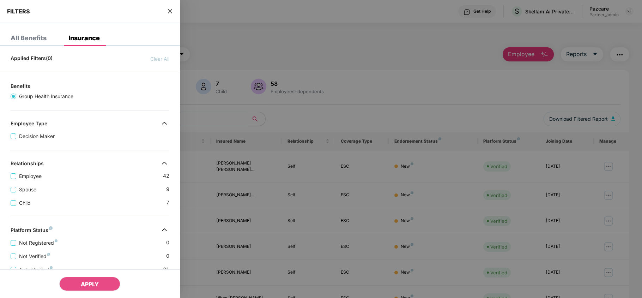
scroll to position [157, 0]
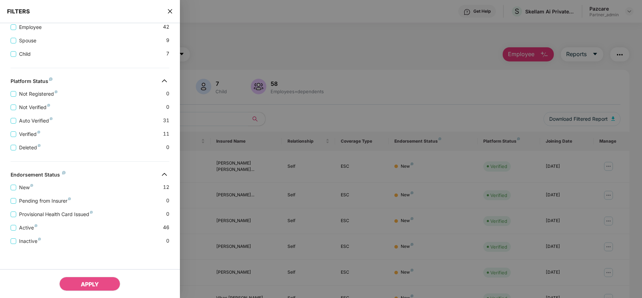
click at [171, 11] on icon "close" at bounding box center [170, 11] width 6 height 6
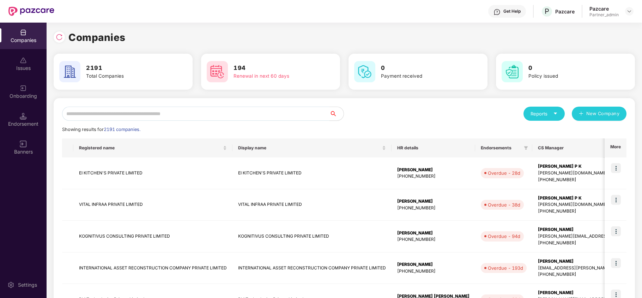
click at [101, 111] on input "text" at bounding box center [195, 114] width 267 height 14
paste input "**********"
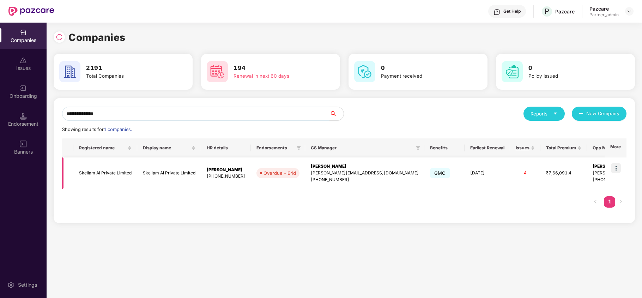
type input "**********"
click at [91, 174] on td "Skellam Ai Private Limited" at bounding box center [105, 173] width 64 height 32
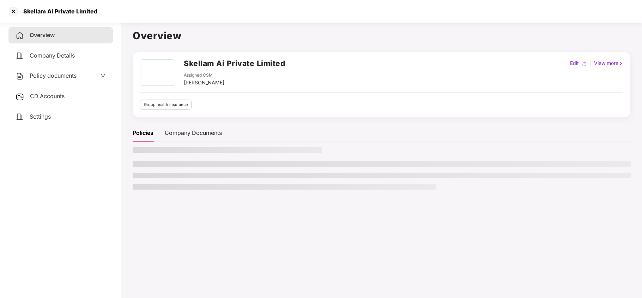
drag, startPoint x: 38, startPoint y: 115, endPoint x: 131, endPoint y: 93, distance: 95.3
click at [40, 115] on span "Settings" at bounding box center [40, 116] width 21 height 7
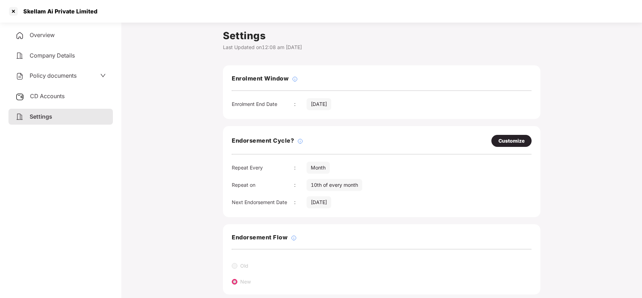
click at [501, 138] on div "Customize" at bounding box center [511, 141] width 40 height 12
select select "*****"
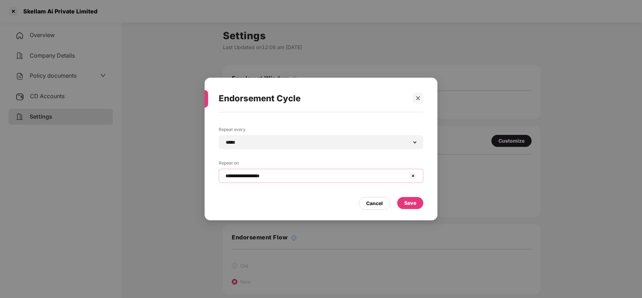
click at [274, 174] on input "**********" at bounding box center [317, 175] width 184 height 7
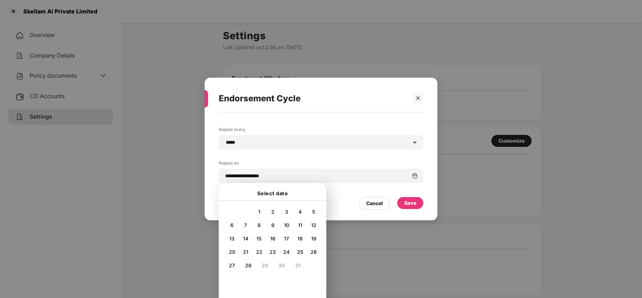
click at [312, 223] on span "12" at bounding box center [313, 225] width 5 height 6
type input "**********"
click at [412, 198] on div "Save" at bounding box center [410, 203] width 26 height 12
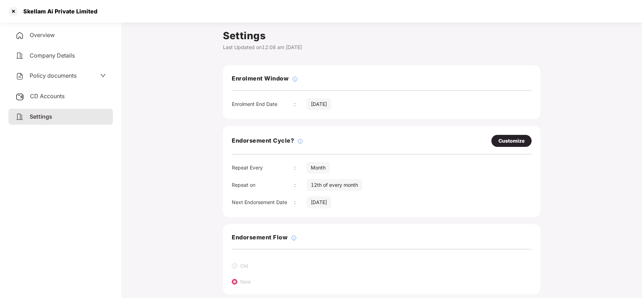
click at [67, 74] on span "Policy documents" at bounding box center [53, 75] width 47 height 7
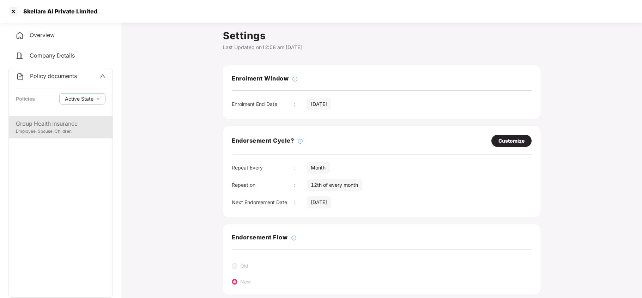
click at [58, 127] on div "Group Health Insurance" at bounding box center [61, 123] width 90 height 9
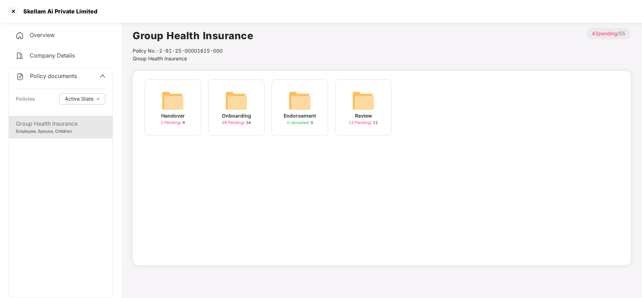
click at [240, 98] on img at bounding box center [236, 100] width 23 height 23
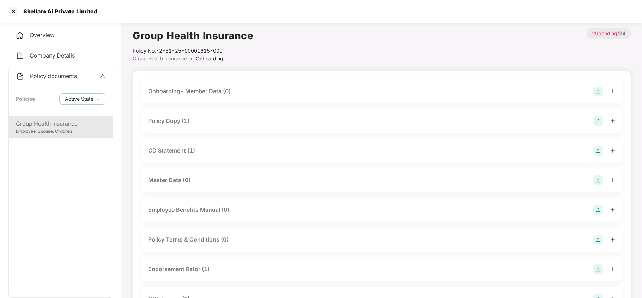
click at [164, 117] on div "Policy Copy (1)" at bounding box center [168, 120] width 41 height 9
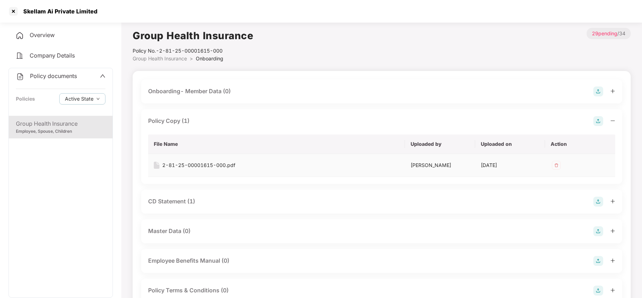
click at [201, 164] on div "2-81-25-00001615-000.pdf" at bounding box center [198, 165] width 73 height 8
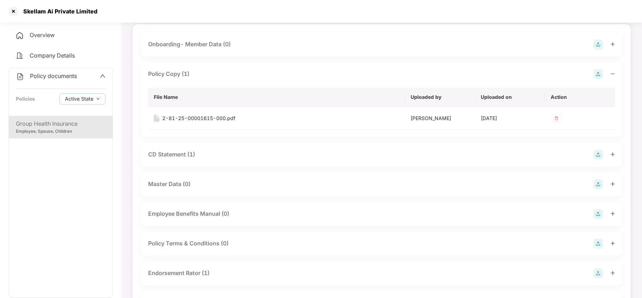
click at [177, 150] on div "CD Statement (1)" at bounding box center [171, 154] width 47 height 9
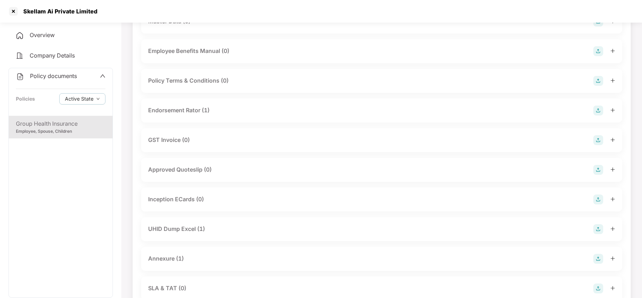
scroll to position [282, 0]
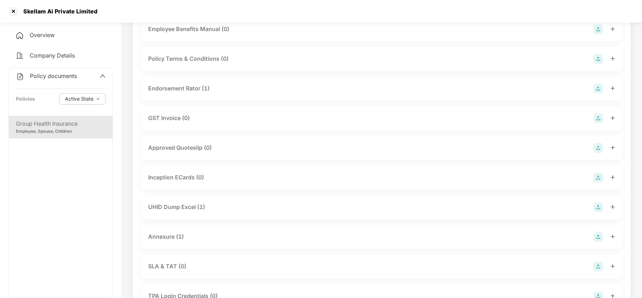
drag, startPoint x: 184, startPoint y: 87, endPoint x: 199, endPoint y: 101, distance: 20.2
click at [185, 88] on div "Endorsement Rator (1)" at bounding box center [178, 88] width 61 height 9
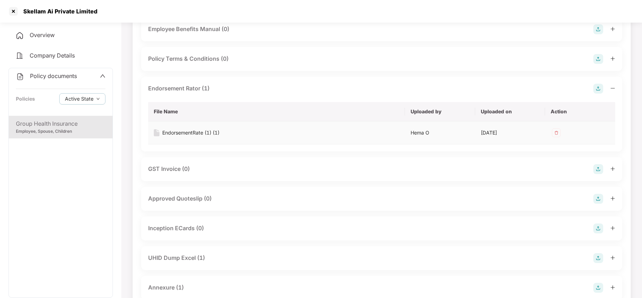
click at [196, 132] on div "EndorsementRate (1) (1)" at bounding box center [190, 133] width 57 height 8
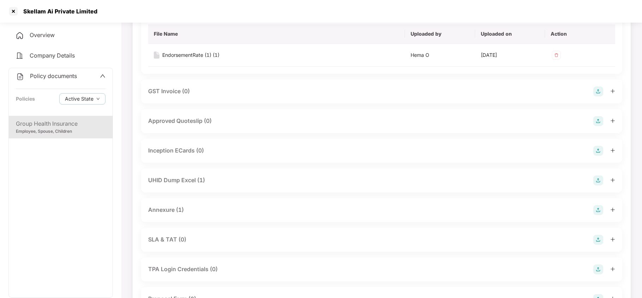
scroll to position [376, 0]
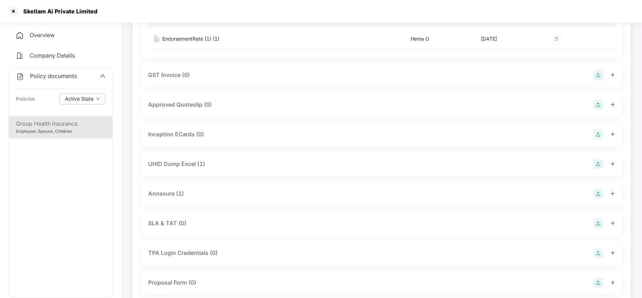
click at [181, 165] on div "UHID Dump Excel (1)" at bounding box center [176, 163] width 57 height 9
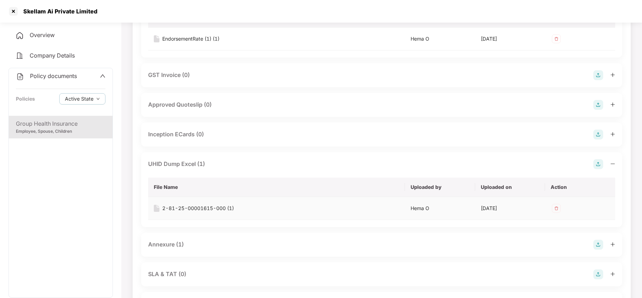
click at [187, 209] on div "2-81-25-00001615-000 (1)" at bounding box center [198, 208] width 72 height 8
click at [13, 10] on div at bounding box center [13, 11] width 11 height 11
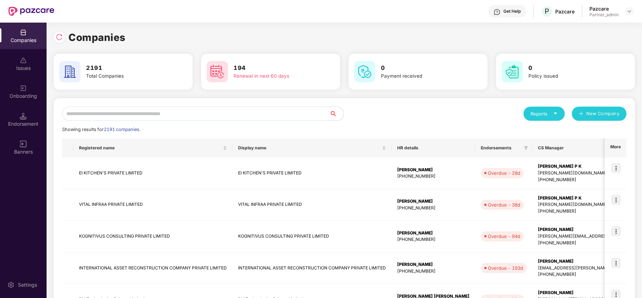
click at [176, 109] on input "text" at bounding box center [195, 114] width 267 height 14
paste input "**********"
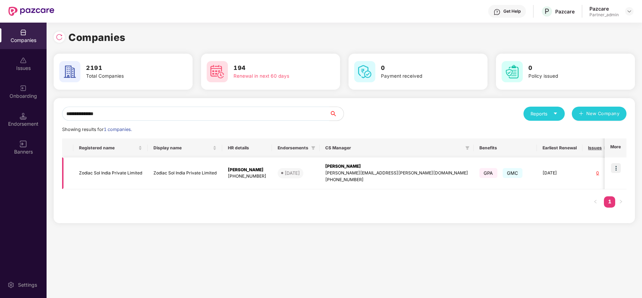
type input "**********"
click at [615, 168] on img at bounding box center [616, 168] width 10 height 10
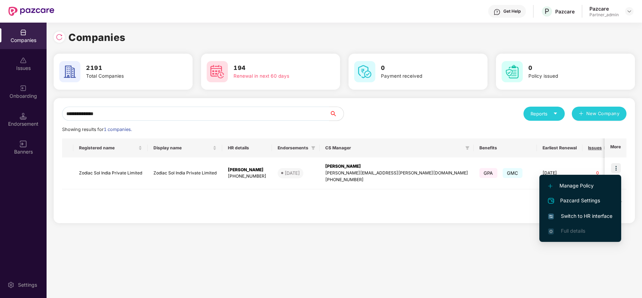
click at [593, 218] on span "Switch to HR interface" at bounding box center [580, 216] width 64 height 8
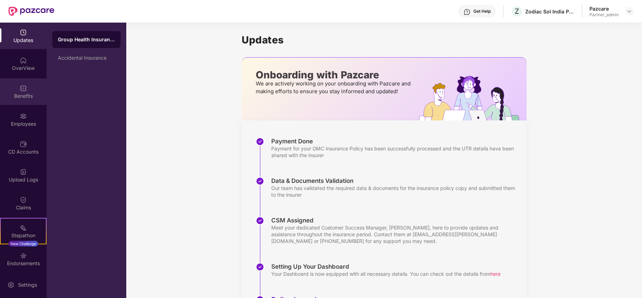
click at [27, 99] on div "Benefits" at bounding box center [23, 91] width 47 height 26
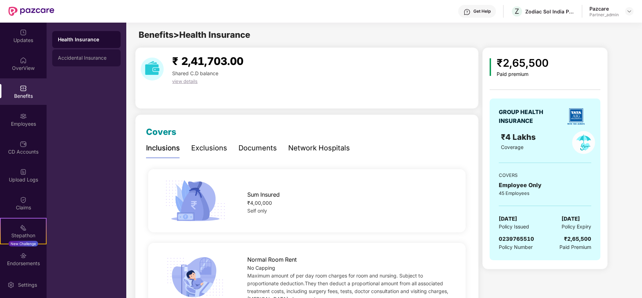
click at [72, 59] on div "Accidental Insurance" at bounding box center [86, 58] width 57 height 6
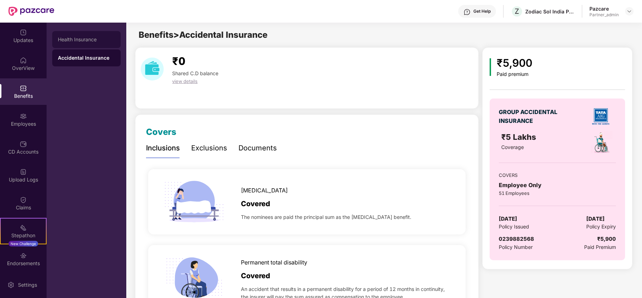
click at [77, 41] on div "Health Insurance" at bounding box center [86, 40] width 57 height 6
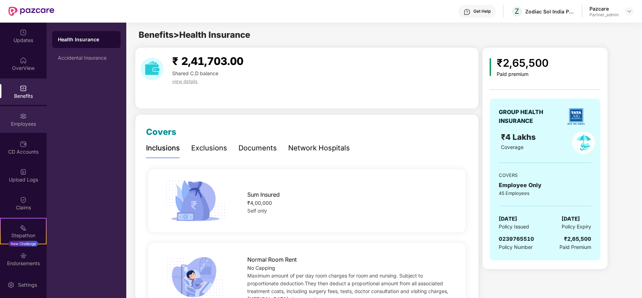
click at [26, 123] on div "Employees" at bounding box center [23, 123] width 47 height 7
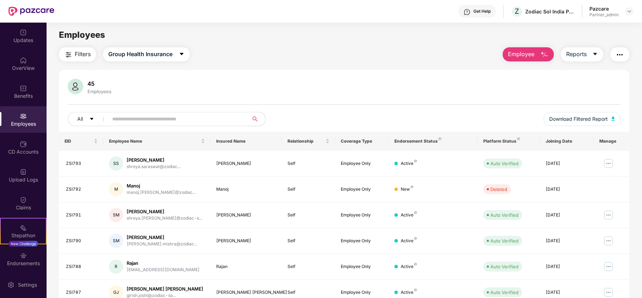
click at [84, 54] on span "Filters" at bounding box center [83, 54] width 16 height 9
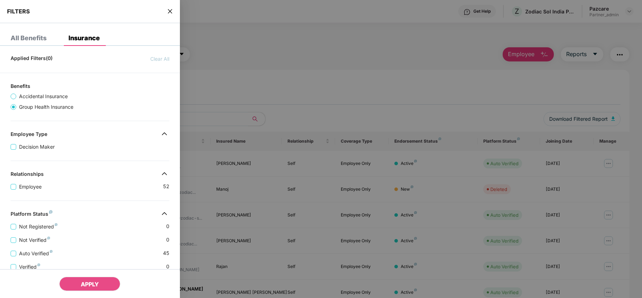
scroll to position [140, 0]
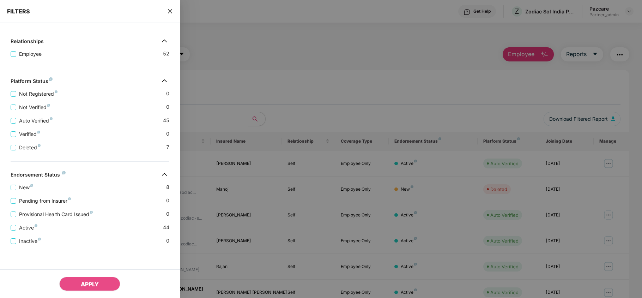
click at [169, 12] on icon "close" at bounding box center [170, 11] width 4 height 4
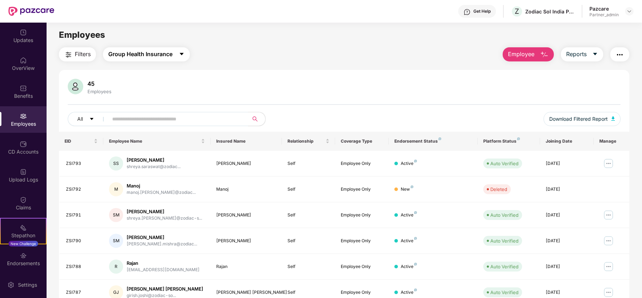
click at [142, 58] on span "Group Health Insurance" at bounding box center [140, 54] width 64 height 9
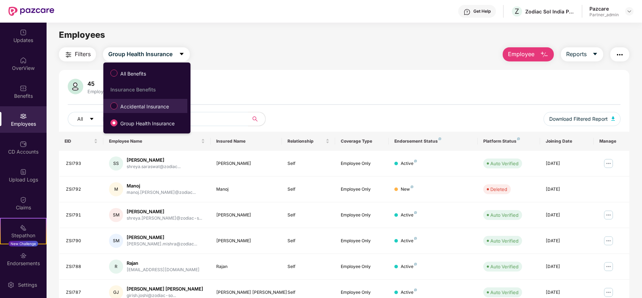
click at [139, 105] on span "Accidental Insurance" at bounding box center [144, 107] width 54 height 8
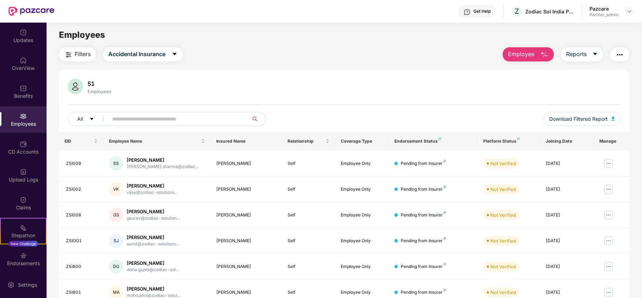
click at [85, 56] on span "Filters" at bounding box center [83, 54] width 16 height 9
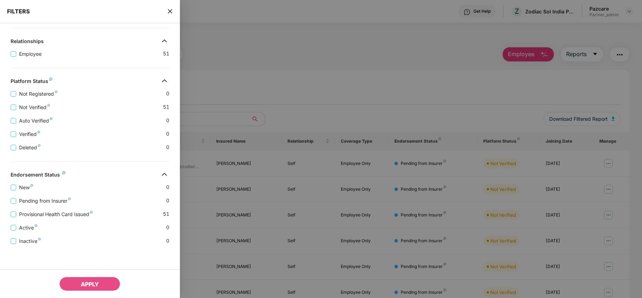
click at [169, 9] on icon "close" at bounding box center [170, 11] width 6 height 6
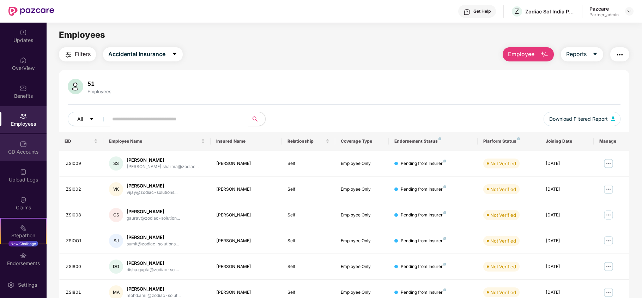
click at [6, 154] on div "CD Accounts" at bounding box center [23, 151] width 47 height 7
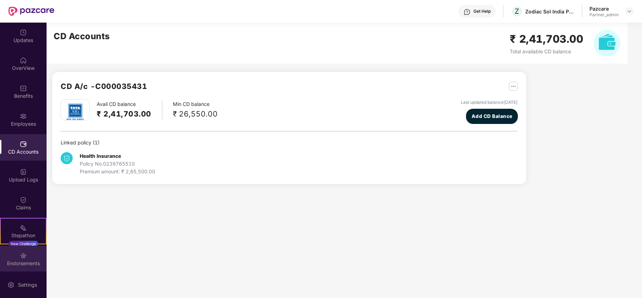
click at [23, 258] on img at bounding box center [23, 255] width 7 height 7
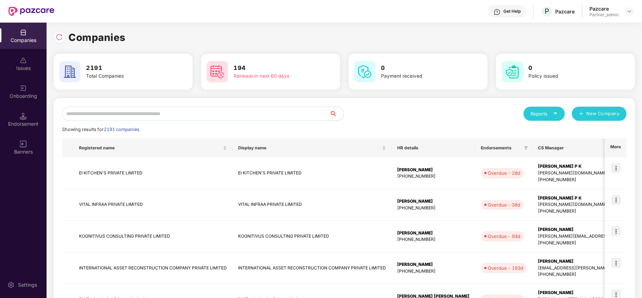
click at [99, 110] on input "text" at bounding box center [195, 114] width 267 height 14
paste input "**********"
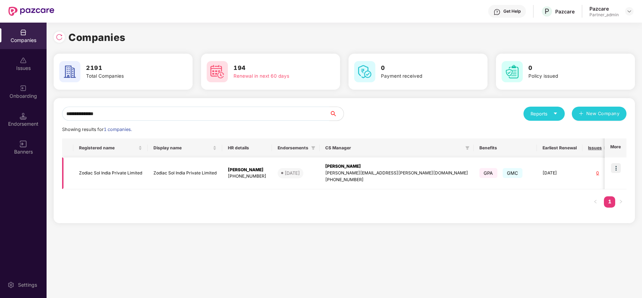
type input "**********"
click at [92, 171] on td "Zodiac Sol India Private Limited" at bounding box center [110, 173] width 74 height 32
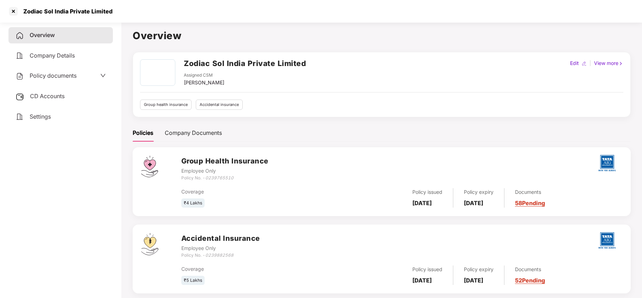
click at [30, 119] on span "Settings" at bounding box center [40, 116] width 21 height 7
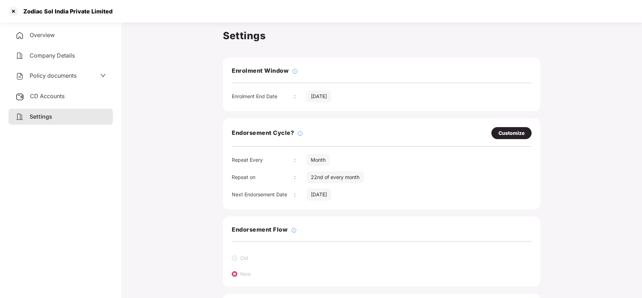
click at [514, 135] on div "Customize" at bounding box center [511, 133] width 26 height 8
select select "*****"
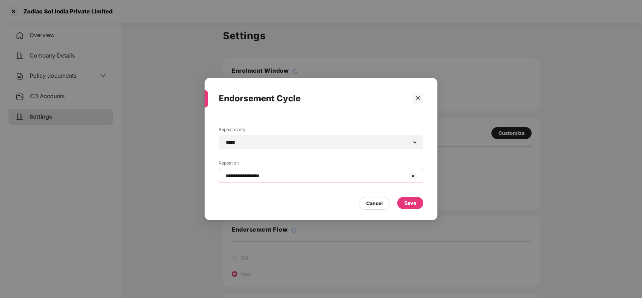
click at [329, 177] on input "**********" at bounding box center [317, 175] width 184 height 7
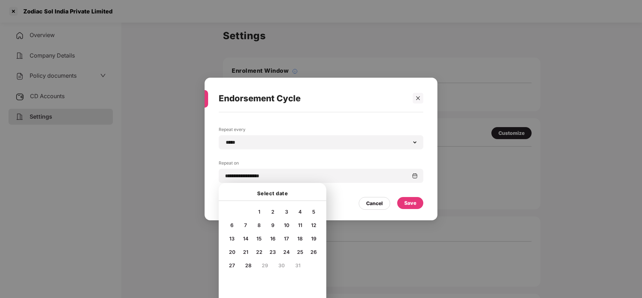
click at [273, 212] on span "2" at bounding box center [272, 211] width 3 height 6
type input "**********"
click at [418, 197] on div "Save" at bounding box center [410, 203] width 26 height 12
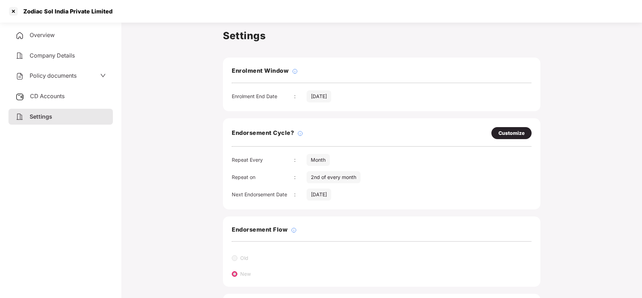
click at [48, 73] on span "Policy documents" at bounding box center [53, 75] width 47 height 7
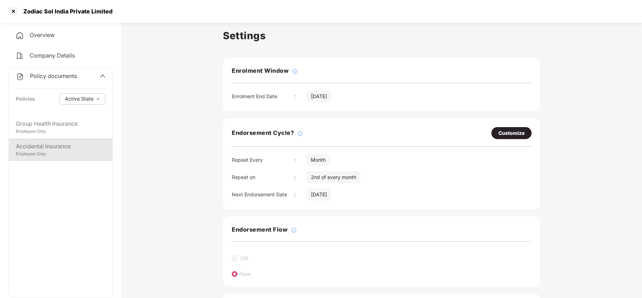
click at [55, 139] on div "Accidental Insurance Employee Only" at bounding box center [61, 149] width 104 height 23
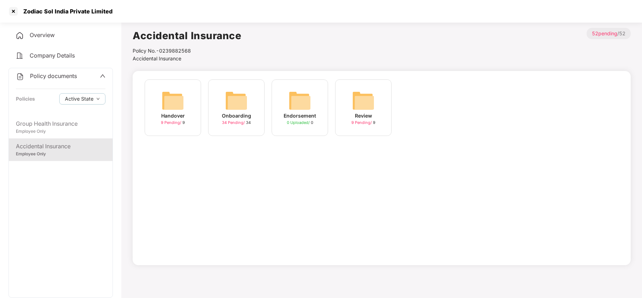
click at [233, 101] on img at bounding box center [236, 100] width 23 height 23
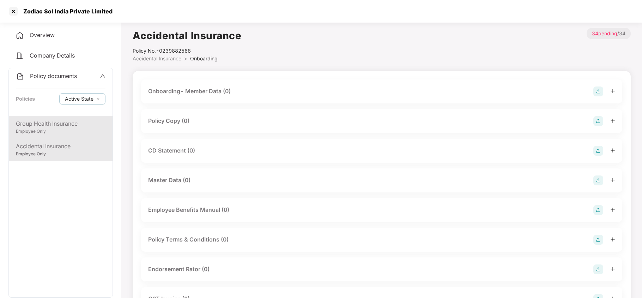
click at [41, 126] on div "Group Health Insurance" at bounding box center [61, 123] width 90 height 9
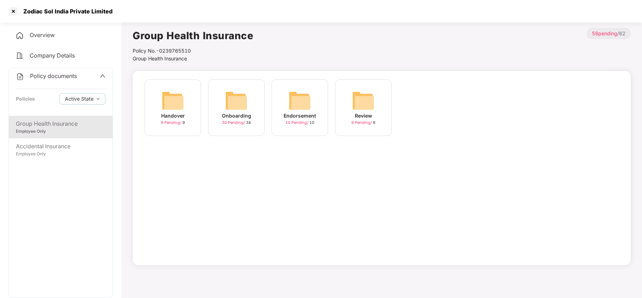
click at [237, 104] on img at bounding box center [236, 100] width 23 height 23
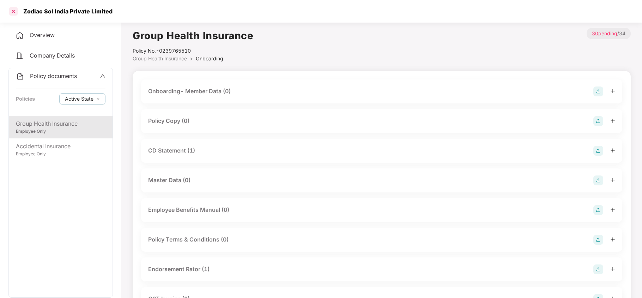
click at [16, 8] on div at bounding box center [13, 11] width 11 height 11
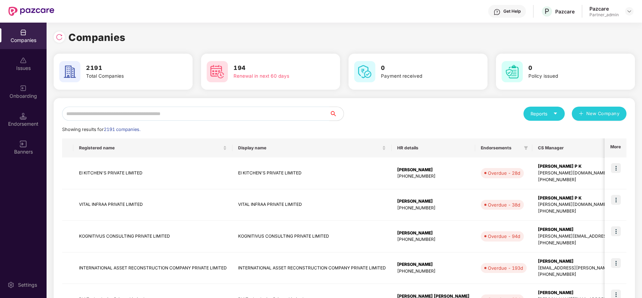
click at [124, 117] on input "text" at bounding box center [195, 114] width 267 height 14
paste input "**********"
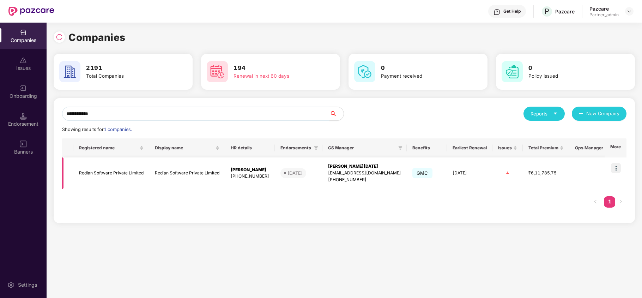
type input "**********"
click at [618, 168] on img at bounding box center [616, 168] width 10 height 10
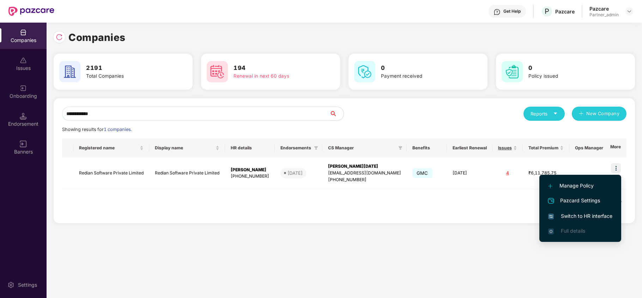
click at [593, 217] on span "Switch to HR interface" at bounding box center [580, 216] width 64 height 8
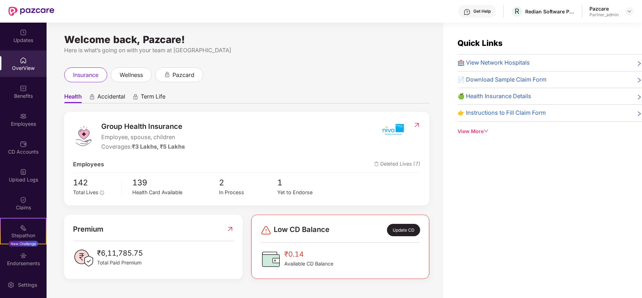
click at [15, 97] on div "Benefits" at bounding box center [23, 95] width 47 height 7
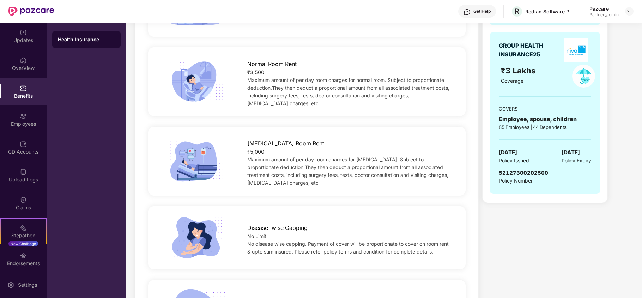
scroll to position [47, 0]
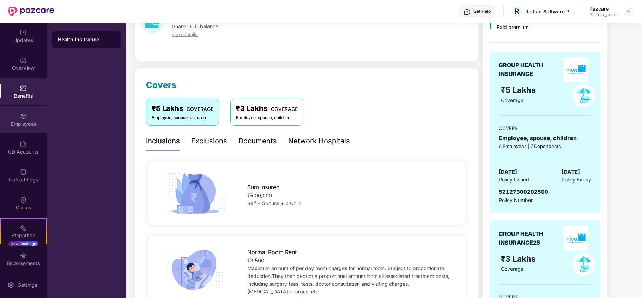
click at [6, 125] on div "Employees" at bounding box center [23, 123] width 47 height 7
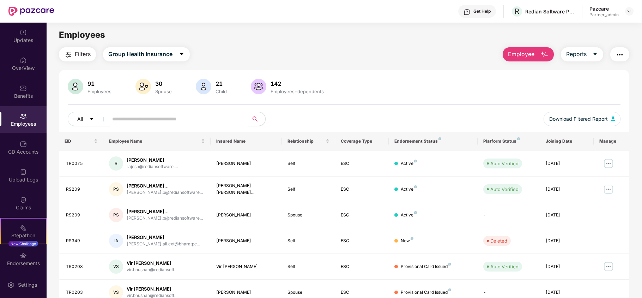
click at [82, 58] on span "Filters" at bounding box center [83, 54] width 16 height 9
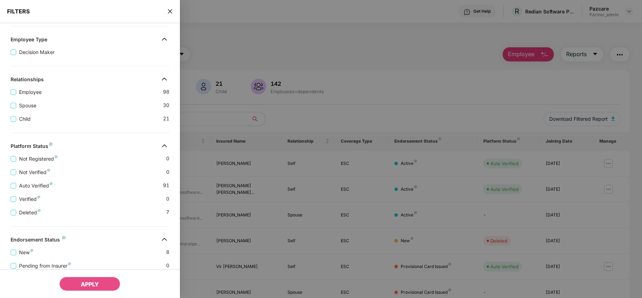
scroll to position [157, 0]
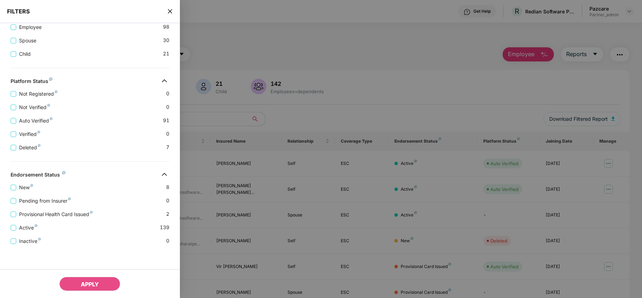
click at [169, 10] on icon "close" at bounding box center [170, 11] width 4 height 4
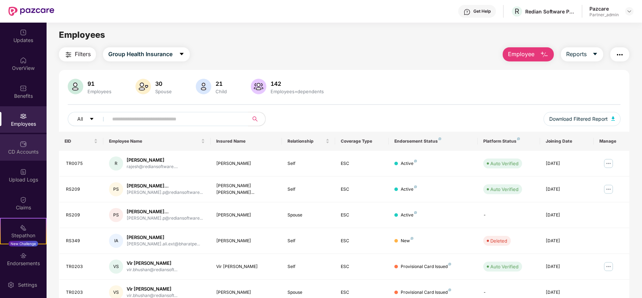
click at [20, 143] on img at bounding box center [23, 143] width 7 height 7
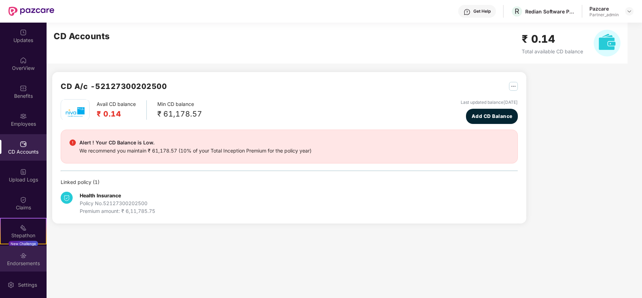
click at [22, 260] on div "Endorsements" at bounding box center [23, 263] width 47 height 7
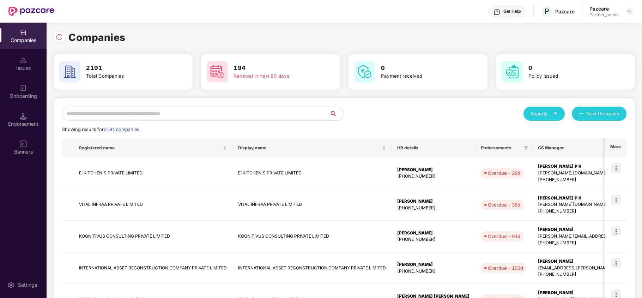
click at [112, 111] on input "text" at bounding box center [195, 114] width 267 height 14
paste input "**********"
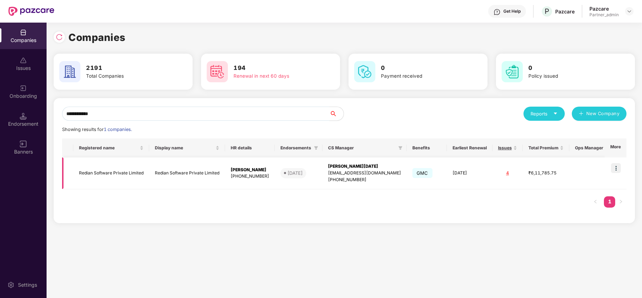
type input "**********"
click at [96, 173] on td "Redian Software Private Limited" at bounding box center [111, 173] width 76 height 32
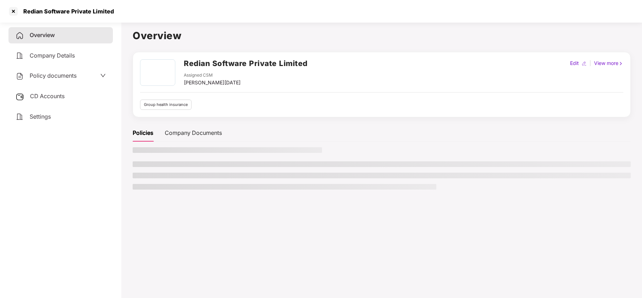
click at [38, 119] on span "Settings" at bounding box center [40, 116] width 21 height 7
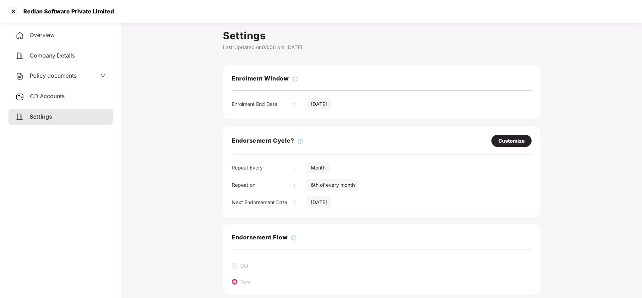
click at [515, 145] on div "Customize" at bounding box center [511, 141] width 26 height 8
select select "*****"
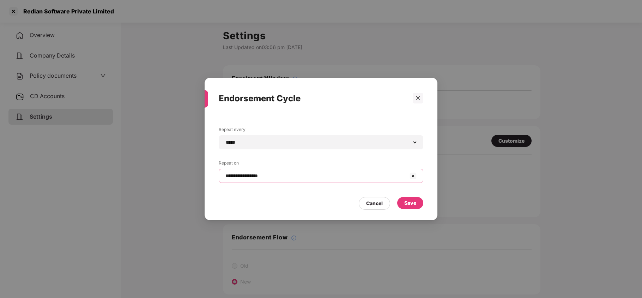
click at [293, 176] on input "**********" at bounding box center [317, 175] width 184 height 7
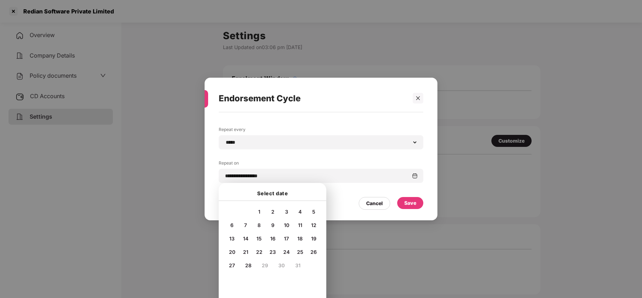
click at [230, 253] on span "20" at bounding box center [232, 252] width 6 height 6
type input "**********"
click at [408, 204] on div "Save" at bounding box center [410, 203] width 12 height 8
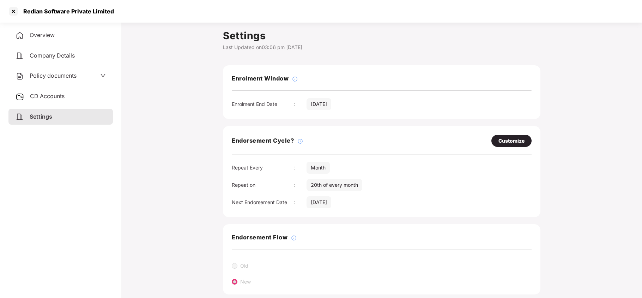
drag, startPoint x: 61, startPoint y: 72, endPoint x: 55, endPoint y: 106, distance: 34.0
click at [61, 73] on span "Policy documents" at bounding box center [53, 75] width 47 height 7
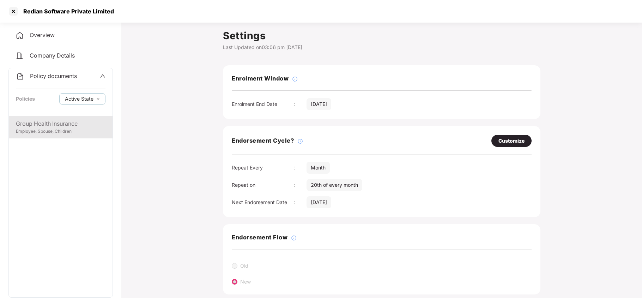
click at [40, 128] on div "Employee, Spouse, Children" at bounding box center [61, 131] width 90 height 7
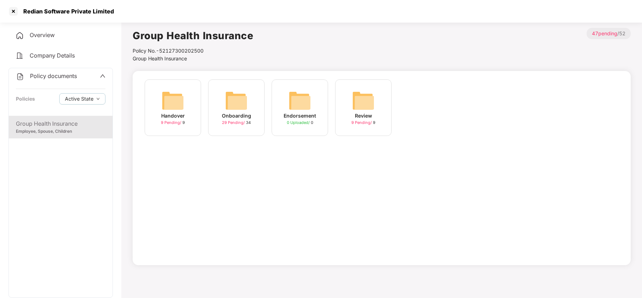
click at [226, 101] on img at bounding box center [236, 100] width 23 height 23
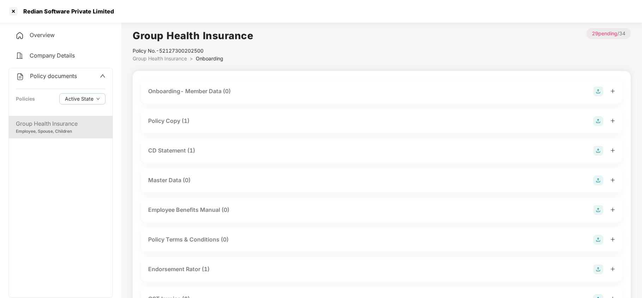
click at [179, 123] on div "Policy Copy (1)" at bounding box center [168, 120] width 41 height 9
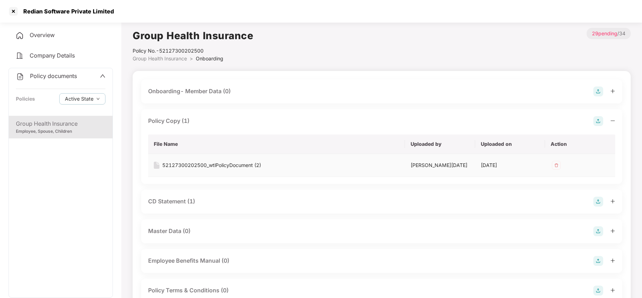
click at [201, 167] on div "52127300202500_wtlPolicyDocument (2)" at bounding box center [211, 165] width 99 height 8
click at [184, 203] on div "CD Statement (1)" at bounding box center [171, 201] width 47 height 9
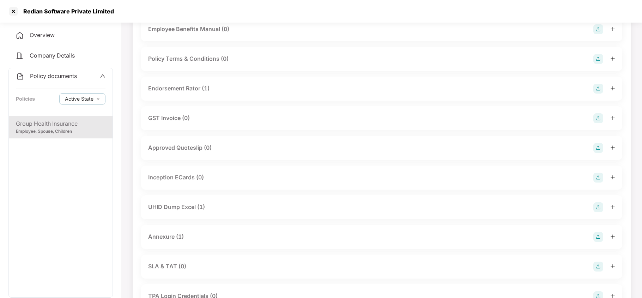
scroll to position [329, 0]
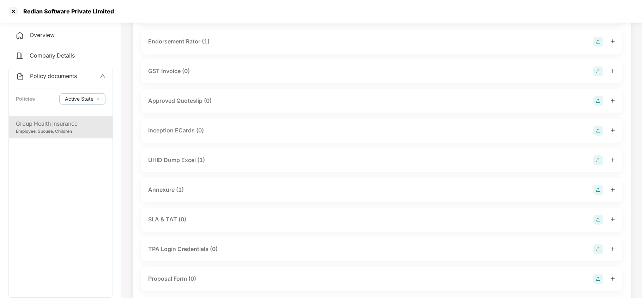
click at [183, 188] on div "Annexure (1)" at bounding box center [166, 189] width 36 height 9
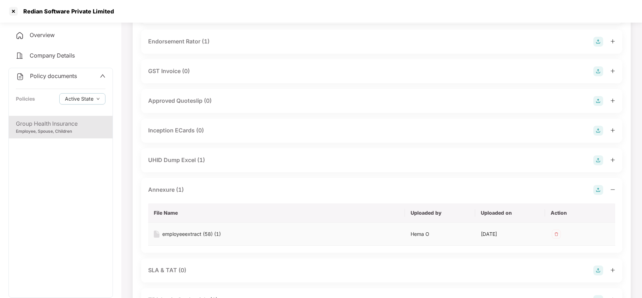
click at [196, 236] on div "employeeextract (58) (1)" at bounding box center [191, 234] width 59 height 8
